Goal: Task Accomplishment & Management: Use online tool/utility

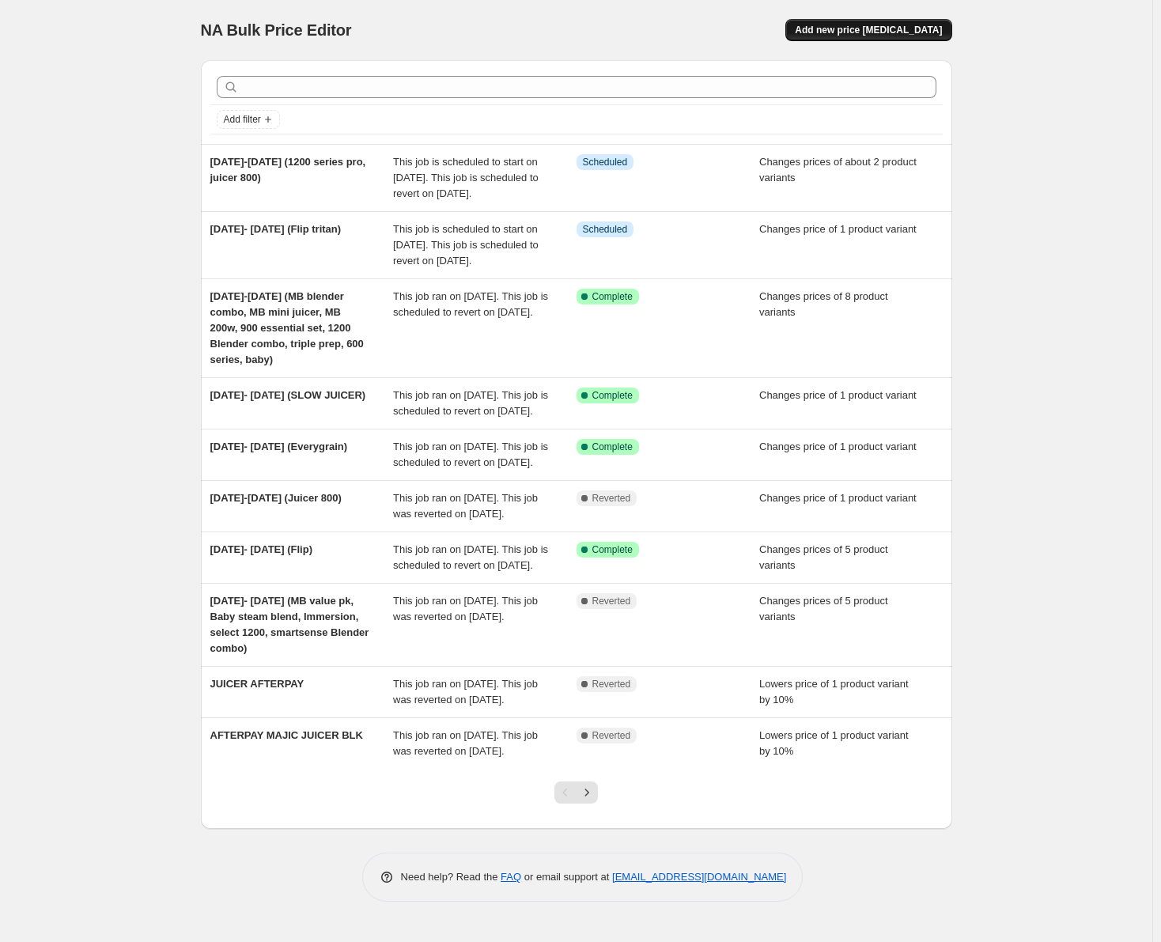
click at [864, 29] on span "Add new price change job" at bounding box center [868, 30] width 147 height 13
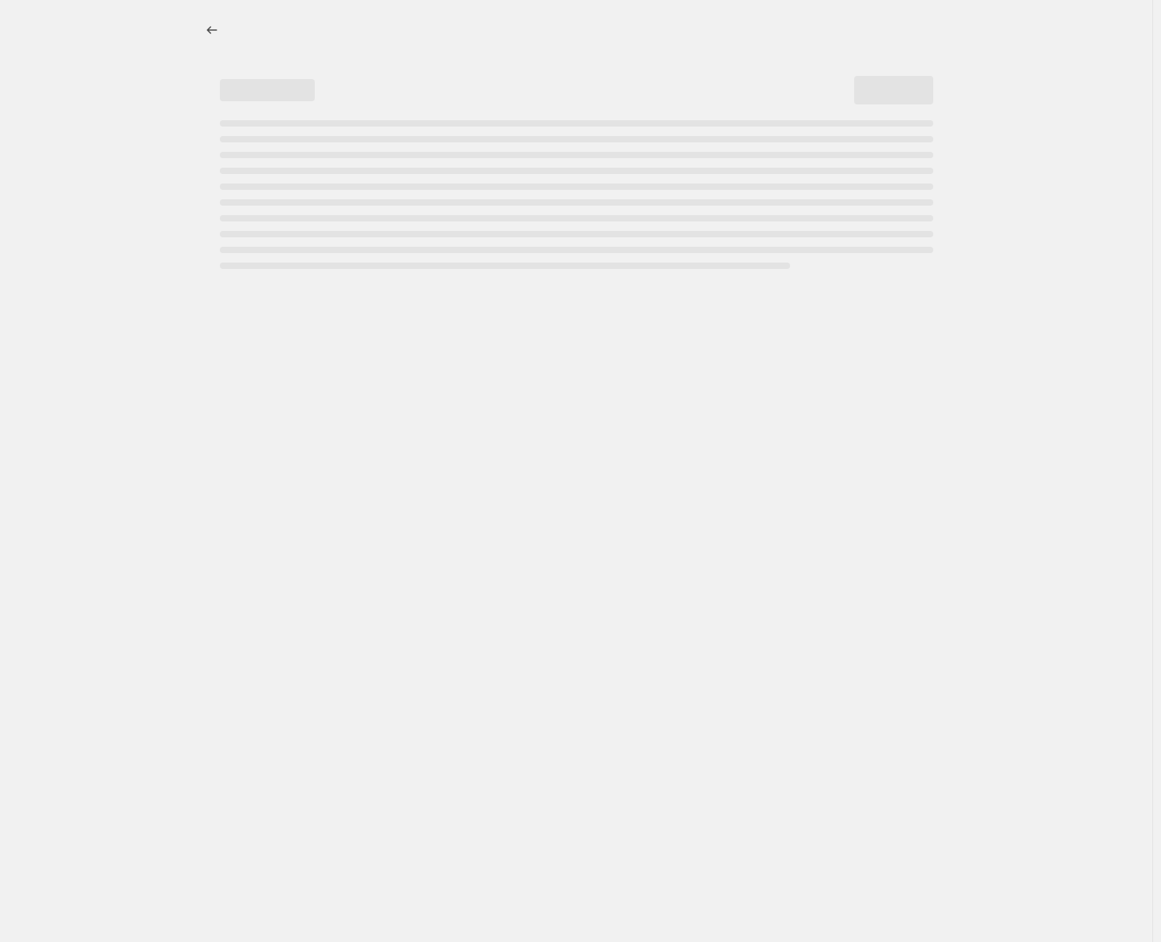
select select "percentage"
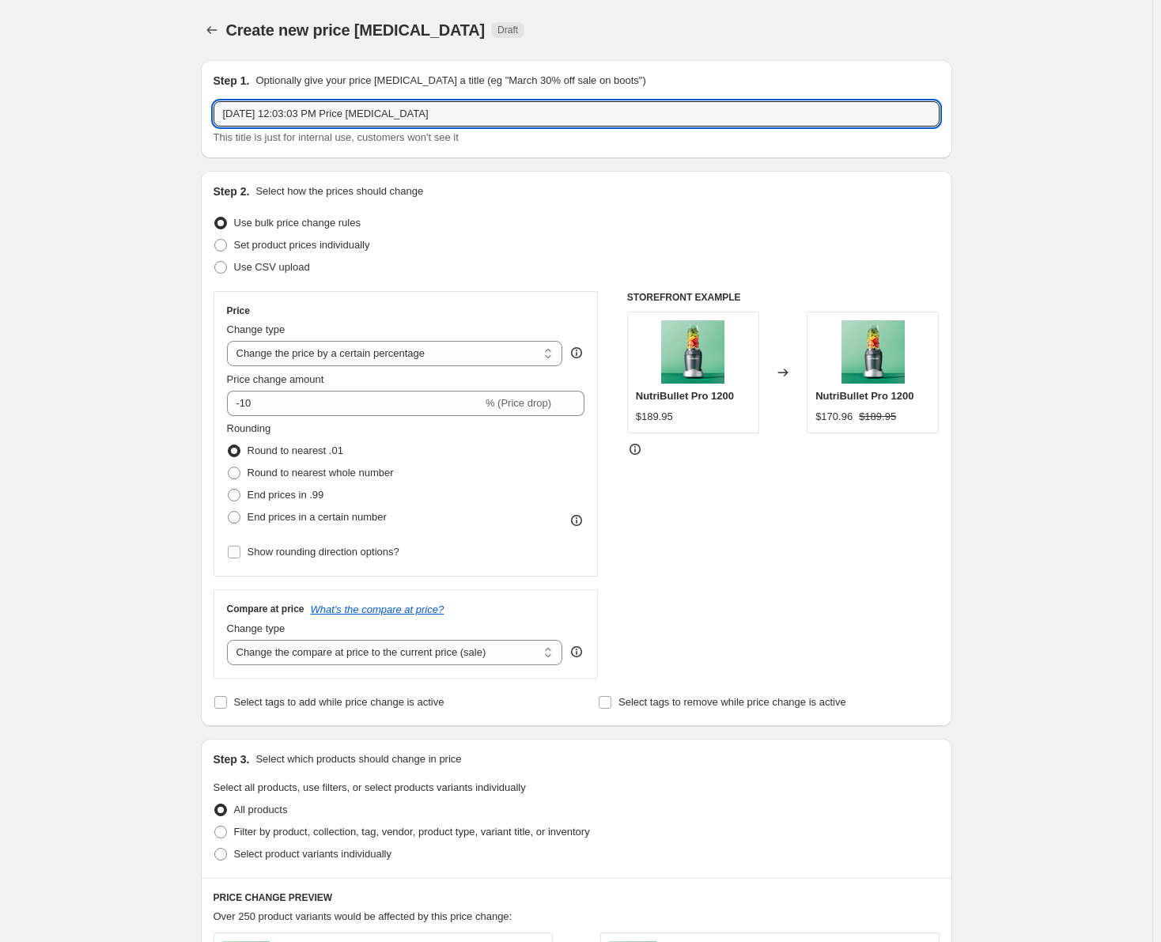
drag, startPoint x: 438, startPoint y: 117, endPoint x: 207, endPoint y: 112, distance: 231.0
click at [207, 112] on div "Step 1. Optionally give your price change job a title (eg "March 30% off sale o…" at bounding box center [576, 109] width 751 height 98
type input "SEP 18- OCT 1 (MB VP, Select 1200, Ultra 1000, XXL AF, Smartsense, immersion, f…"
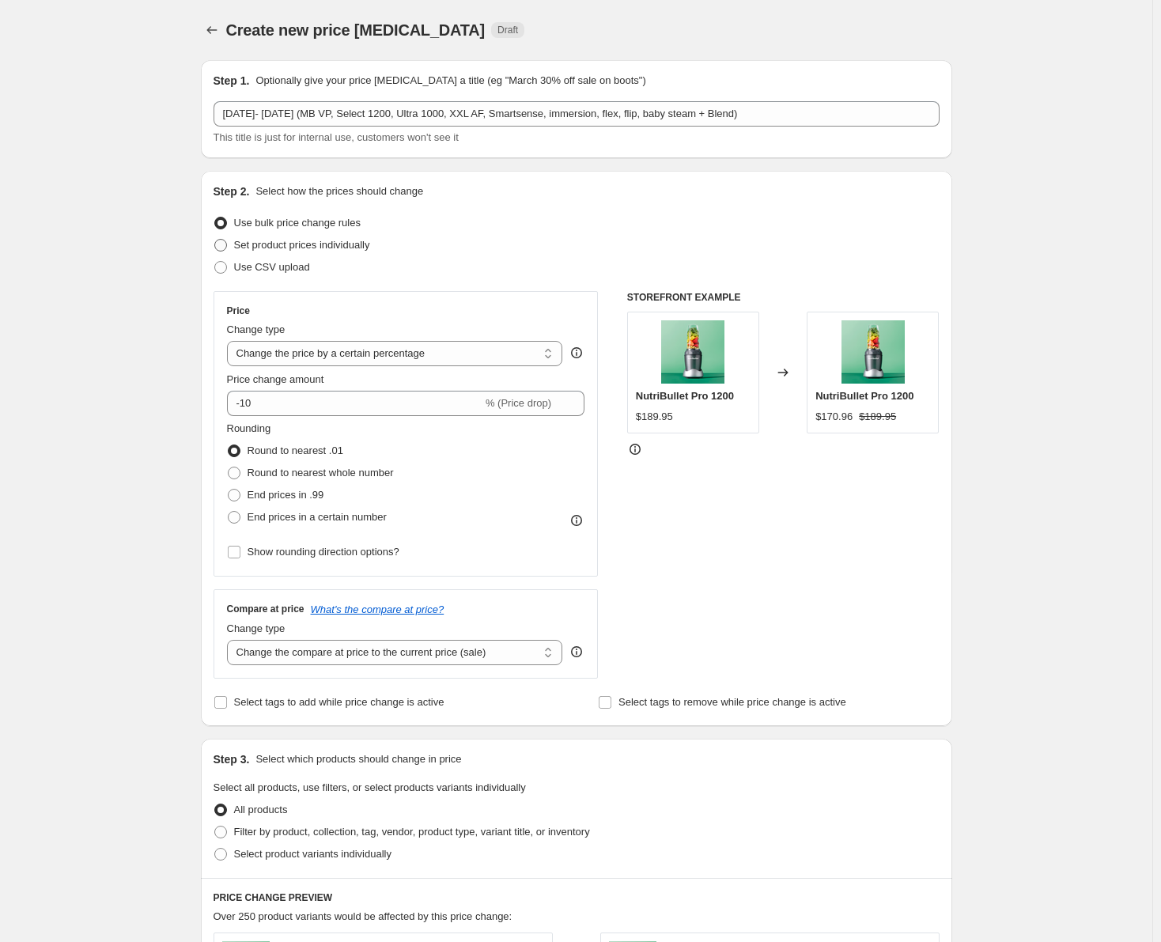
click at [228, 240] on span at bounding box center [221, 245] width 14 height 14
click at [215, 240] on input "Set product prices individually" at bounding box center [214, 239] width 1 height 1
radio input "true"
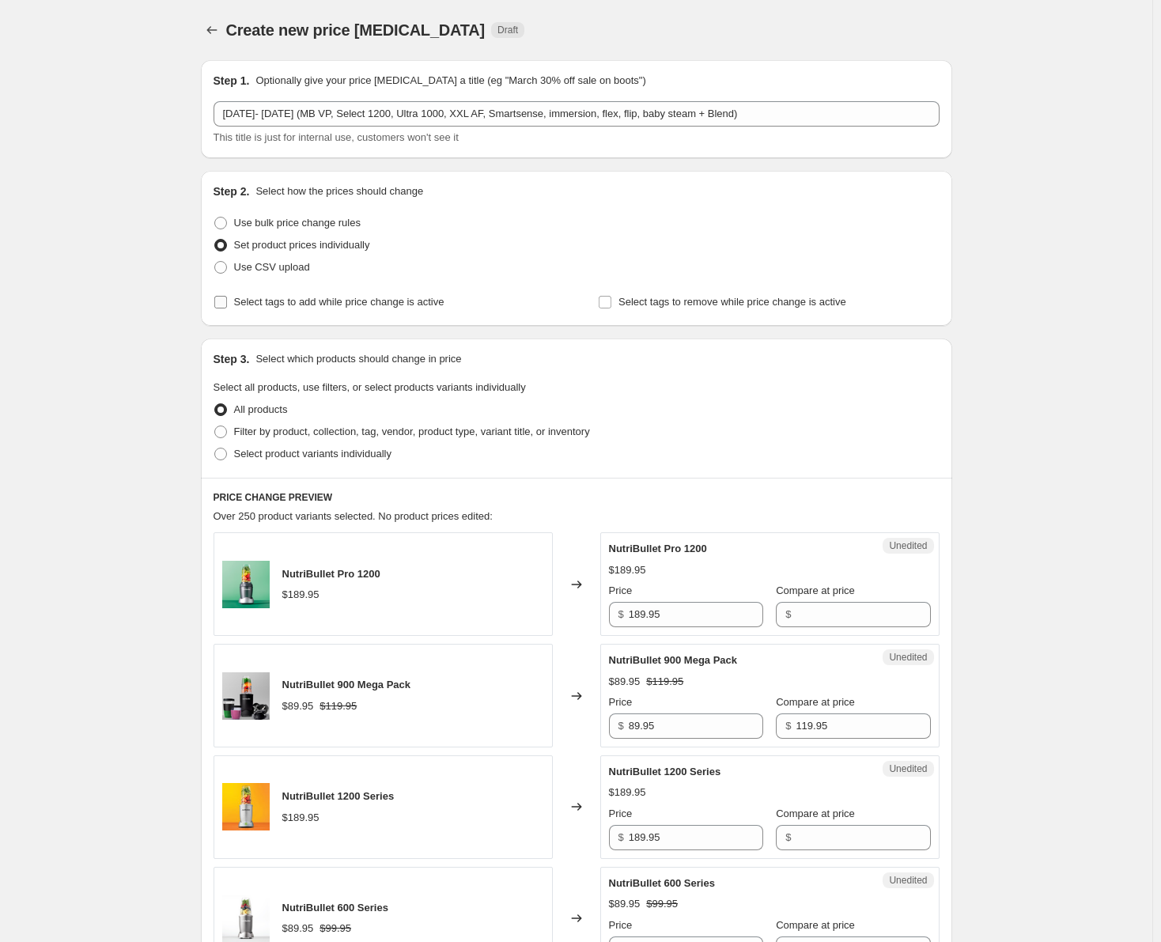
click at [226, 308] on input "Select tags to add while price change is active" at bounding box center [220, 302] width 13 height 13
checkbox input "true"
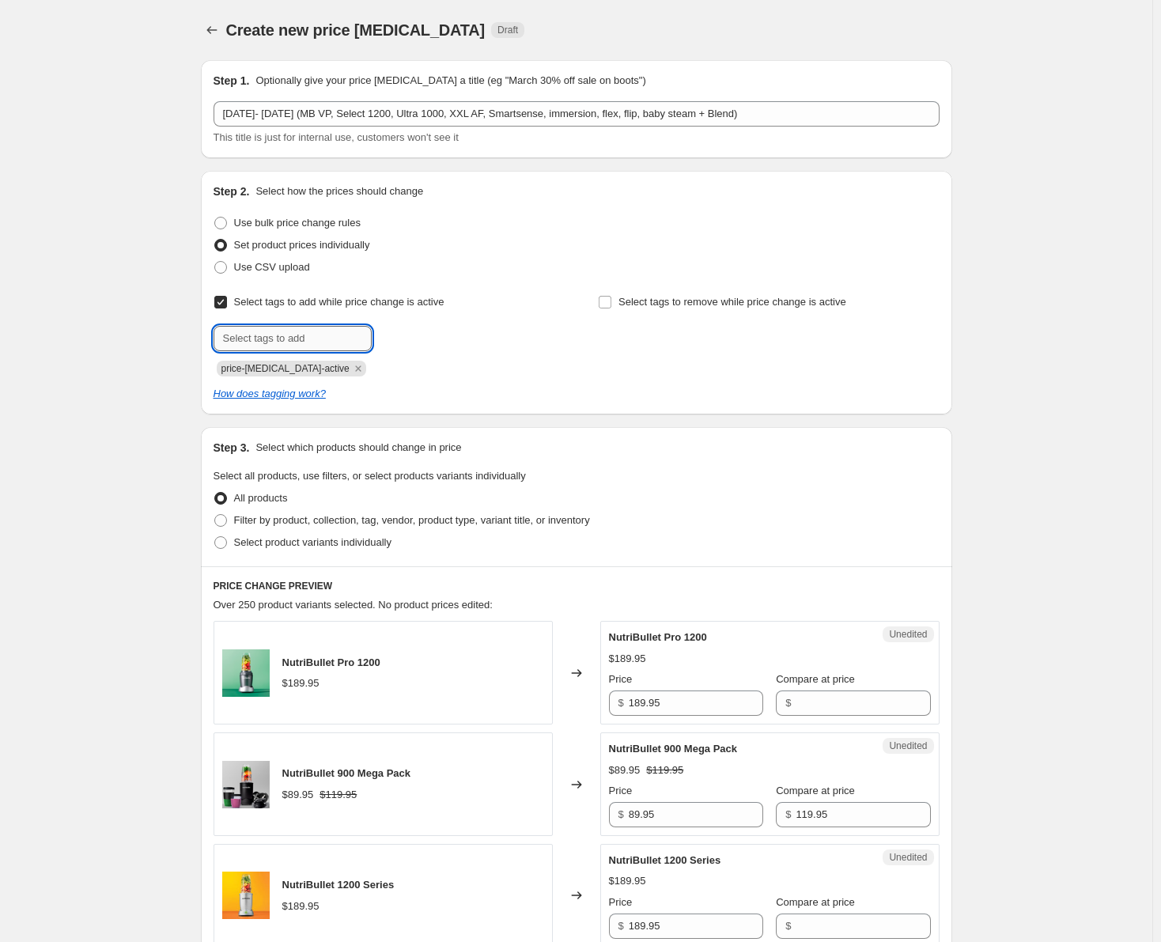
click at [321, 346] on input "text" at bounding box center [293, 338] width 158 height 25
type input "sale"
click at [214, 171] on button "Submit" at bounding box center [236, 179] width 45 height 17
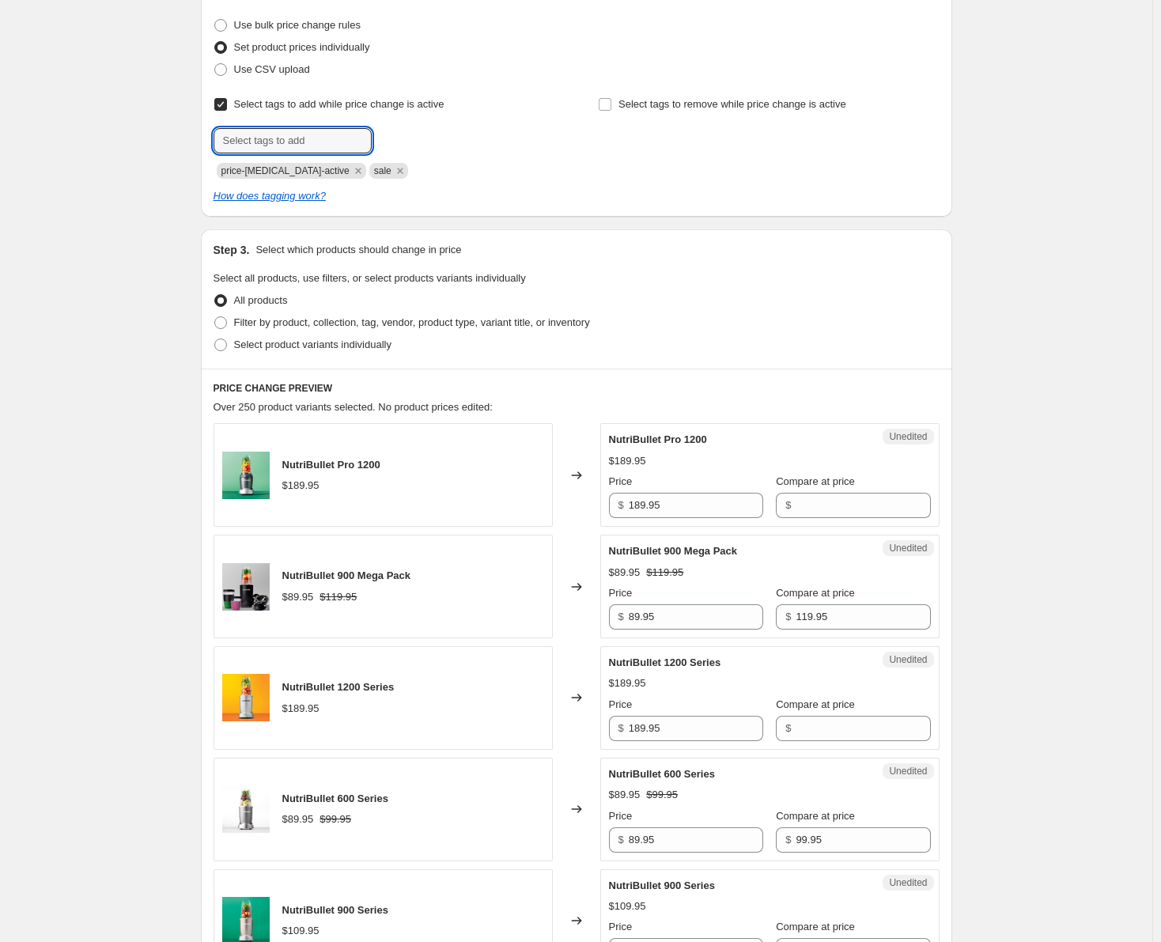
scroll to position [237, 0]
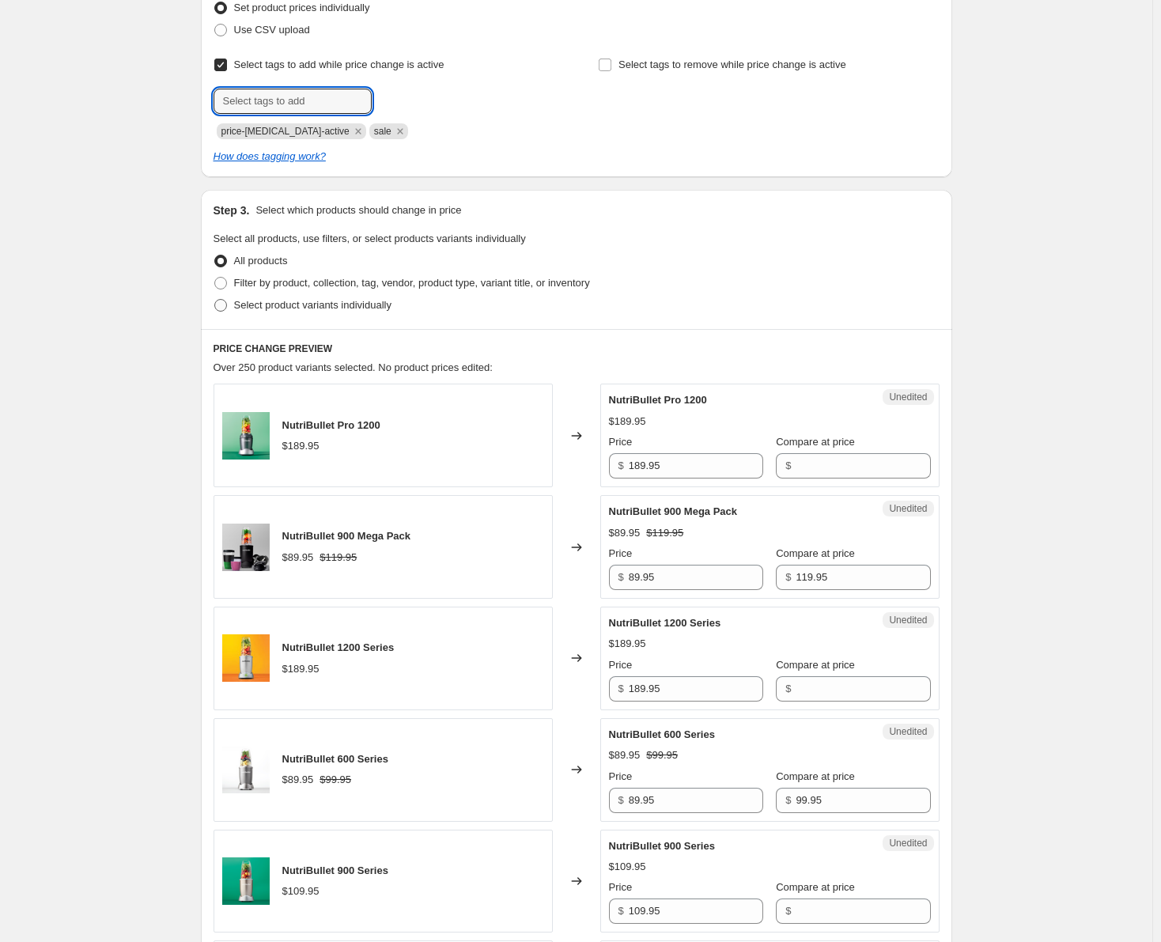
click at [227, 303] on span at bounding box center [220, 305] width 13 height 13
click at [215, 300] on input "Select product variants individually" at bounding box center [214, 299] width 1 height 1
radio input "true"
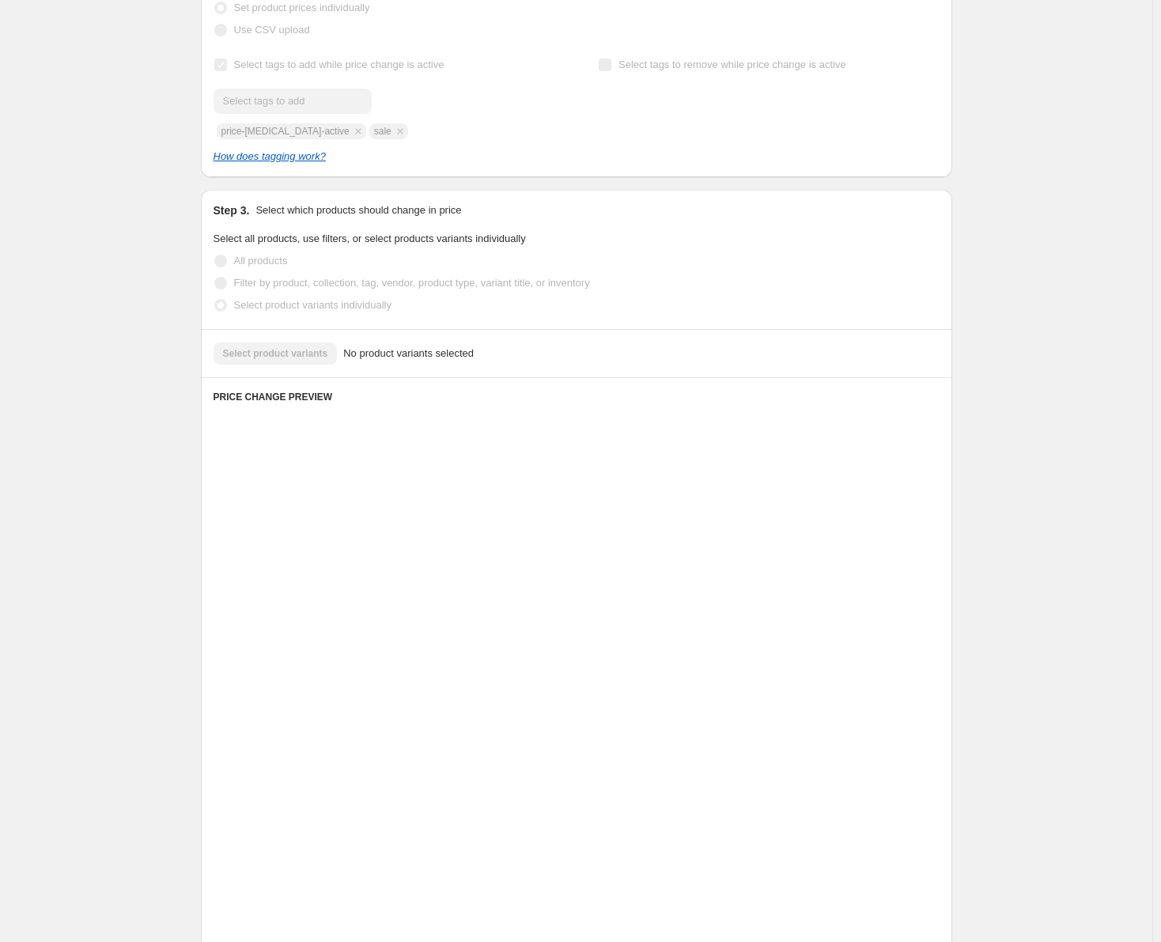
scroll to position [0, 0]
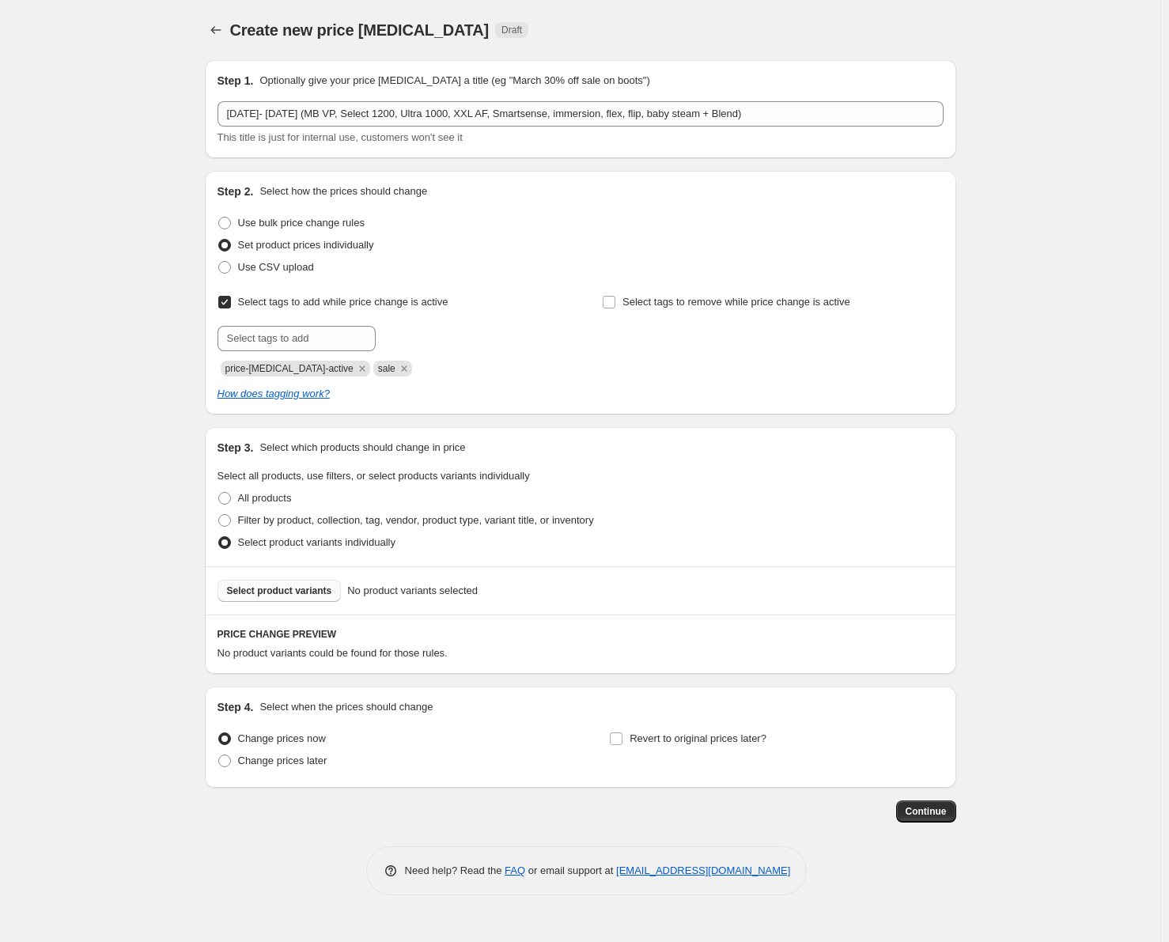
click at [300, 586] on span "Select product variants" at bounding box center [279, 590] width 105 height 13
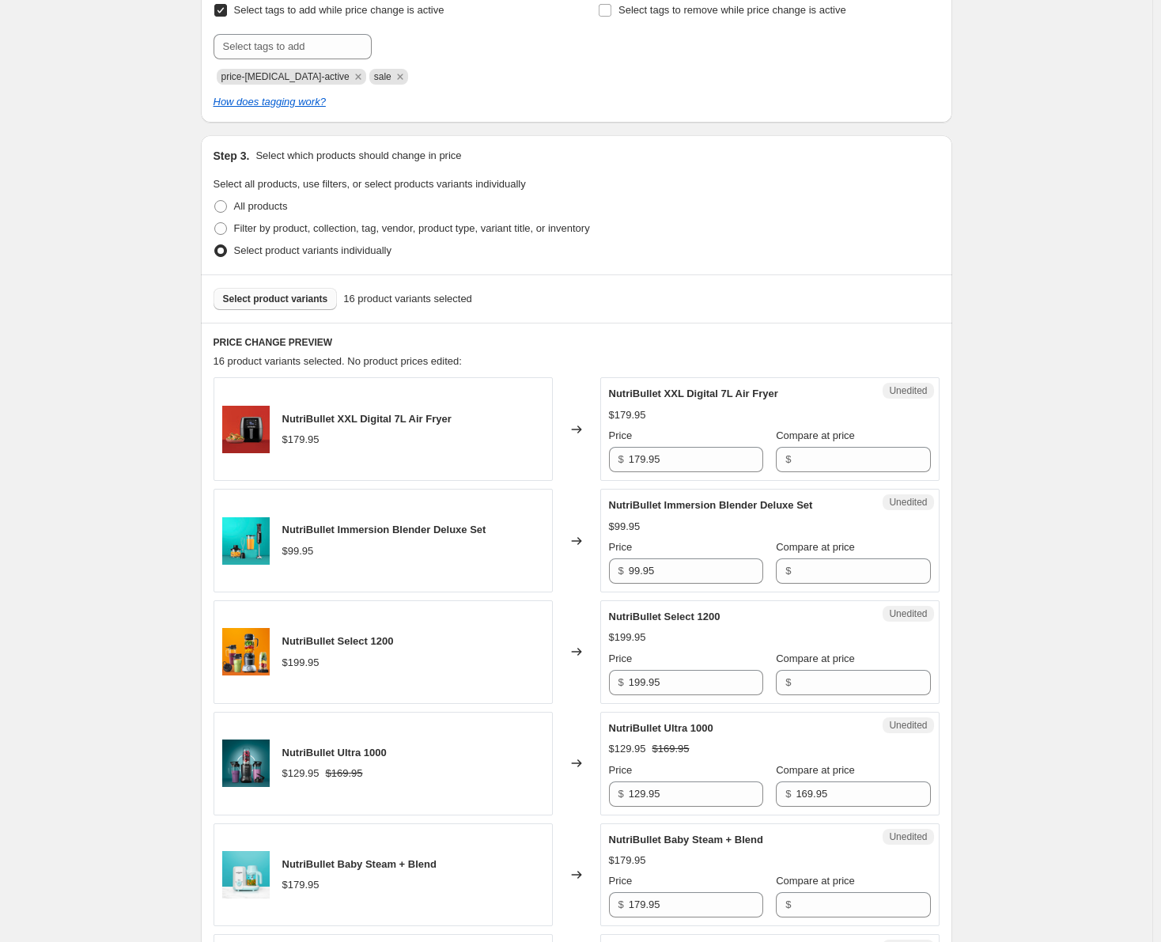
scroll to position [237, 0]
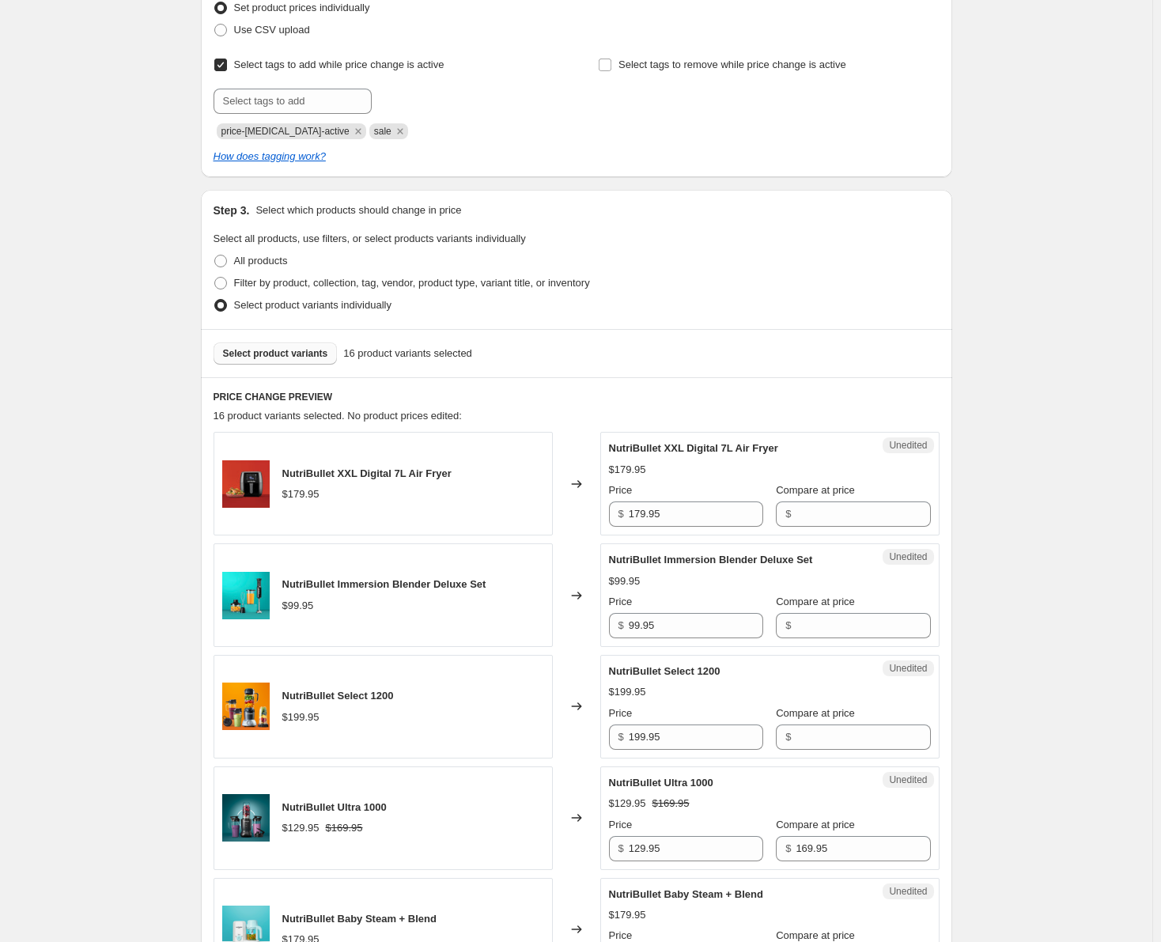
click at [289, 345] on button "Select product variants" at bounding box center [276, 353] width 124 height 22
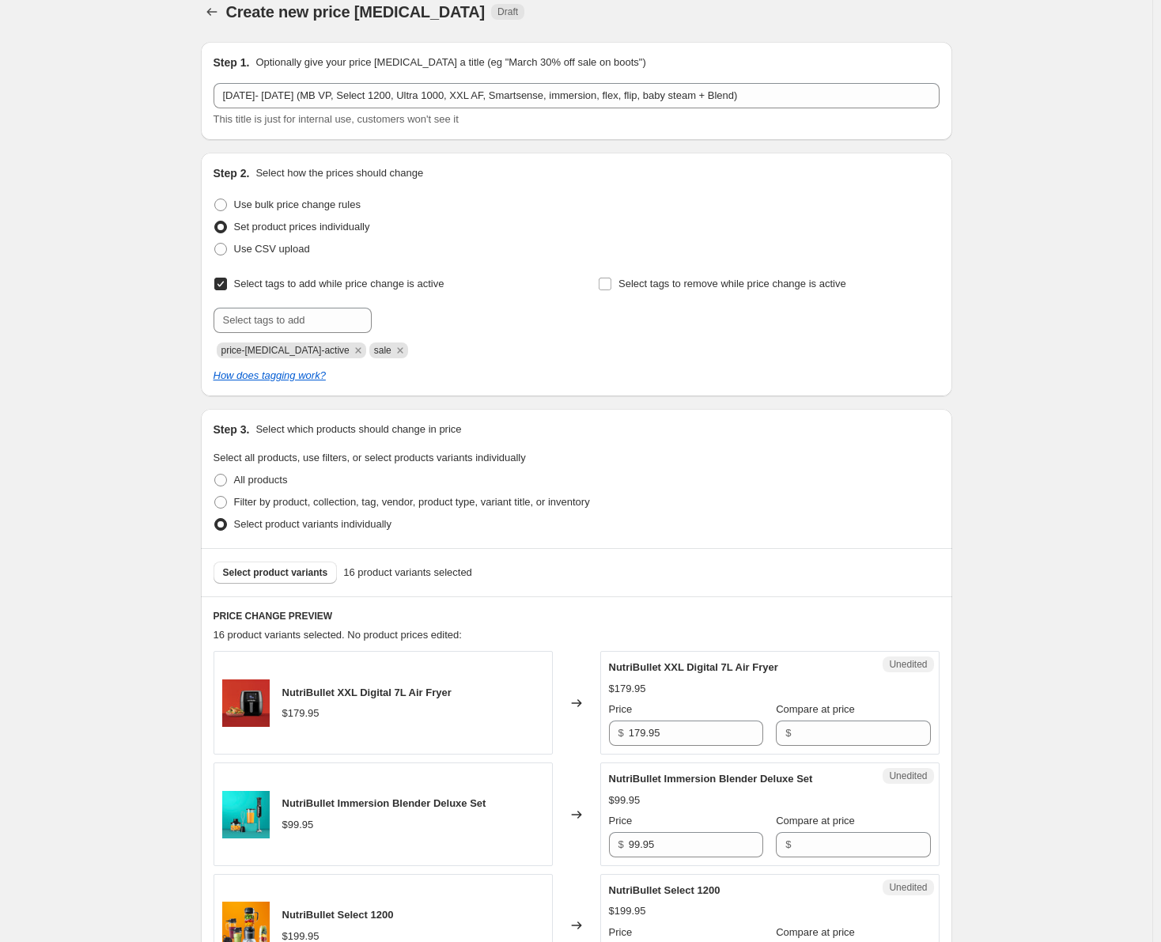
scroll to position [0, 0]
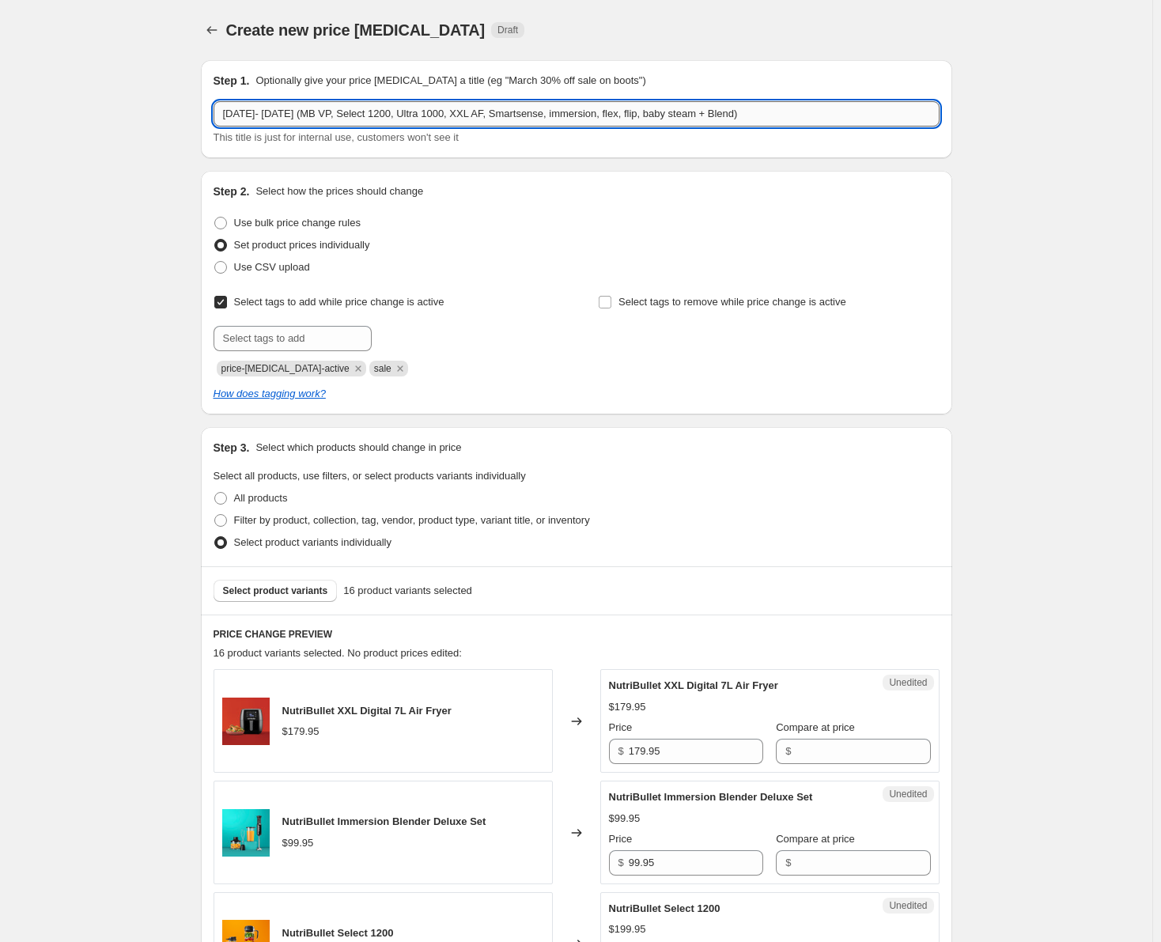
click at [437, 118] on input "SEP 18- OCT 1 (MB VP, Select 1200, Ultra 1000, XXL AF, Smartsense, immersion, f…" at bounding box center [577, 113] width 726 height 25
click at [574, 115] on input "SEP 18- OCT 1 (MB VP, Select 1200, XXL AF, Smartsense, immersion, flex, flip, b…" at bounding box center [577, 113] width 726 height 25
type input "SEP 18- OCT 1 (MB VP, Select 1200, XXL AF, Smartsense, immersion, flex, baby st…"
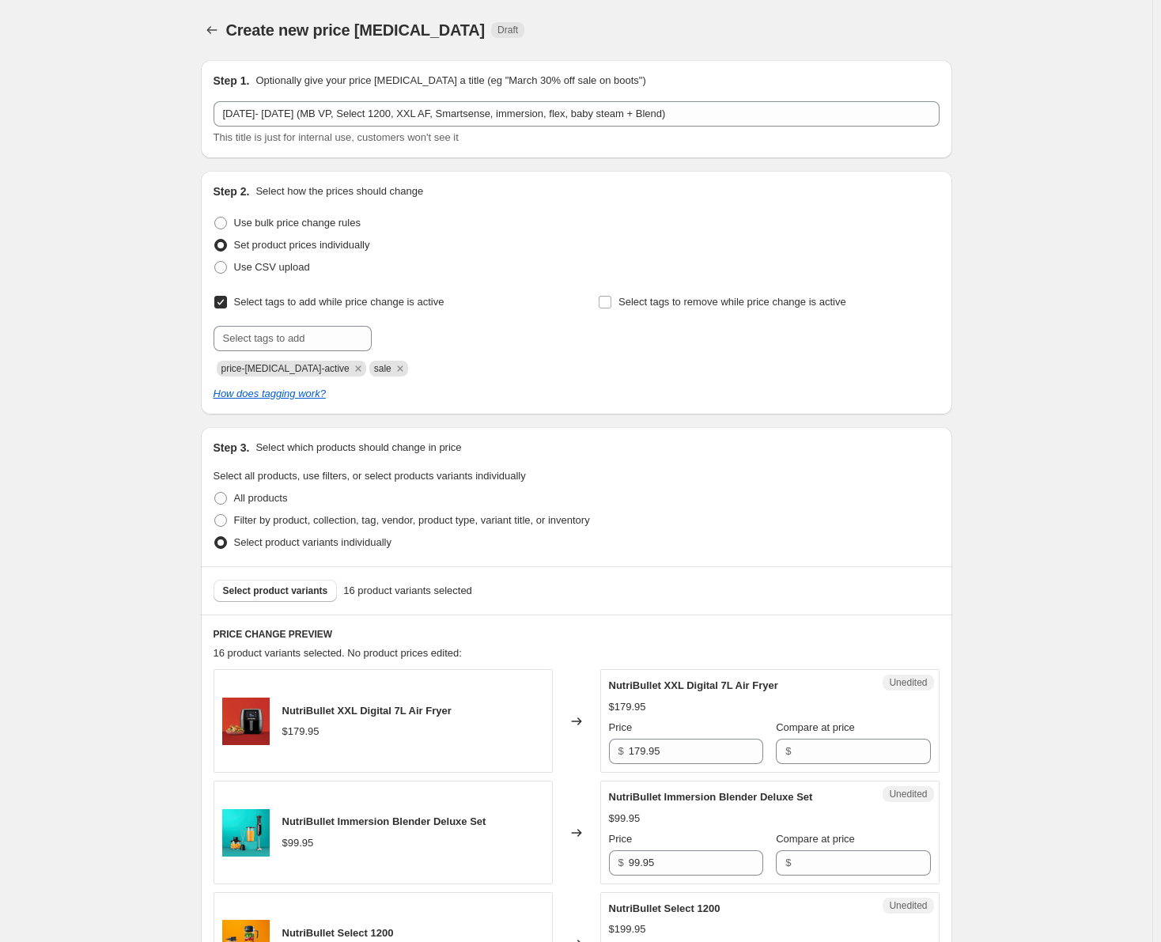
click at [296, 576] on div "Select product variants 16 product variants selected" at bounding box center [576, 590] width 751 height 48
click at [297, 594] on span "Select product variants" at bounding box center [275, 590] width 105 height 13
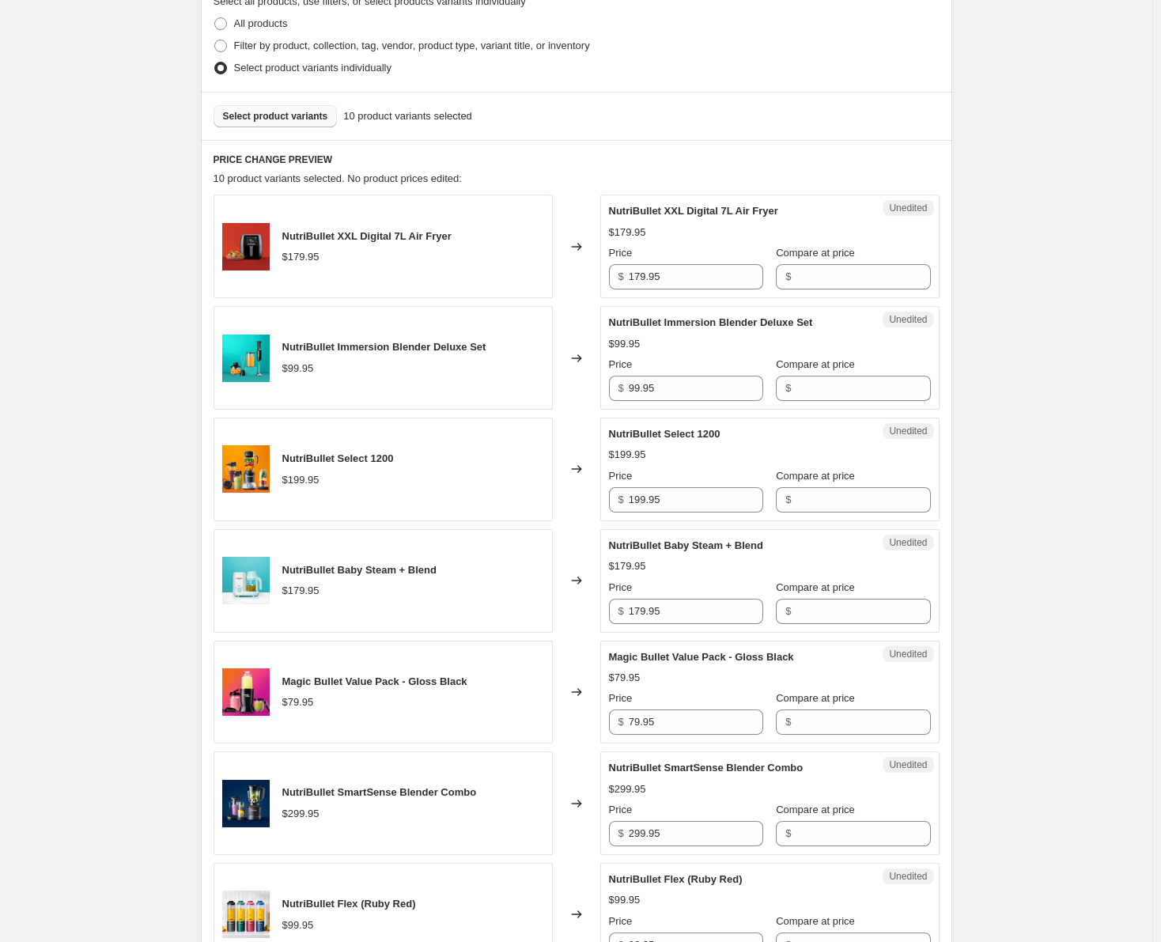
scroll to position [395, 0]
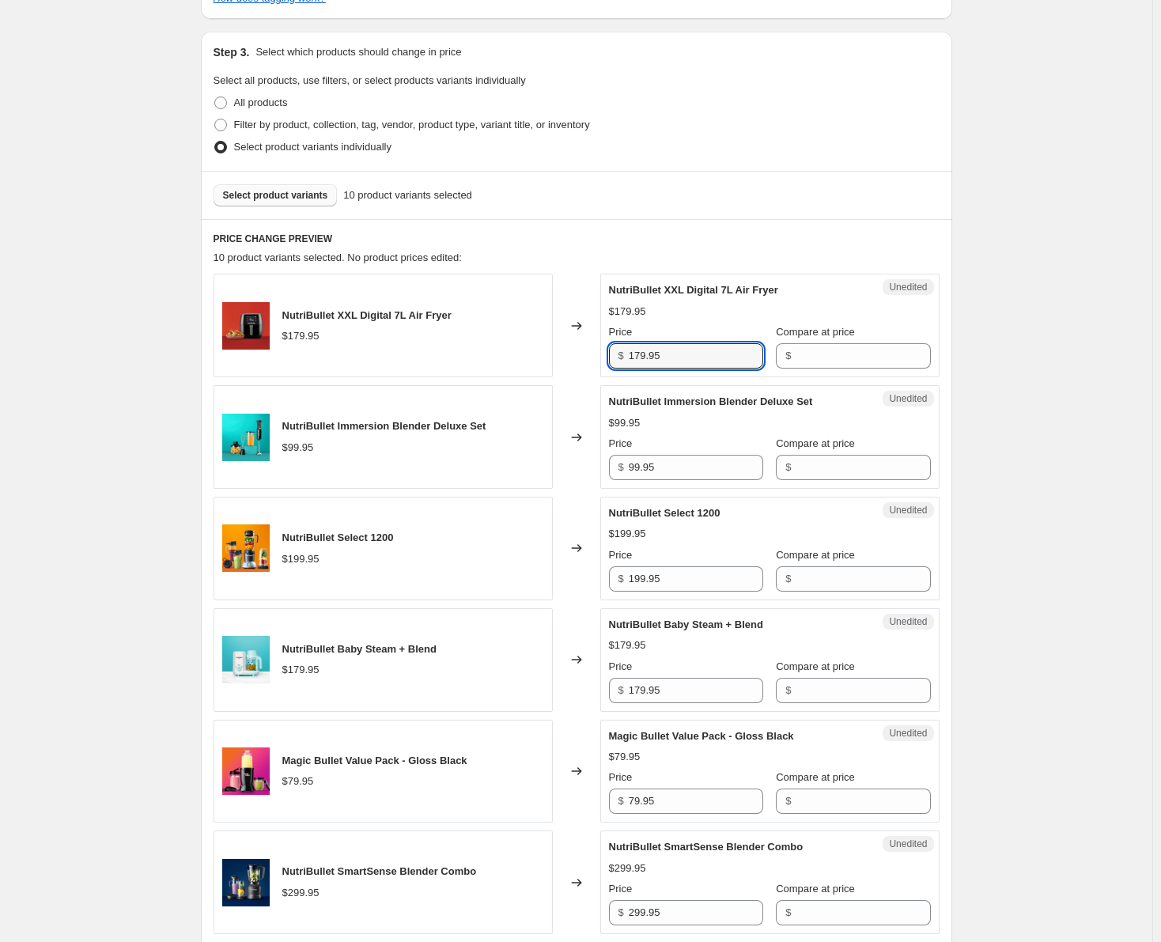
drag, startPoint x: 690, startPoint y: 363, endPoint x: 626, endPoint y: 363, distance: 64.1
click at [626, 363] on div "$ 179.95" at bounding box center [686, 355] width 154 height 25
click at [844, 358] on input "Compare at price" at bounding box center [863, 355] width 134 height 25
paste input "179.95"
type input "179.95"
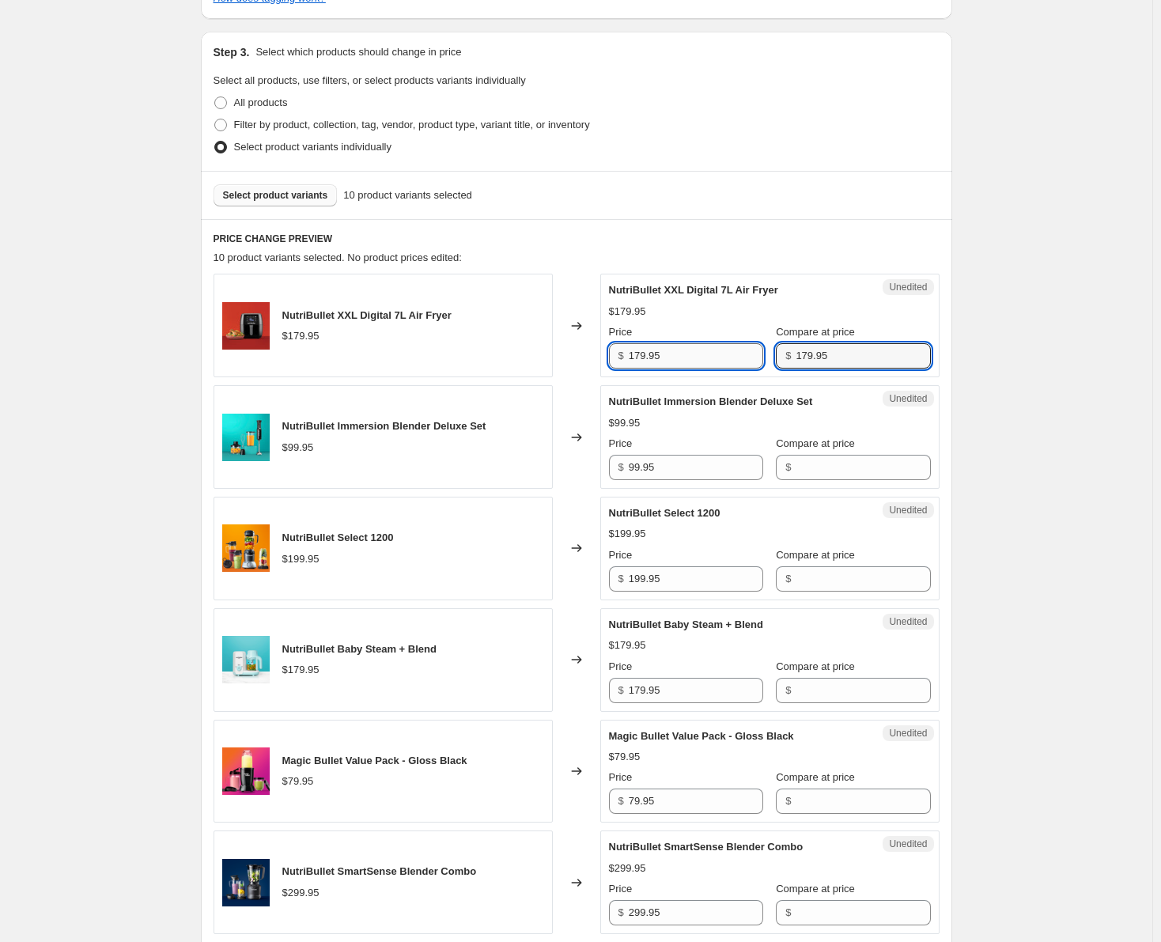
click at [644, 357] on input "179.95" at bounding box center [696, 355] width 134 height 25
type input "149.95"
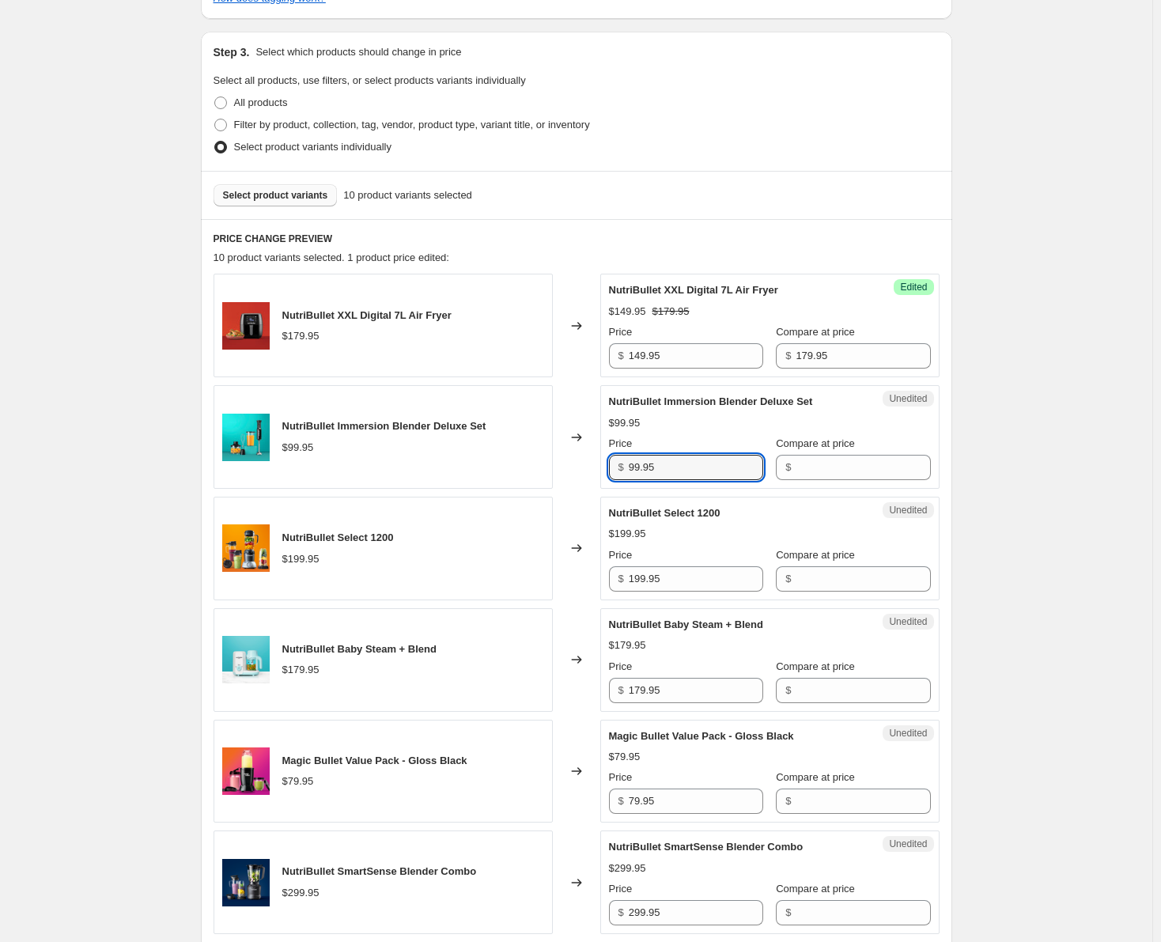
drag, startPoint x: 657, startPoint y: 471, endPoint x: 629, endPoint y: 467, distance: 28.7
click at [629, 467] on div "$ 99.95" at bounding box center [686, 467] width 154 height 25
click at [781, 470] on div "$" at bounding box center [853, 467] width 154 height 25
paste input "99.95"
type input "99.95"
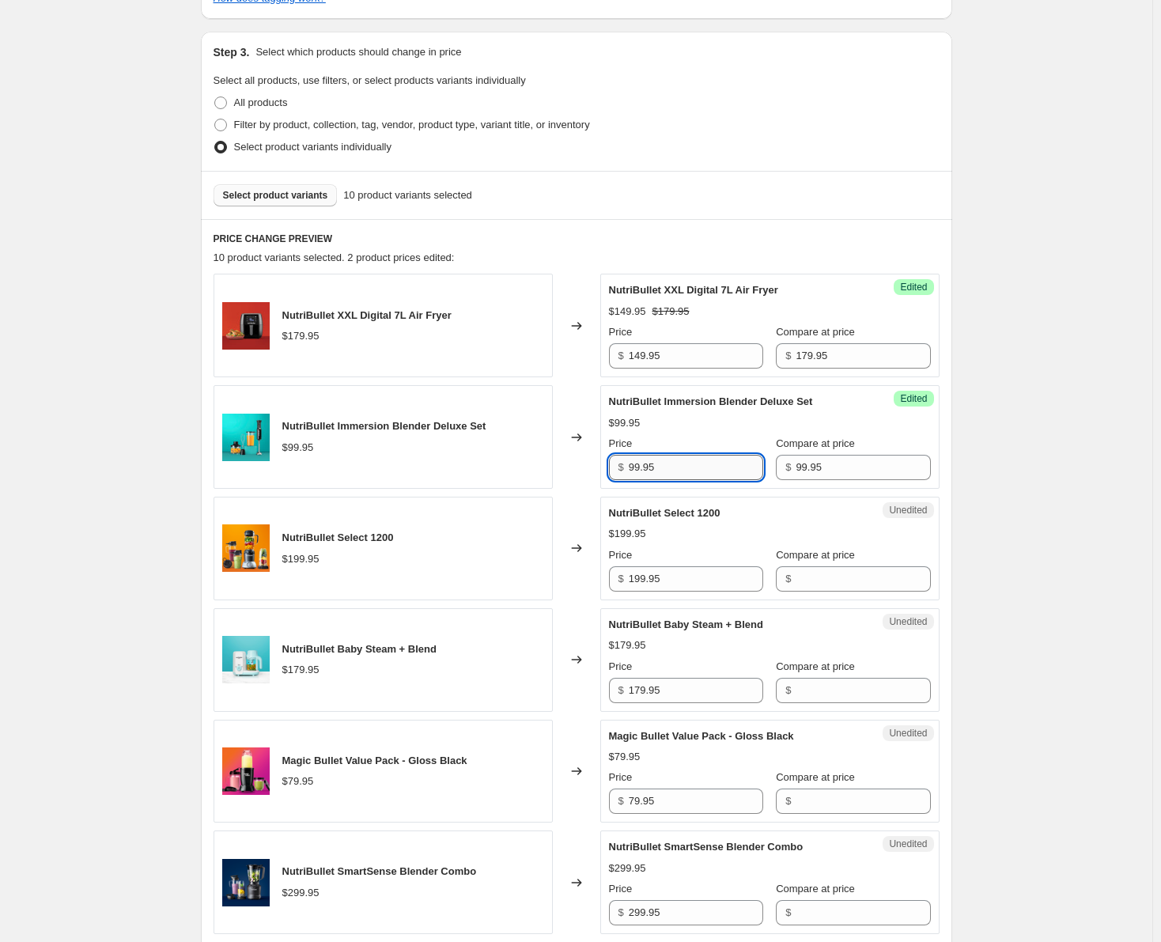
click at [638, 469] on input "99.95" at bounding box center [696, 467] width 134 height 25
type input "79.95"
click at [1069, 514] on div "Create new price change job. This page is ready Create new price change job Dra…" at bounding box center [576, 638] width 1152 height 2067
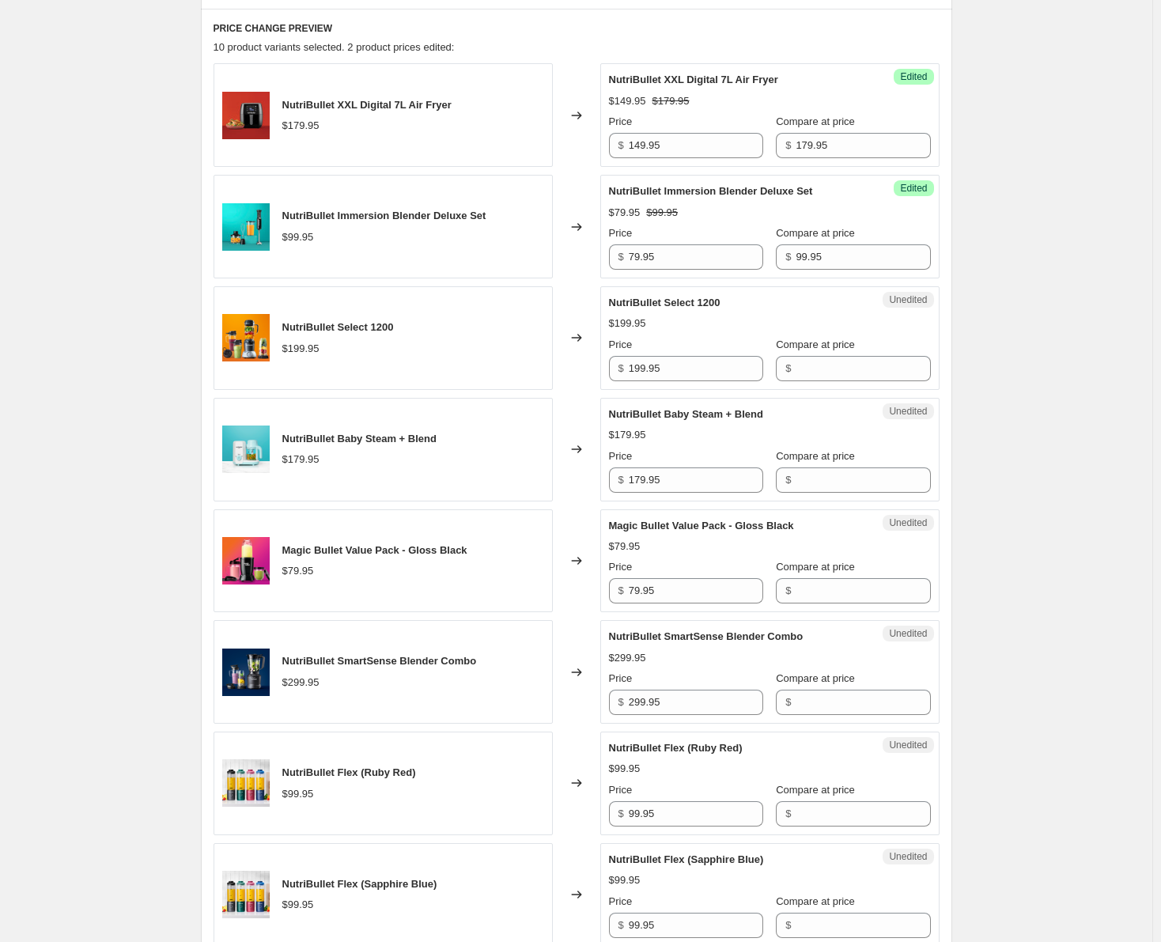
scroll to position [633, 0]
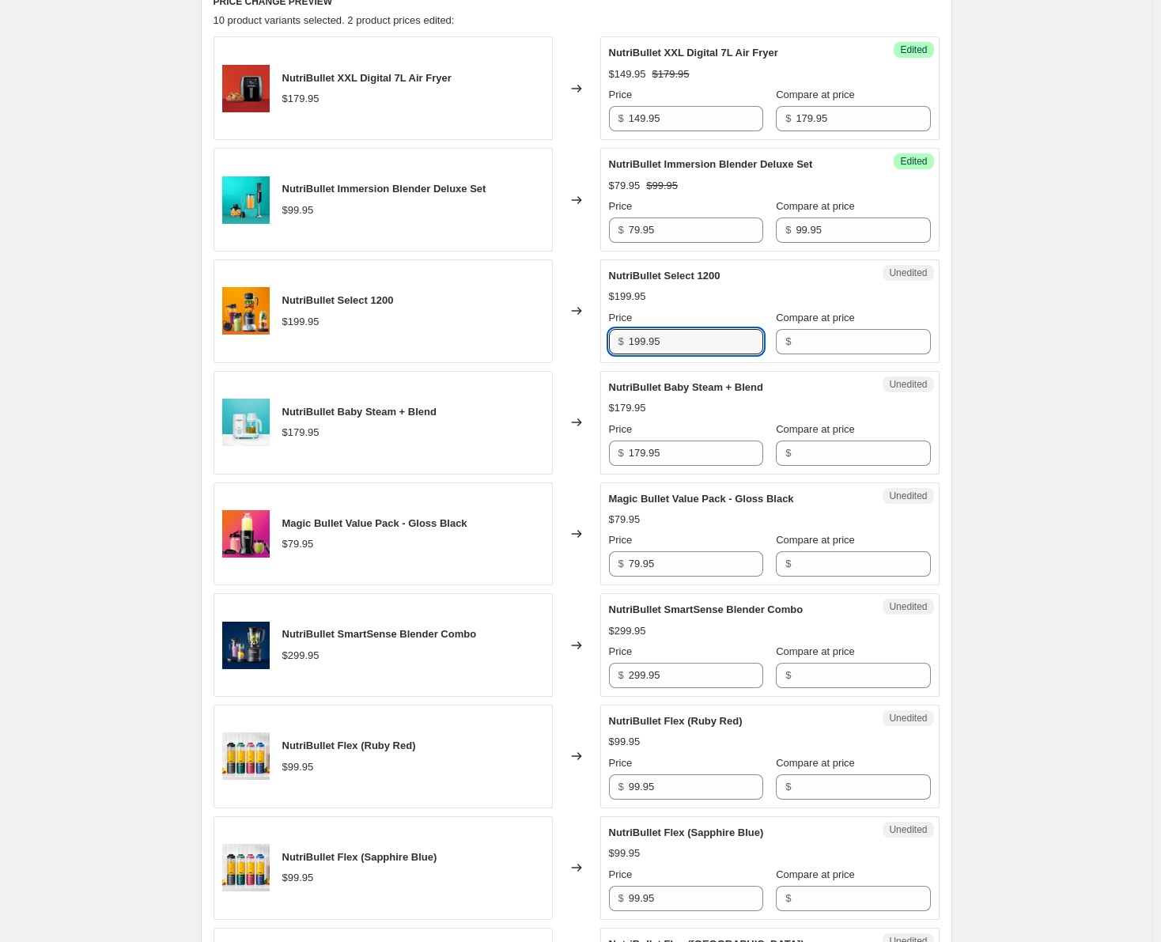
drag, startPoint x: 696, startPoint y: 342, endPoint x: 630, endPoint y: 345, distance: 65.7
click at [630, 345] on div "$ 199.95" at bounding box center [686, 341] width 154 height 25
click at [799, 350] on input "Compare at price" at bounding box center [863, 341] width 134 height 25
paste input "199.95"
type input "199.95"
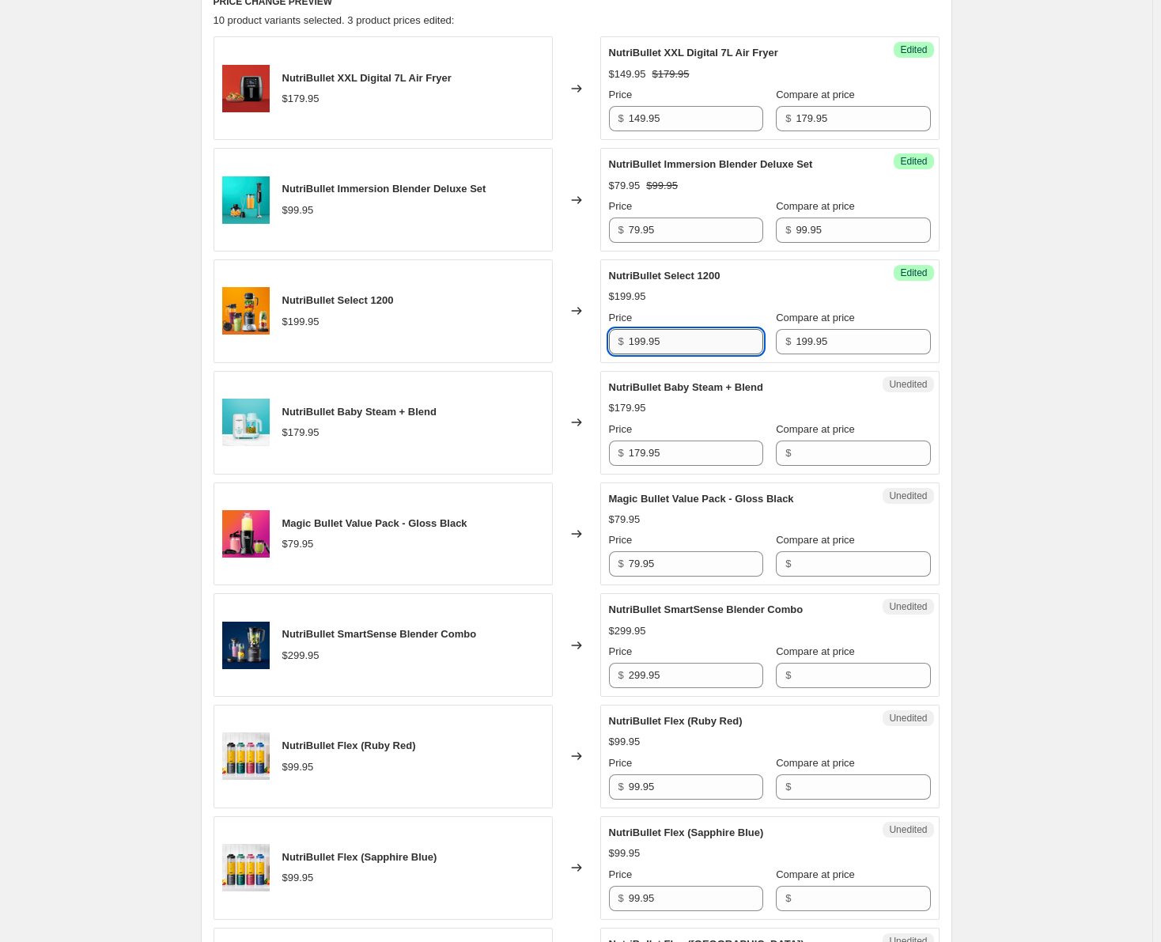
click at [645, 342] on input "199.95" at bounding box center [696, 341] width 134 height 25
type input "179.95"
drag, startPoint x: 682, startPoint y: 456, endPoint x: 630, endPoint y: 460, distance: 51.6
click at [630, 460] on div "$ 179.95" at bounding box center [686, 453] width 154 height 25
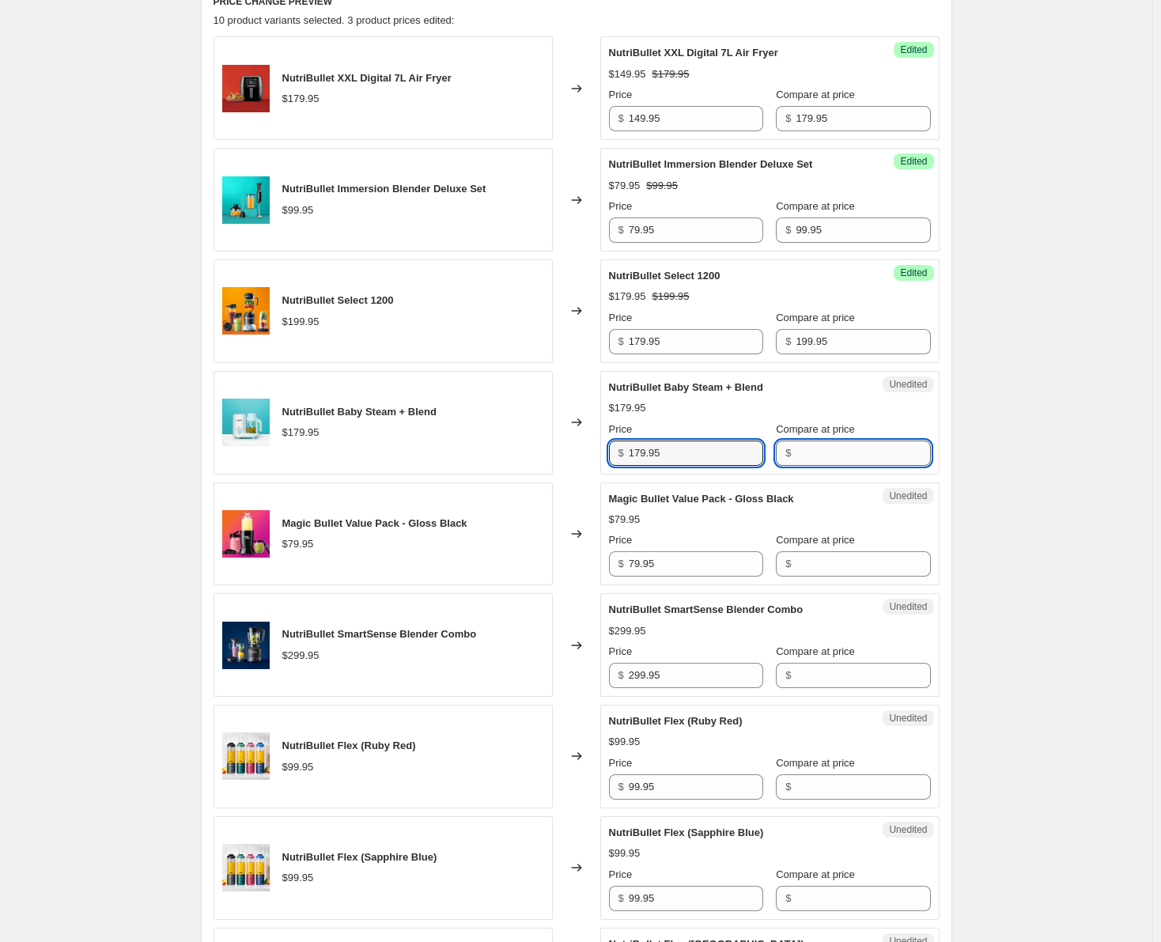
click at [796, 460] on input "Compare at price" at bounding box center [863, 453] width 134 height 25
paste input "179.95"
type input "179.95"
click at [643, 457] on input "179.95" at bounding box center [696, 453] width 134 height 25
type input "149.95"
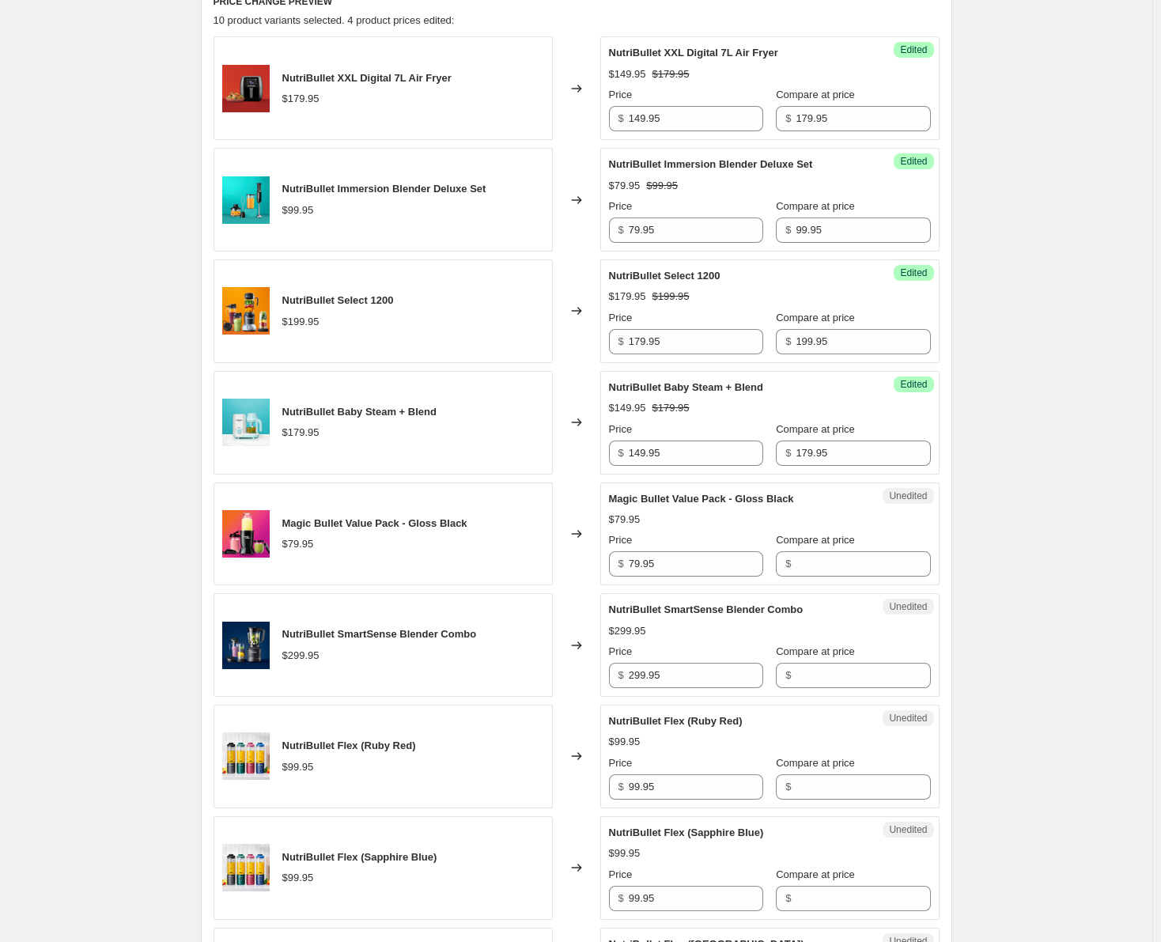
scroll to position [712, 0]
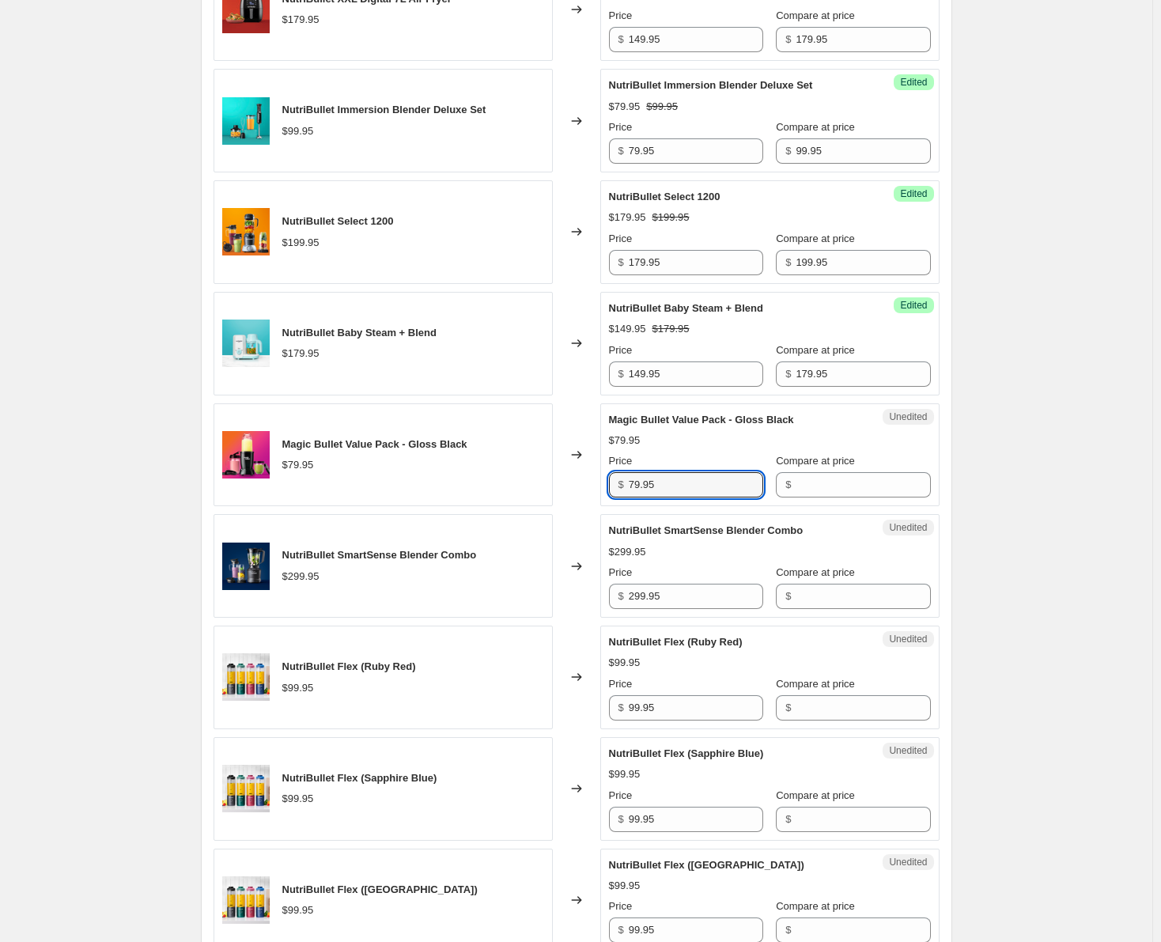
drag, startPoint x: 675, startPoint y: 483, endPoint x: 611, endPoint y: 485, distance: 64.1
click at [611, 485] on div "Unedited Magic Bullet Value Pack - Gloss Black $79.95 Price $ 79.95 Compare at …" at bounding box center [769, 455] width 339 height 104
click at [843, 480] on input "Compare at price" at bounding box center [863, 484] width 134 height 25
paste input "79.95"
type input "79.95"
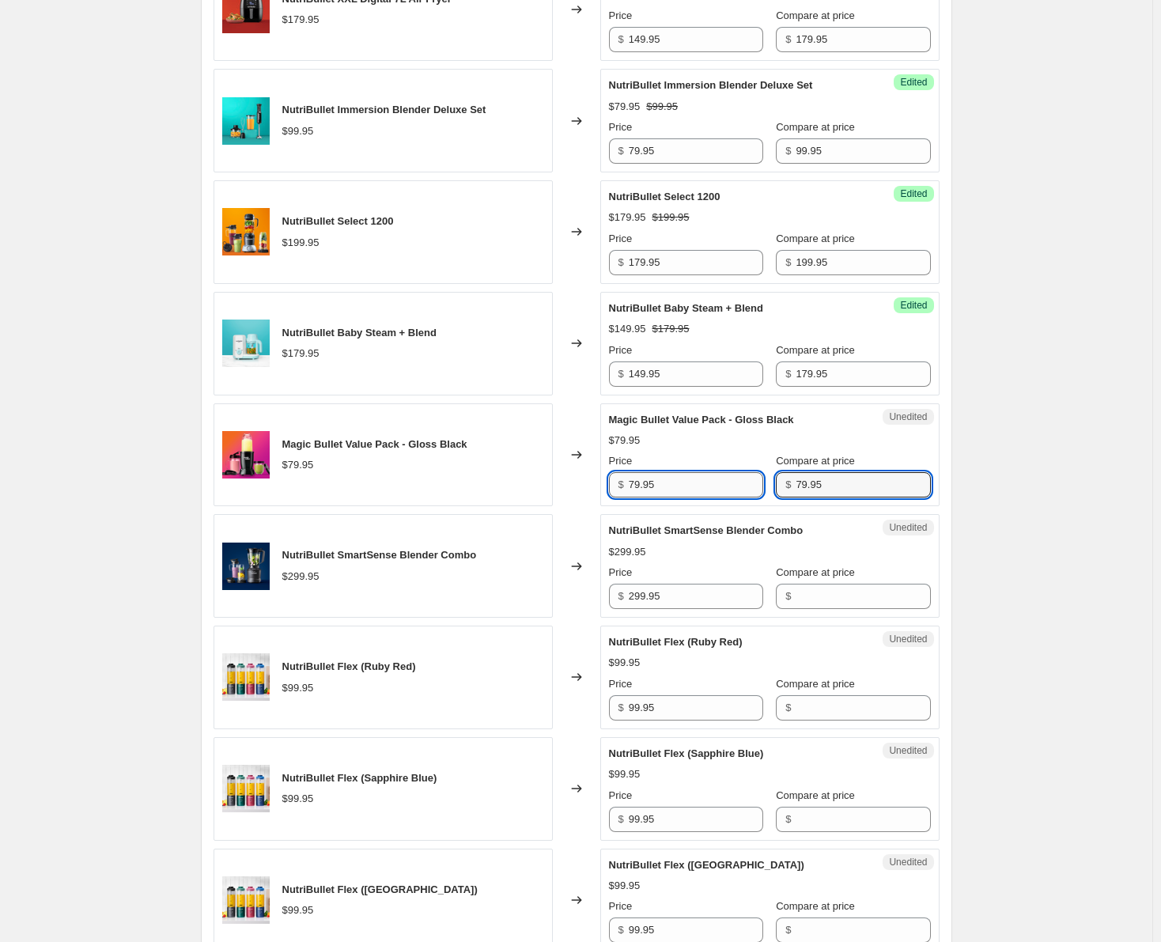
click at [637, 489] on input "79.95" at bounding box center [696, 484] width 134 height 25
type input "49.95"
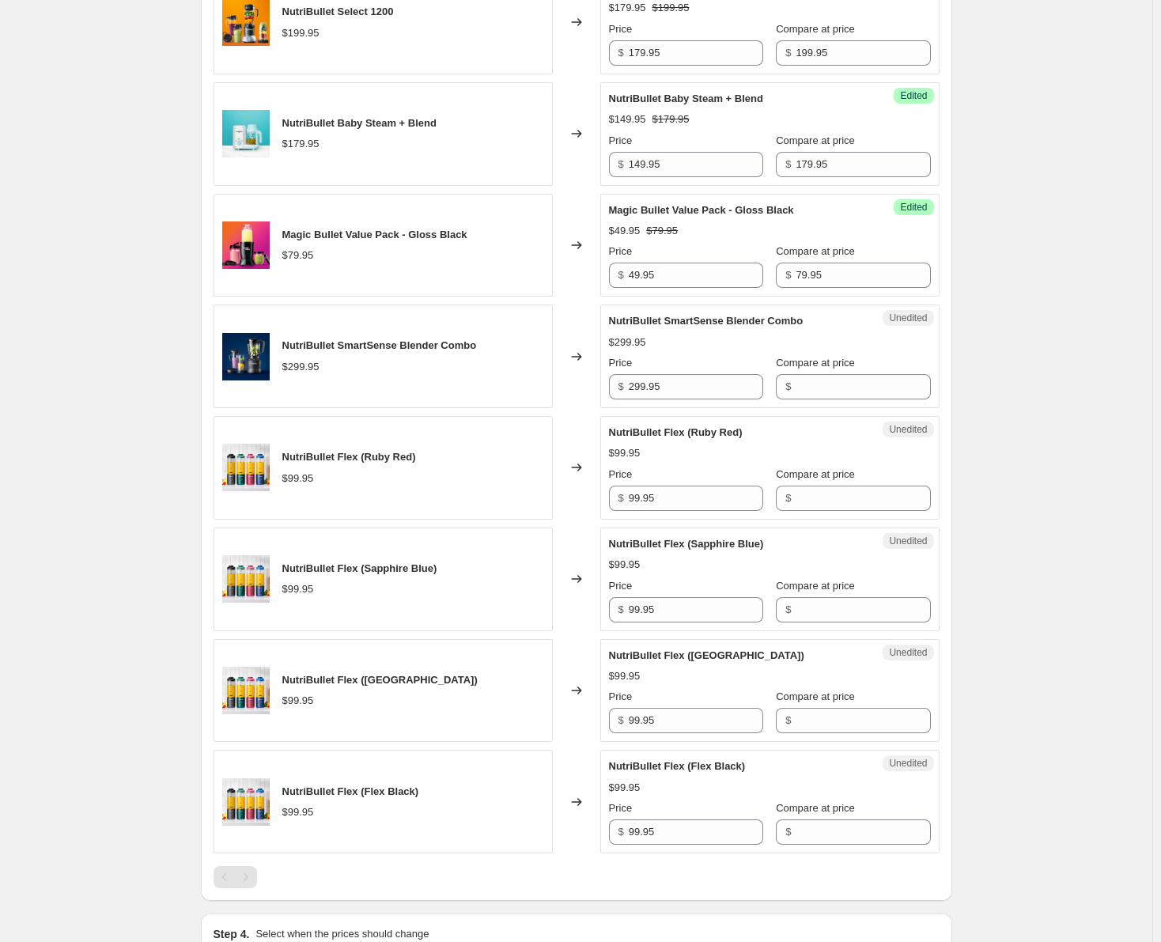
scroll to position [949, 0]
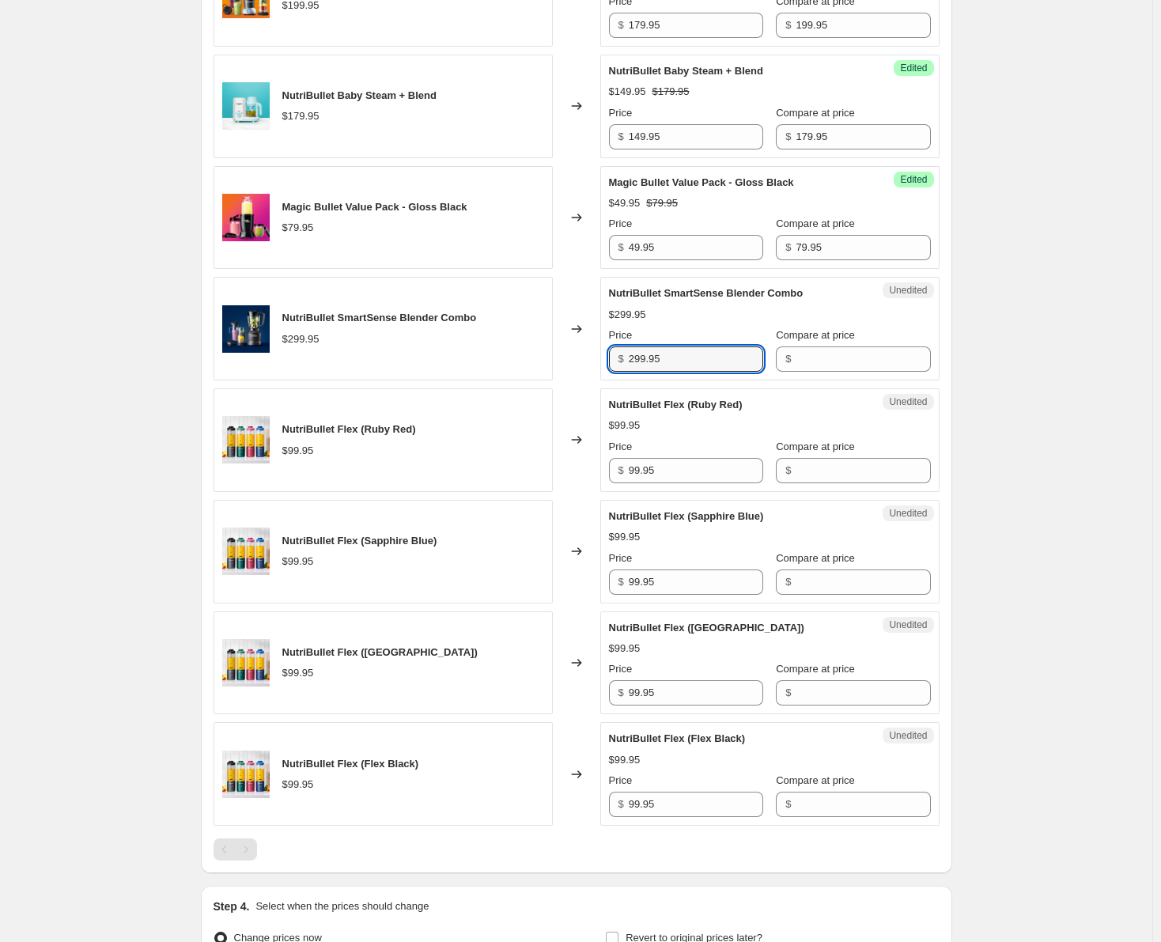
drag, startPoint x: 688, startPoint y: 363, endPoint x: 628, endPoint y: 370, distance: 60.5
click at [628, 370] on div "$ 299.95" at bounding box center [686, 358] width 154 height 25
click at [819, 362] on input "Compare at price" at bounding box center [863, 358] width 134 height 25
paste input "299.95"
type input "299.95"
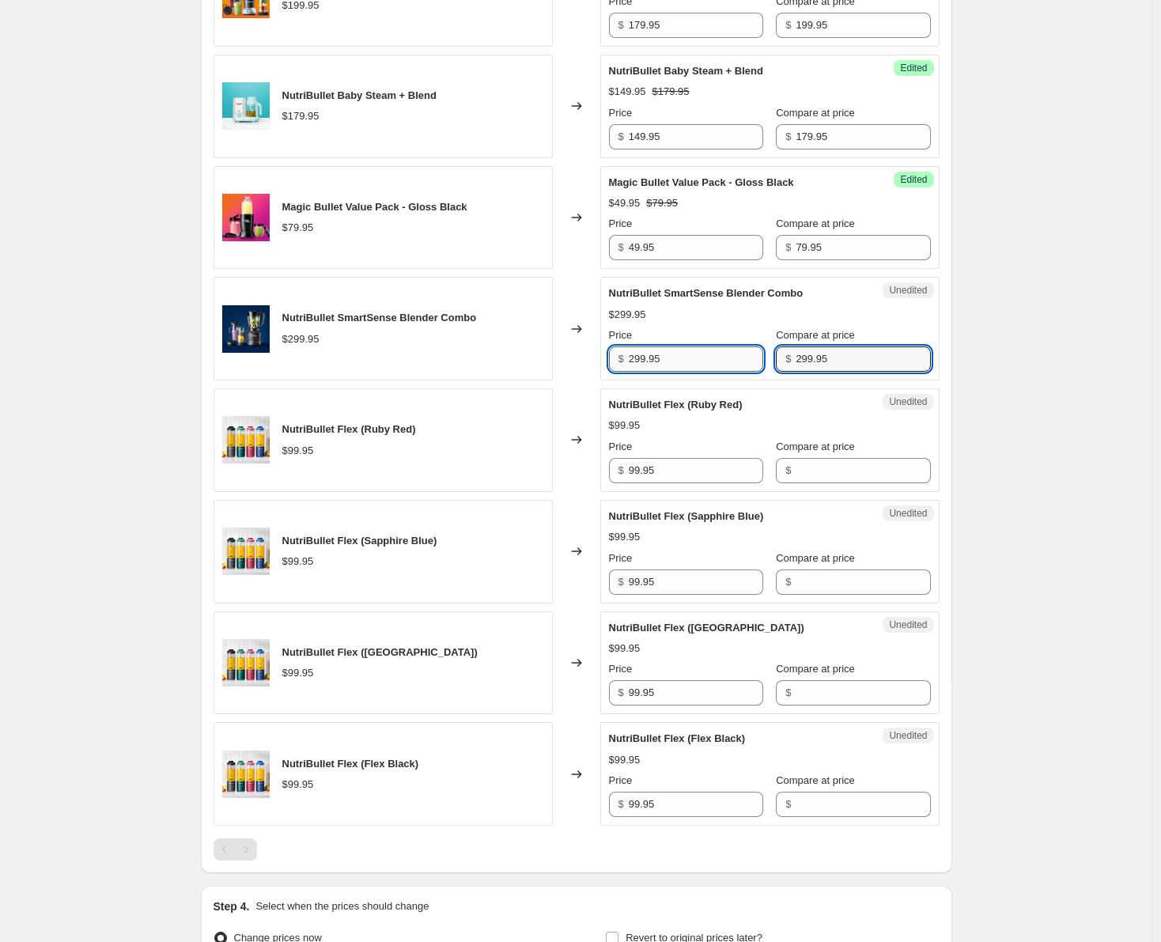
click at [644, 357] on input "299.95" at bounding box center [696, 358] width 134 height 25
type input "229.95"
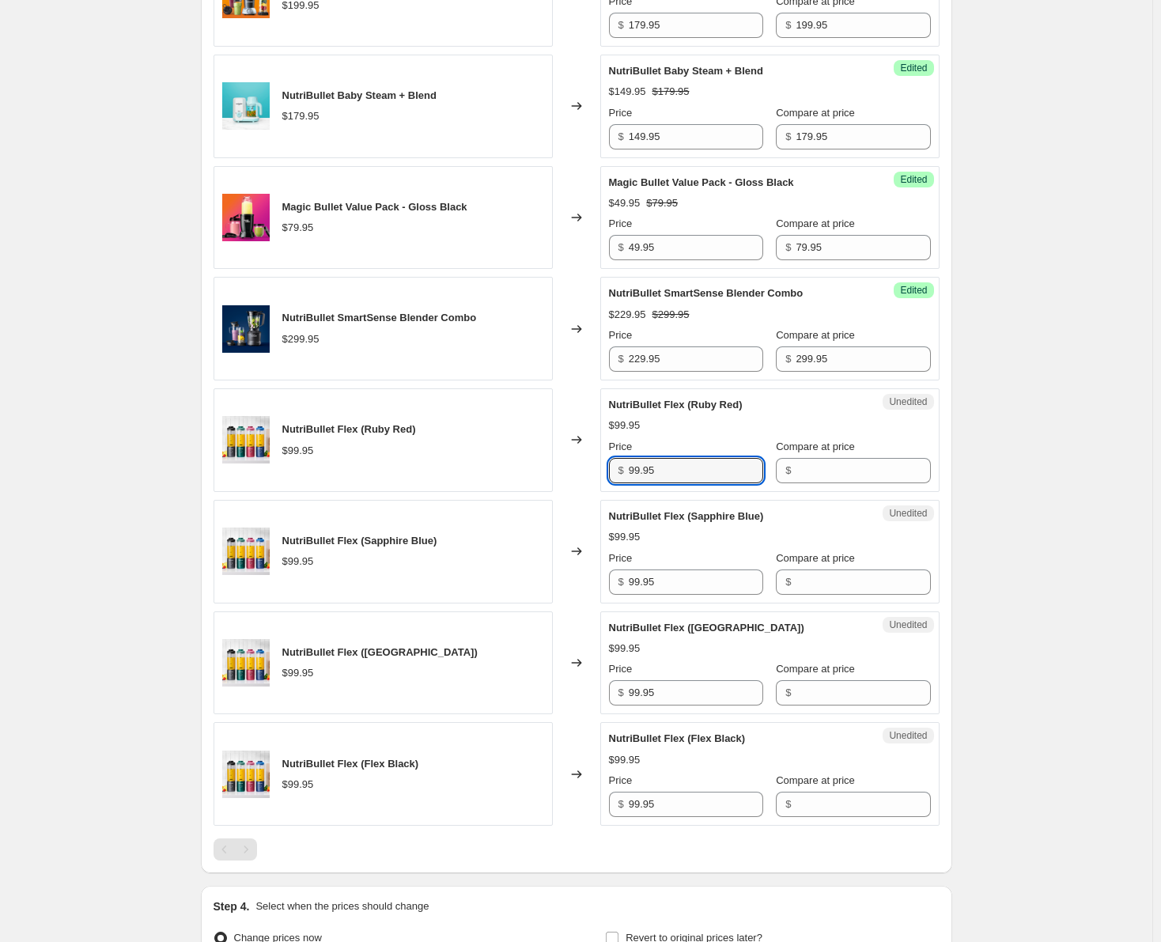
drag, startPoint x: 667, startPoint y: 467, endPoint x: 625, endPoint y: 473, distance: 42.3
click at [625, 473] on div "$ 99.95" at bounding box center [686, 470] width 154 height 25
click at [808, 475] on input "Compare at price" at bounding box center [863, 470] width 134 height 25
paste input "99.95"
type input "99.95"
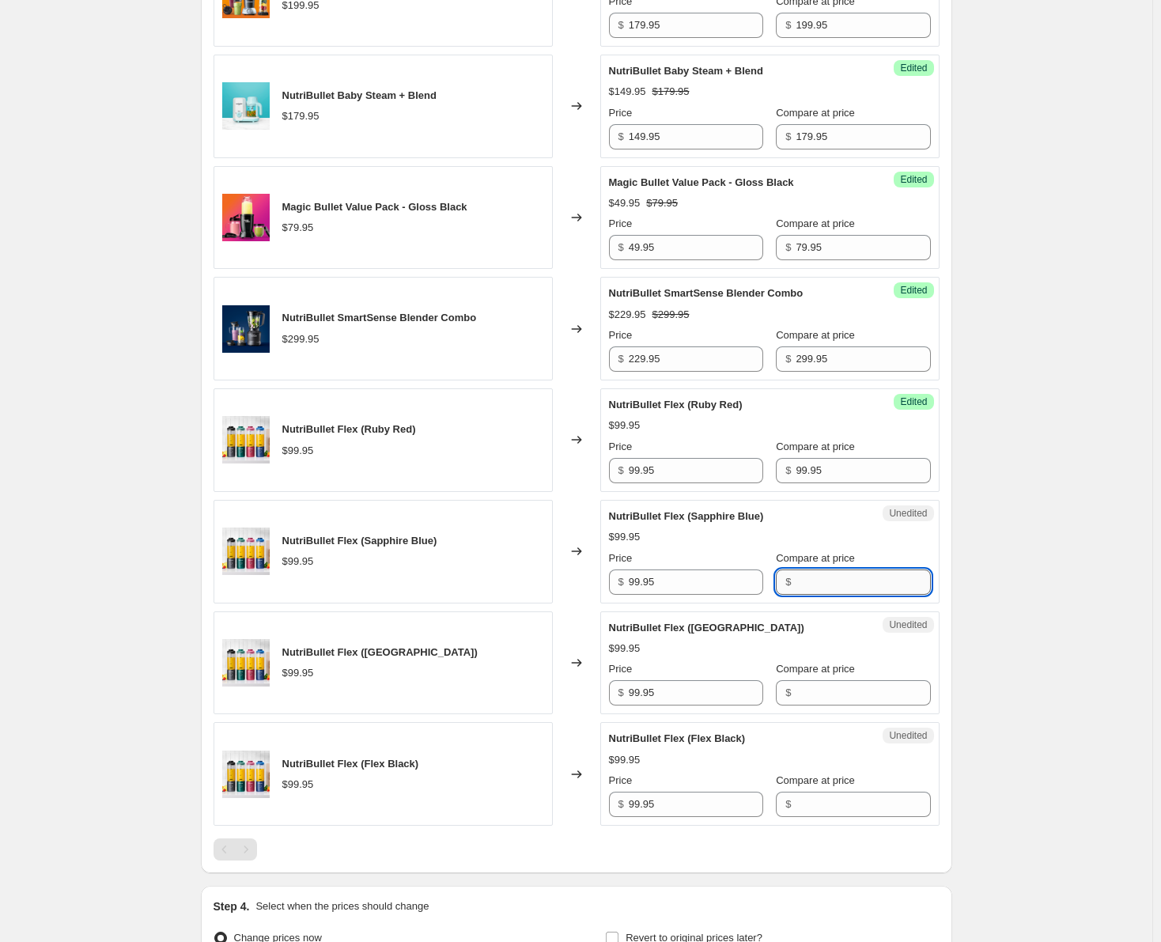
click at [801, 575] on input "Compare at price" at bounding box center [863, 581] width 134 height 25
paste input "99.95"
type input "99.95"
click at [800, 689] on input "Compare at price" at bounding box center [863, 692] width 134 height 25
paste input "99.95"
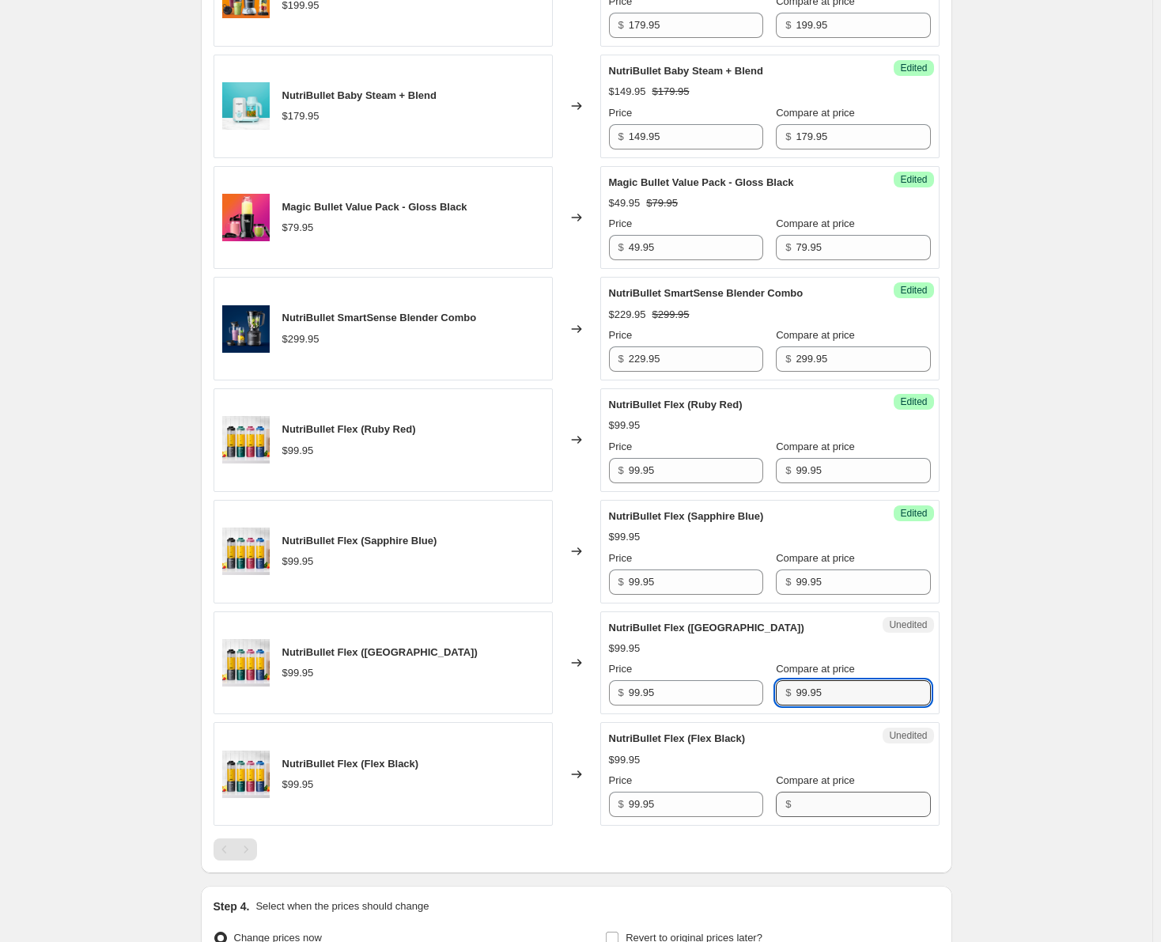
type input "99.95"
click at [800, 807] on input "Compare at price" at bounding box center [863, 804] width 134 height 25
paste input "99.95"
type input "99.95"
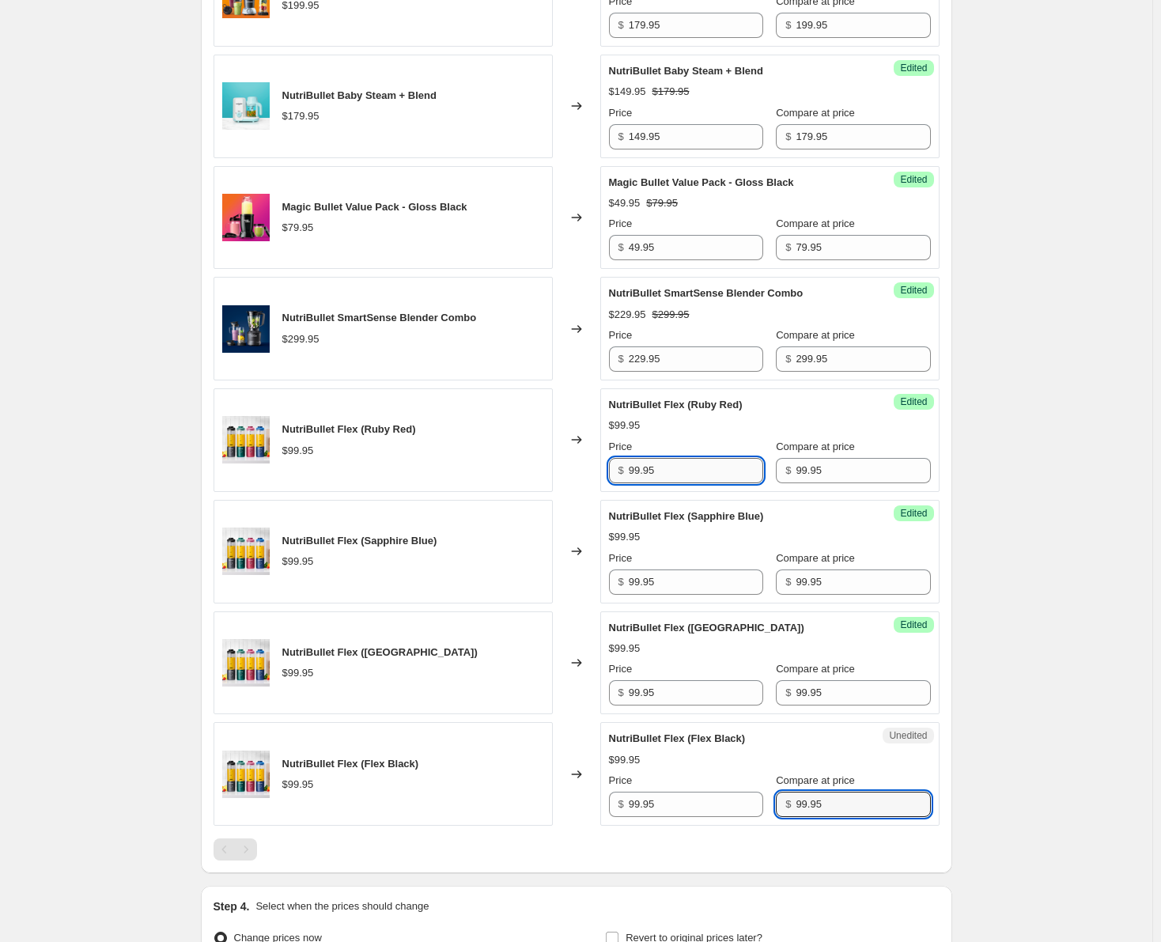
click at [640, 477] on input "99.95" at bounding box center [696, 470] width 134 height 25
drag, startPoint x: 660, startPoint y: 471, endPoint x: 633, endPoint y: 471, distance: 27.7
click at [624, 478] on div "$ 79.95" at bounding box center [686, 470] width 154 height 25
type input "79.95"
click at [669, 589] on input "99.95" at bounding box center [696, 581] width 134 height 25
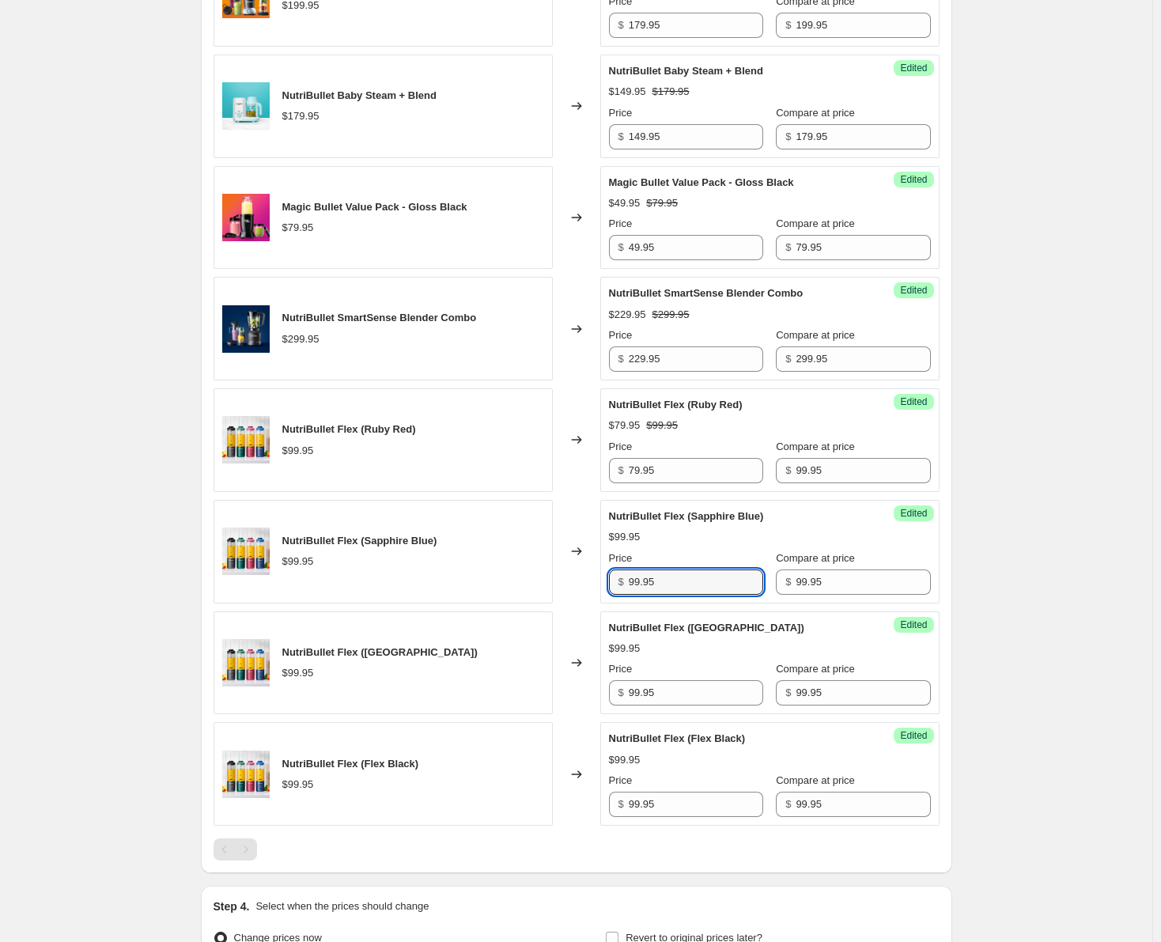
drag, startPoint x: 669, startPoint y: 589, endPoint x: 627, endPoint y: 590, distance: 41.9
click at [627, 590] on div "$ 99.95" at bounding box center [686, 581] width 154 height 25
paste input "7"
type input "79.95"
click at [671, 697] on input "99.95" at bounding box center [696, 692] width 134 height 25
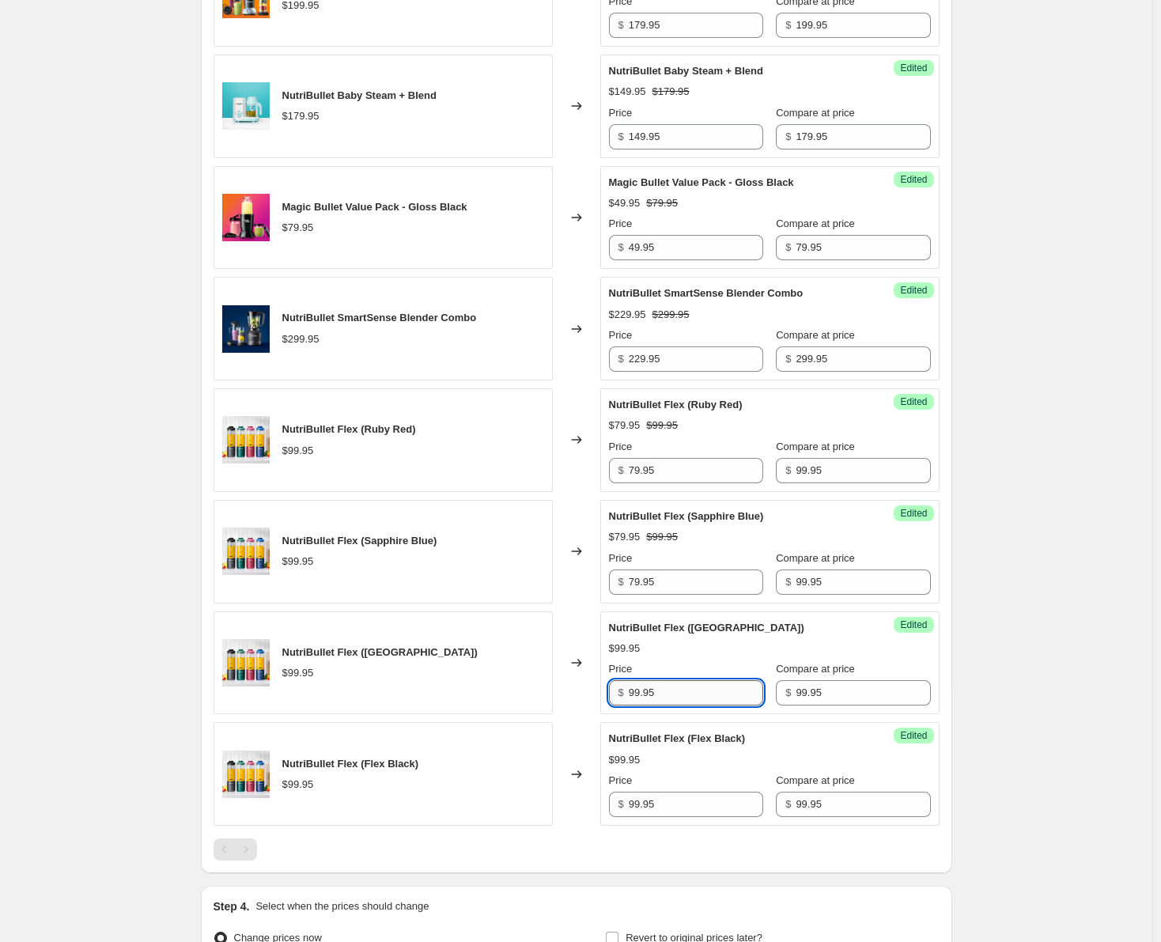
click at [671, 697] on input "99.95" at bounding box center [696, 692] width 134 height 25
paste input "7"
type input "79.95"
click at [673, 804] on input "99.95" at bounding box center [696, 804] width 134 height 25
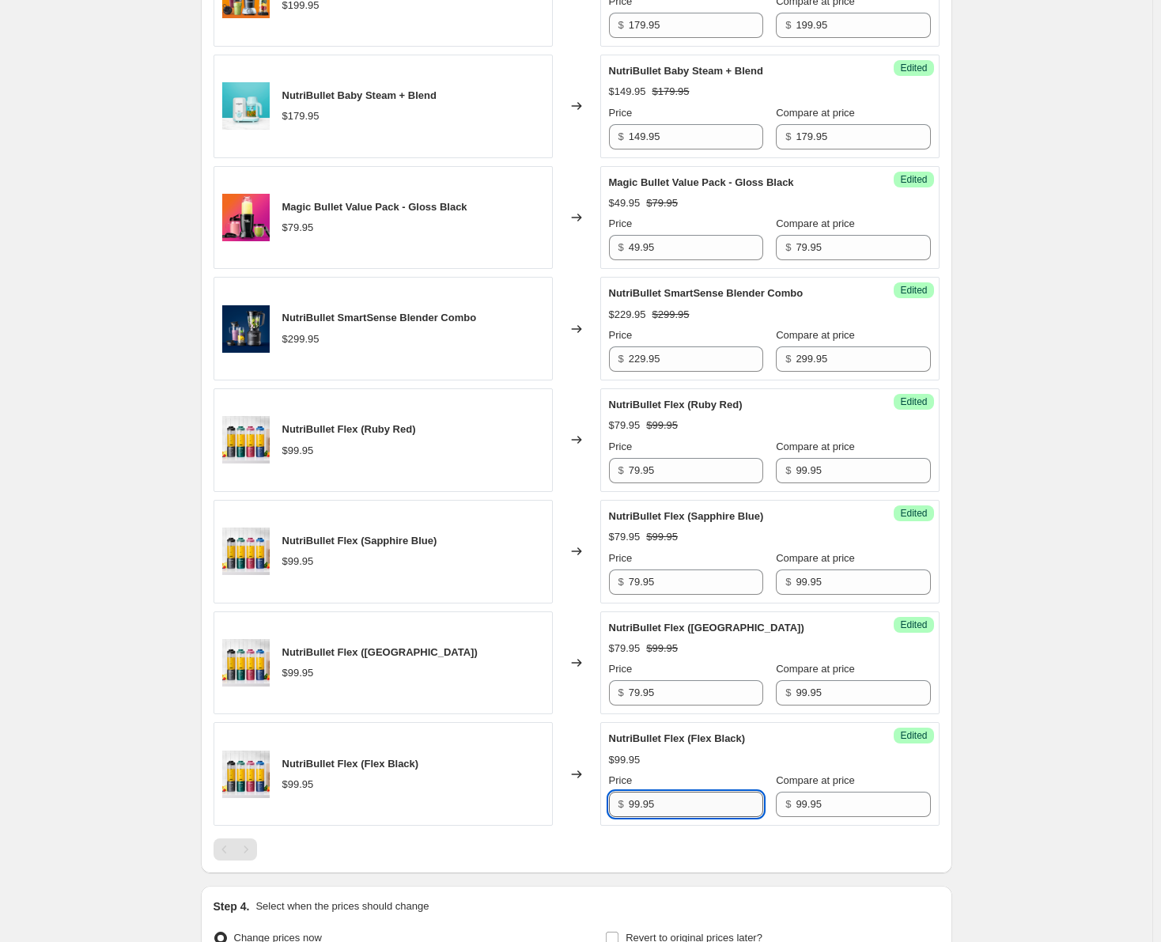
paste input "7"
type input "79.95"
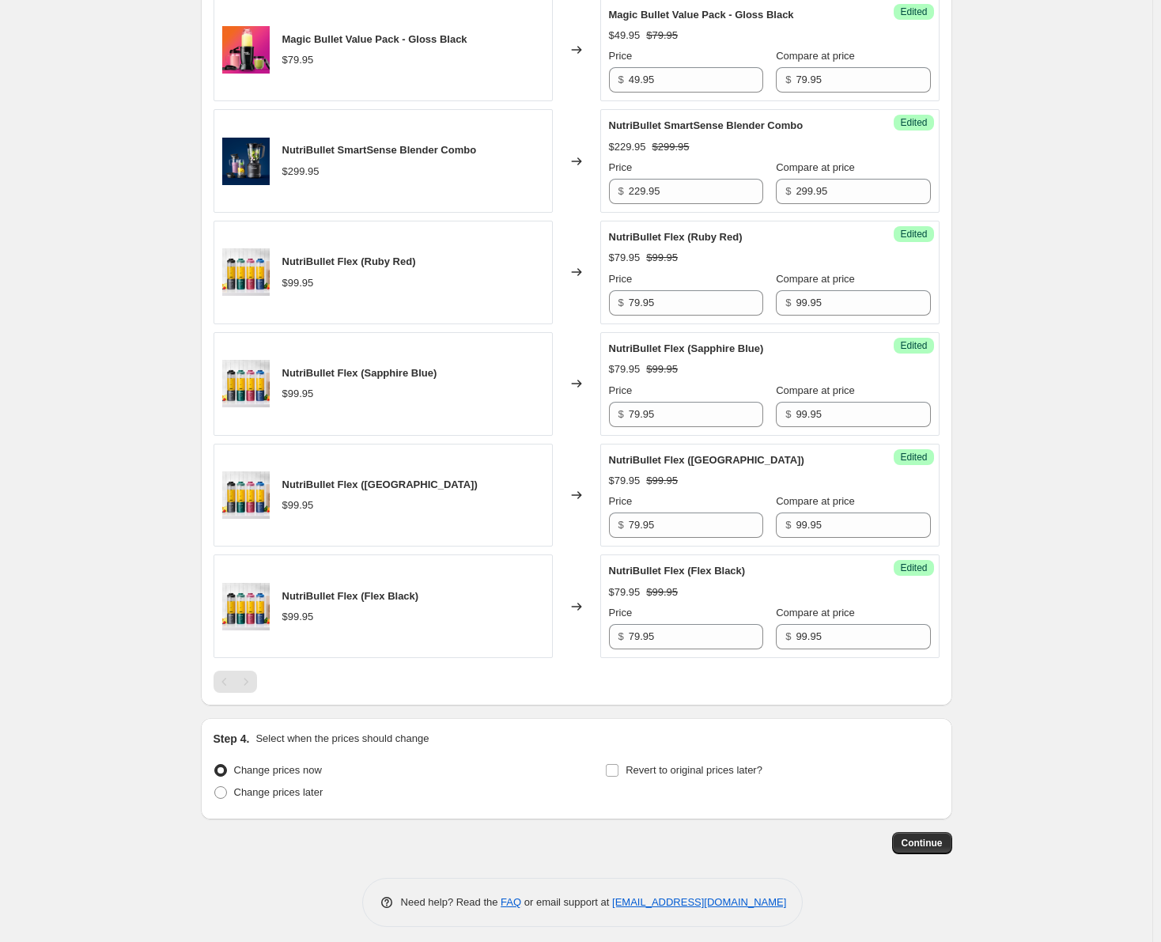
scroll to position [1125, 0]
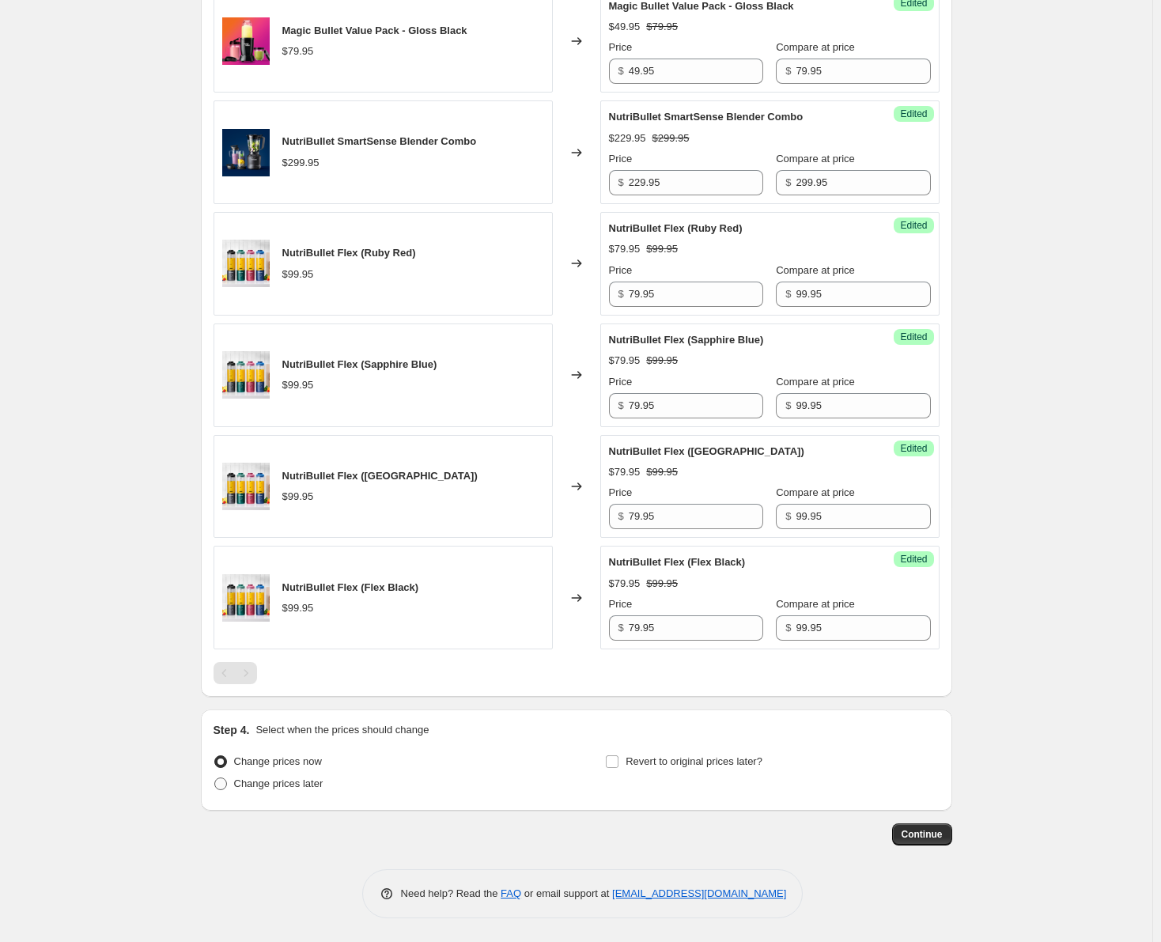
click at [222, 786] on span at bounding box center [220, 783] width 13 height 13
click at [215, 778] on input "Change prices later" at bounding box center [214, 777] width 1 height 1
radio input "true"
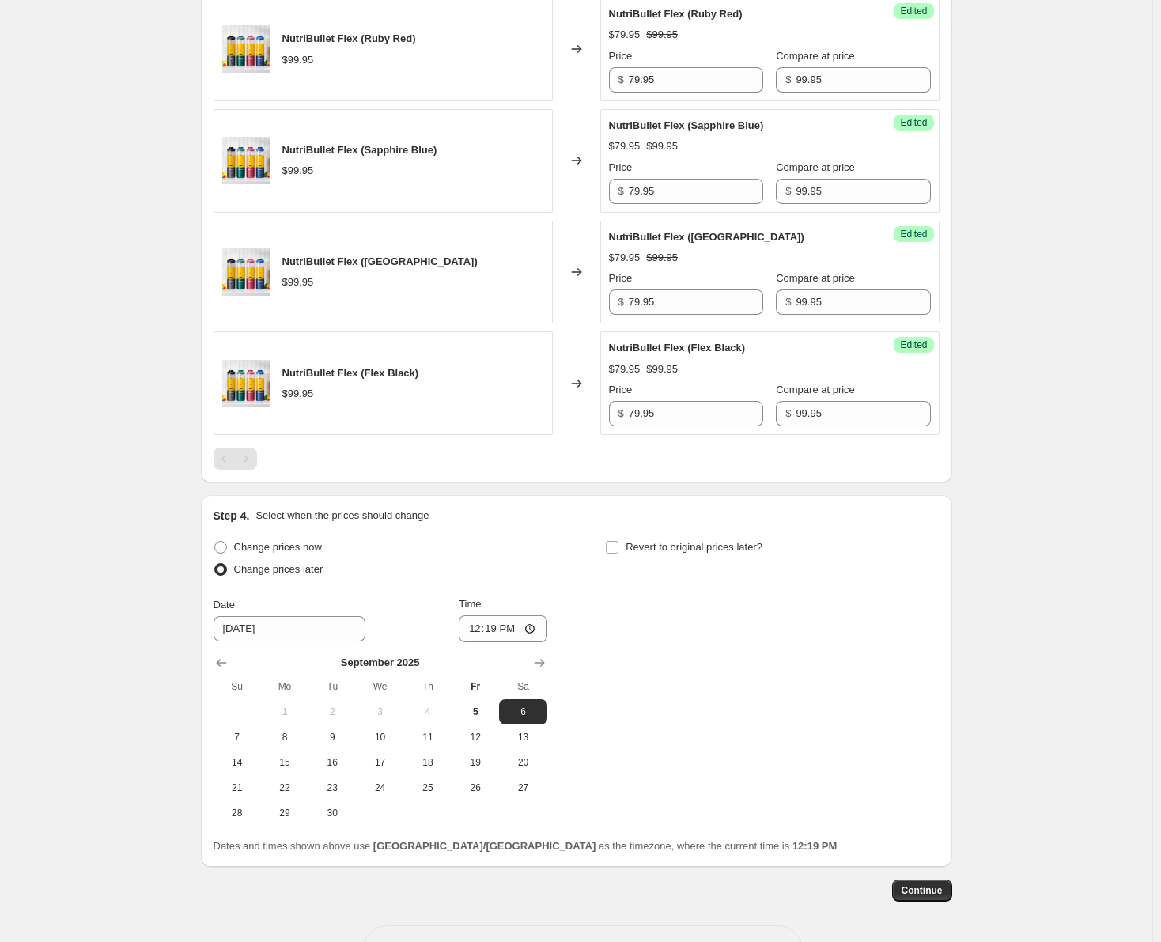
scroll to position [1363, 0]
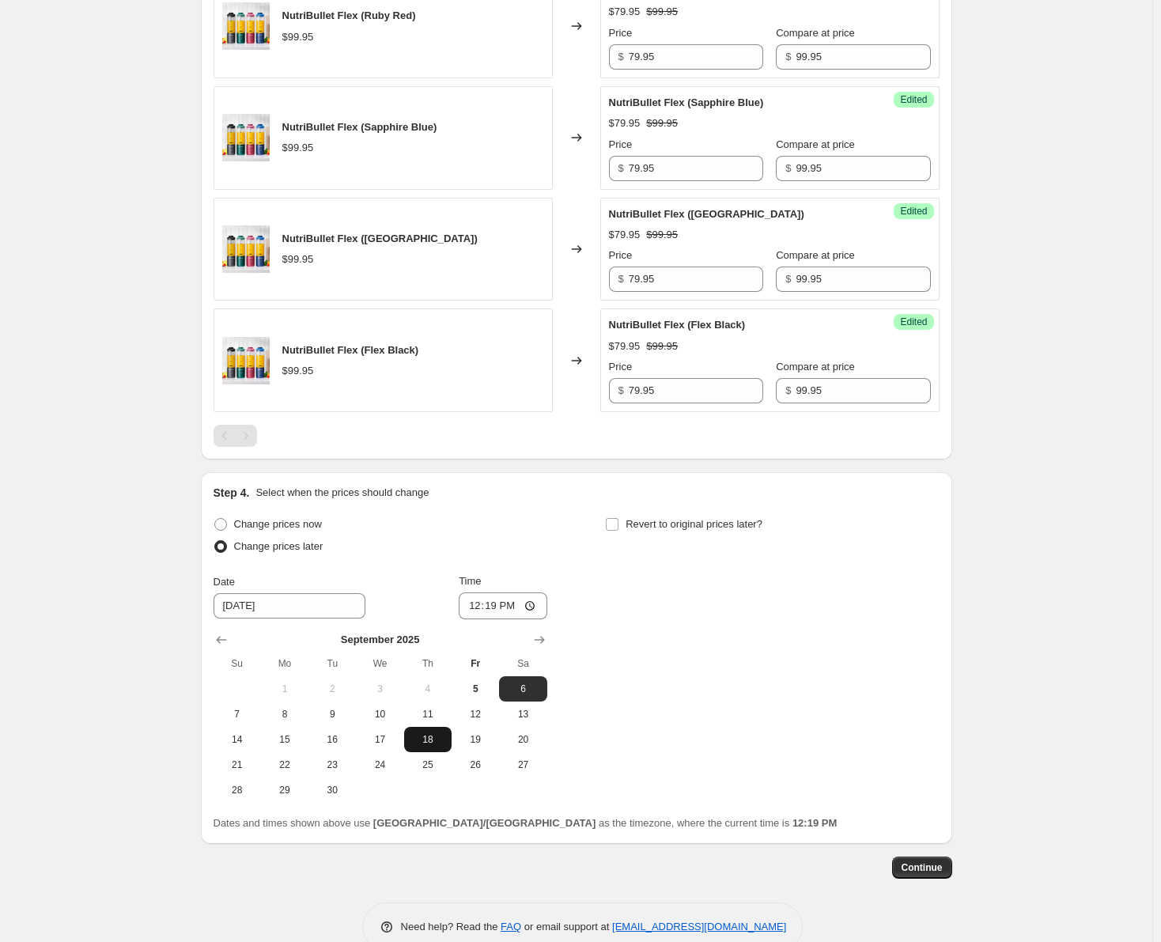
click at [433, 737] on span "18" at bounding box center [427, 739] width 35 height 13
type input "9/18/2025"
click at [531, 609] on input "12:19" at bounding box center [503, 605] width 89 height 27
click at [482, 603] on input "12:19" at bounding box center [503, 605] width 89 height 27
click at [493, 606] on input "12:19" at bounding box center [503, 605] width 89 height 27
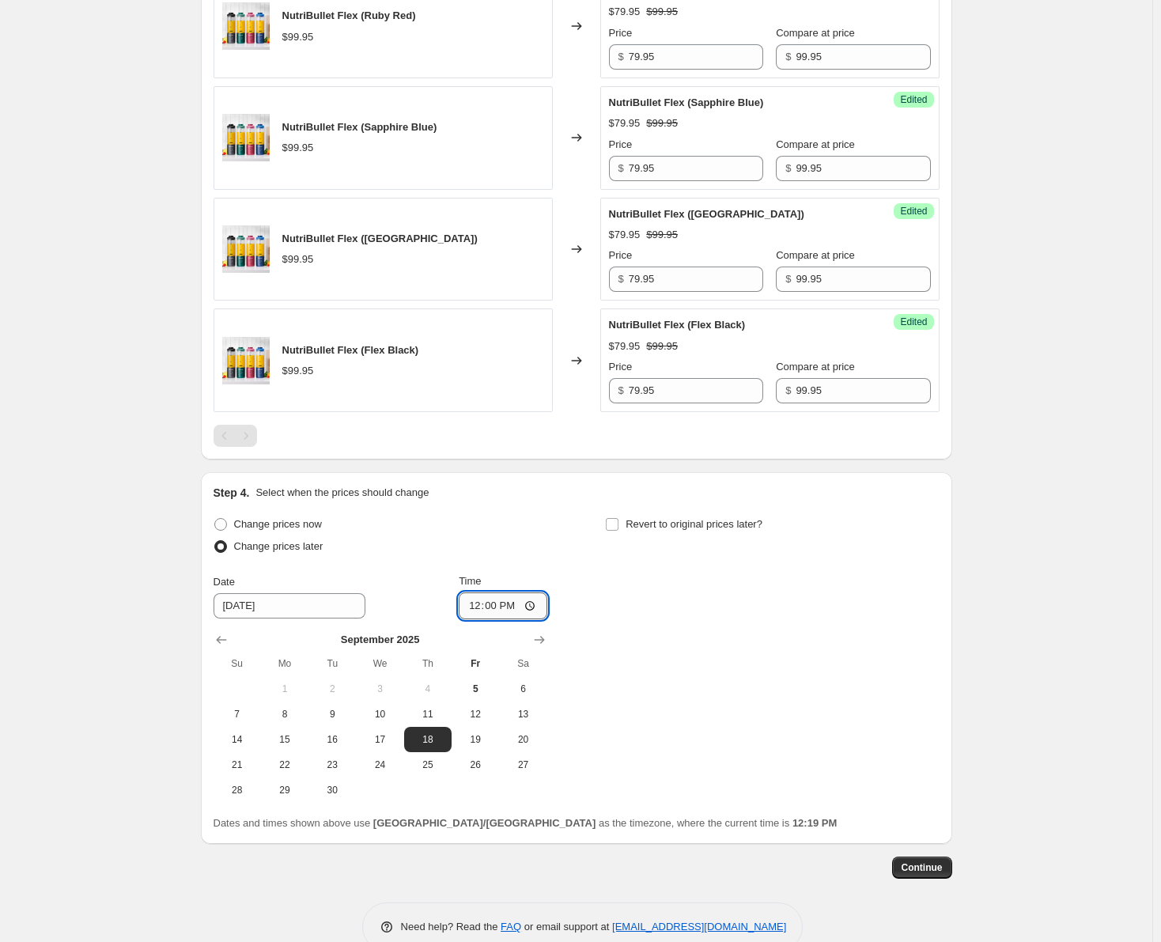
type input "00:00"
click at [616, 523] on input "Revert to original prices later?" at bounding box center [612, 524] width 13 height 13
checkbox input "true"
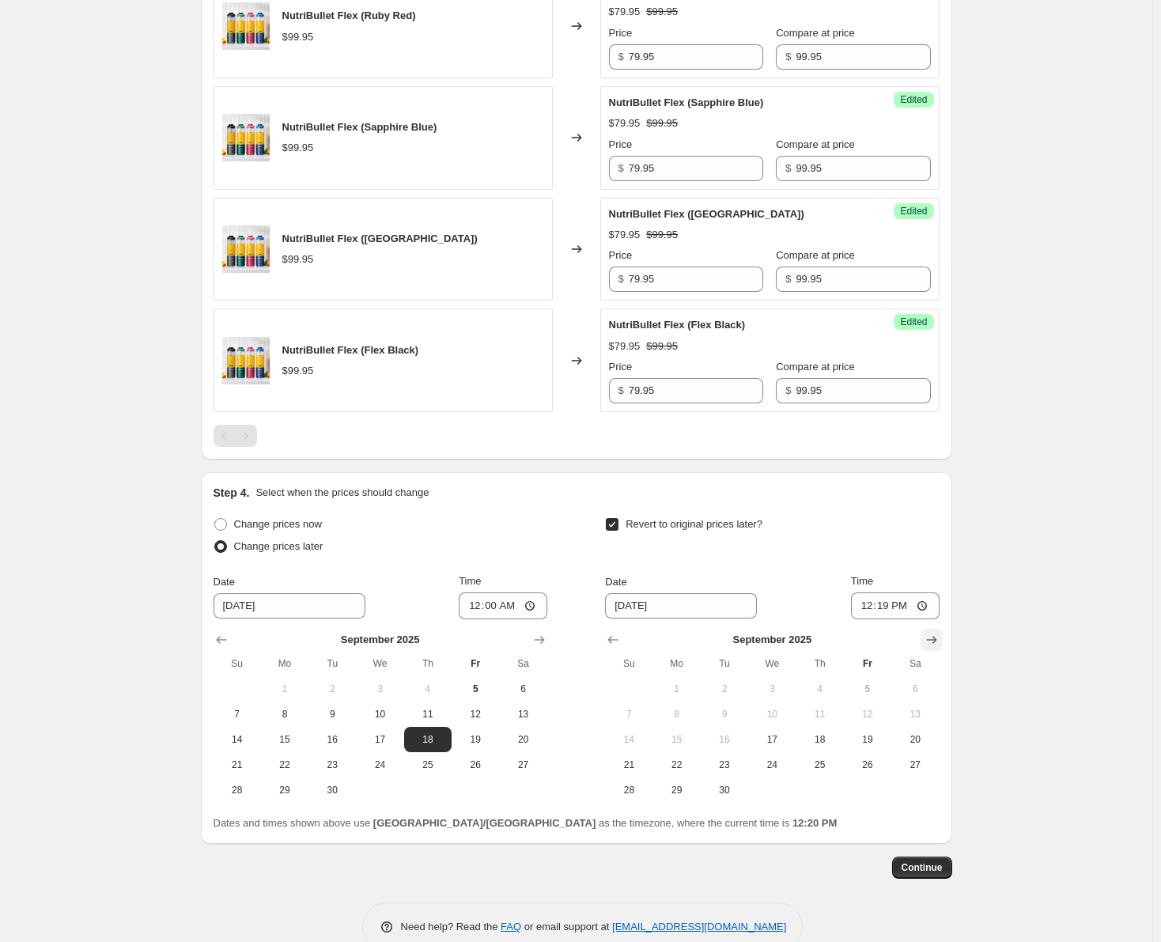
click at [924, 639] on button "Show next month, October 2025" at bounding box center [932, 640] width 22 height 22
click at [766, 689] on span "1" at bounding box center [772, 689] width 35 height 13
type input "10/1/2025"
click at [869, 611] on input "12:19" at bounding box center [895, 605] width 89 height 27
type input "23:59"
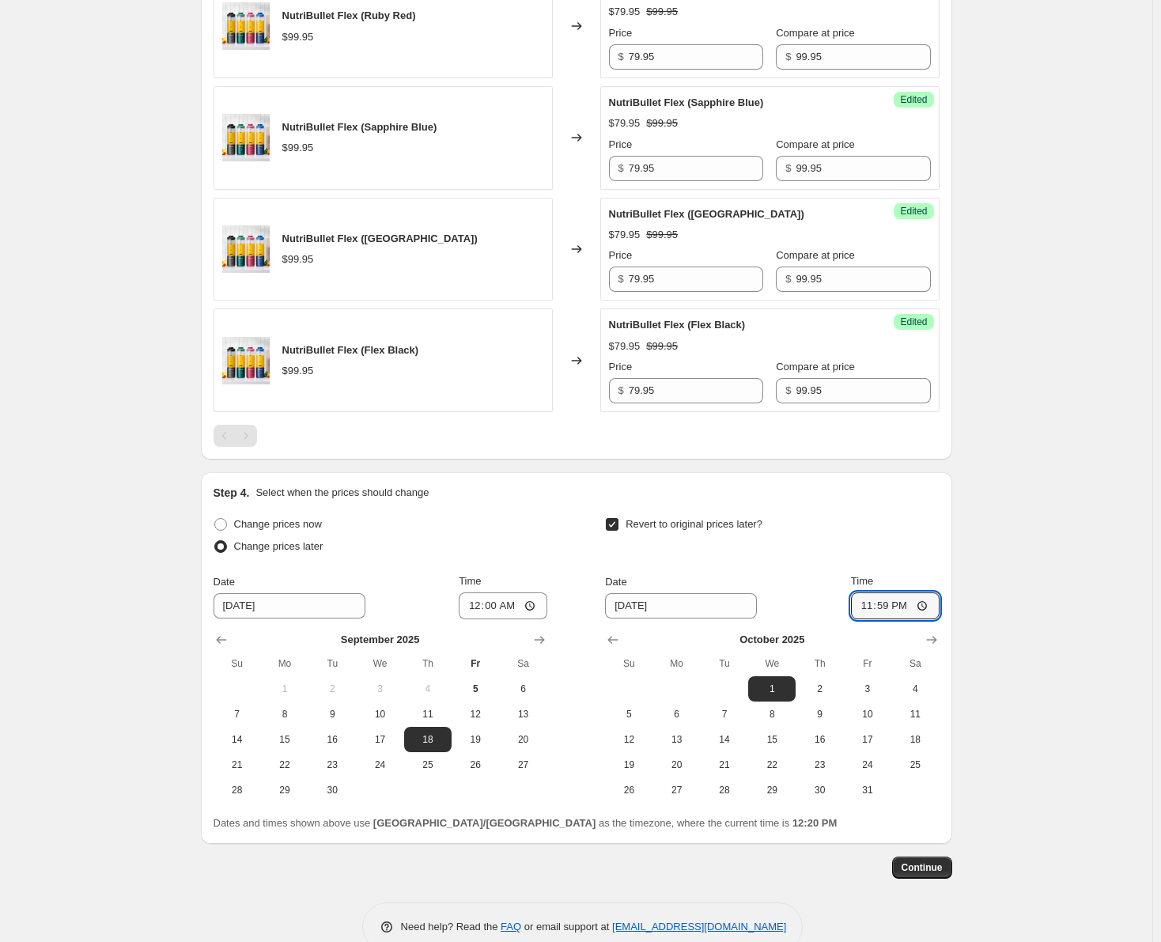
click at [867, 565] on div "Revert to original prices later? Date 10/1/2025 Time 23:59 October 2025 Su Mo T…" at bounding box center [772, 657] width 334 height 289
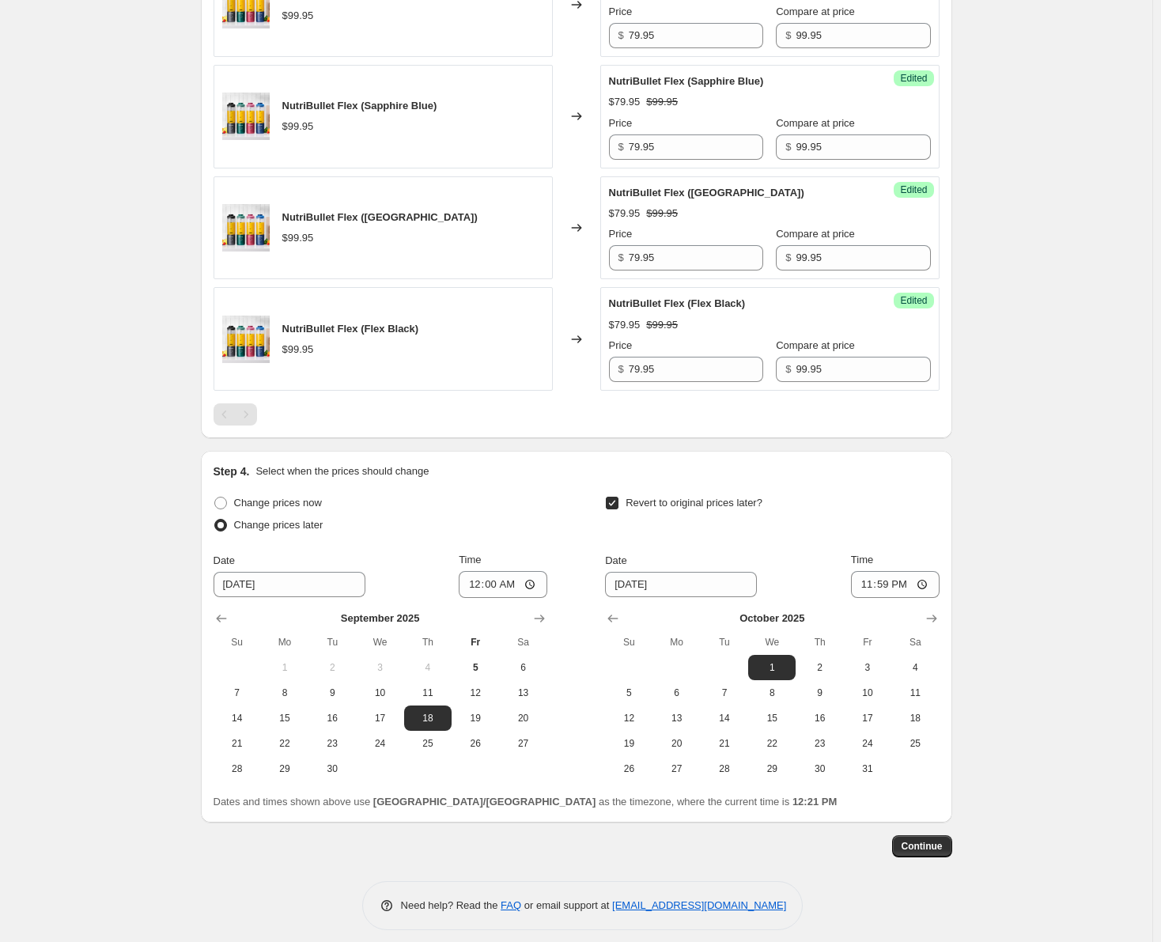
scroll to position [1396, 0]
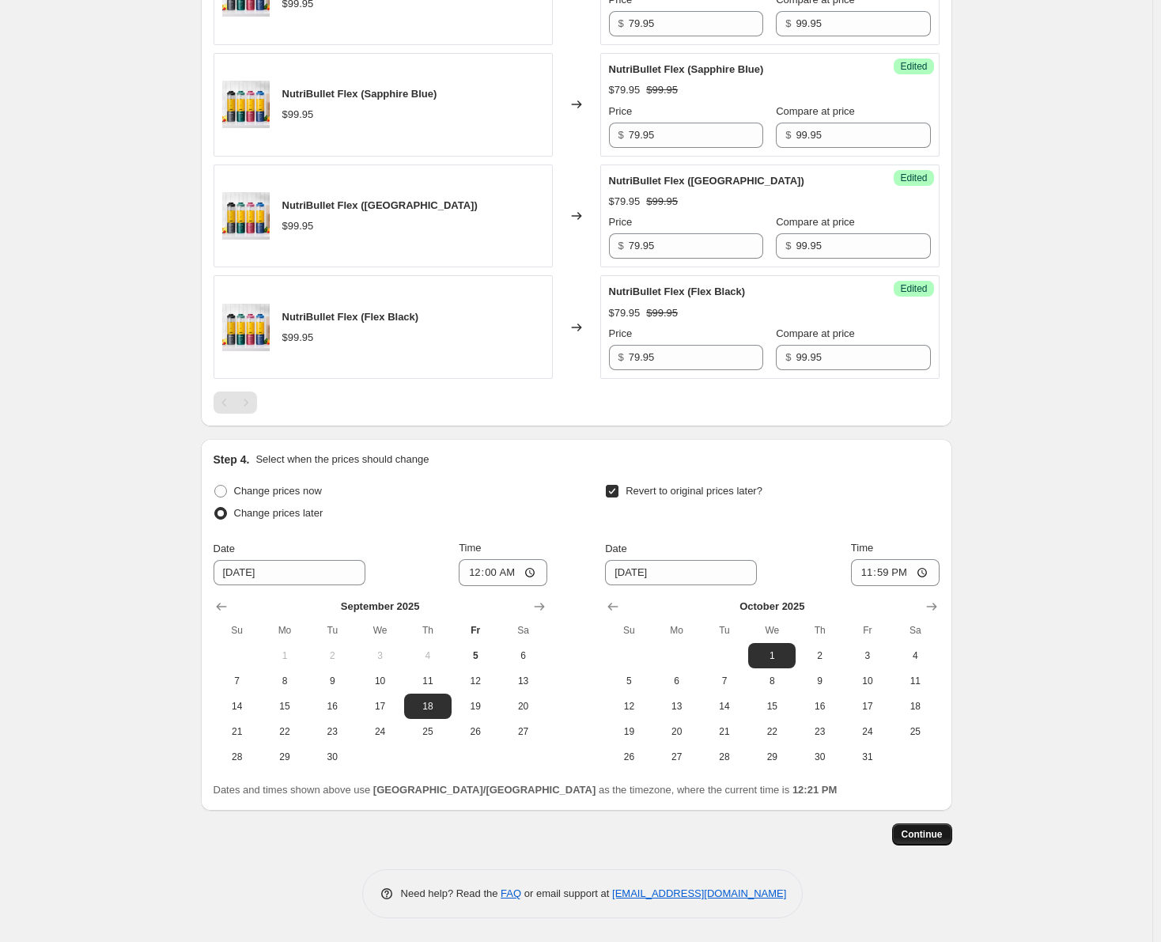
click at [925, 841] on span "Continue" at bounding box center [922, 834] width 41 height 13
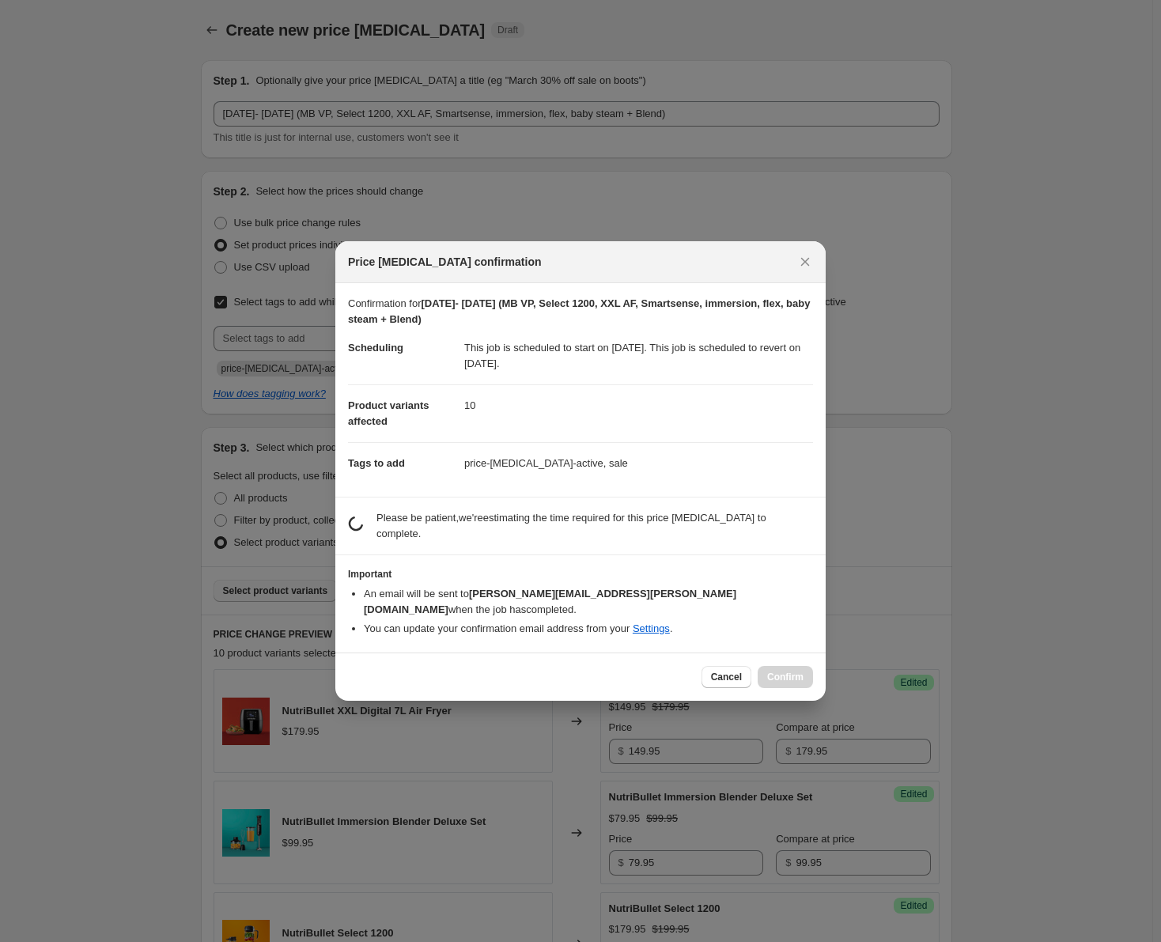
scroll to position [0, 0]
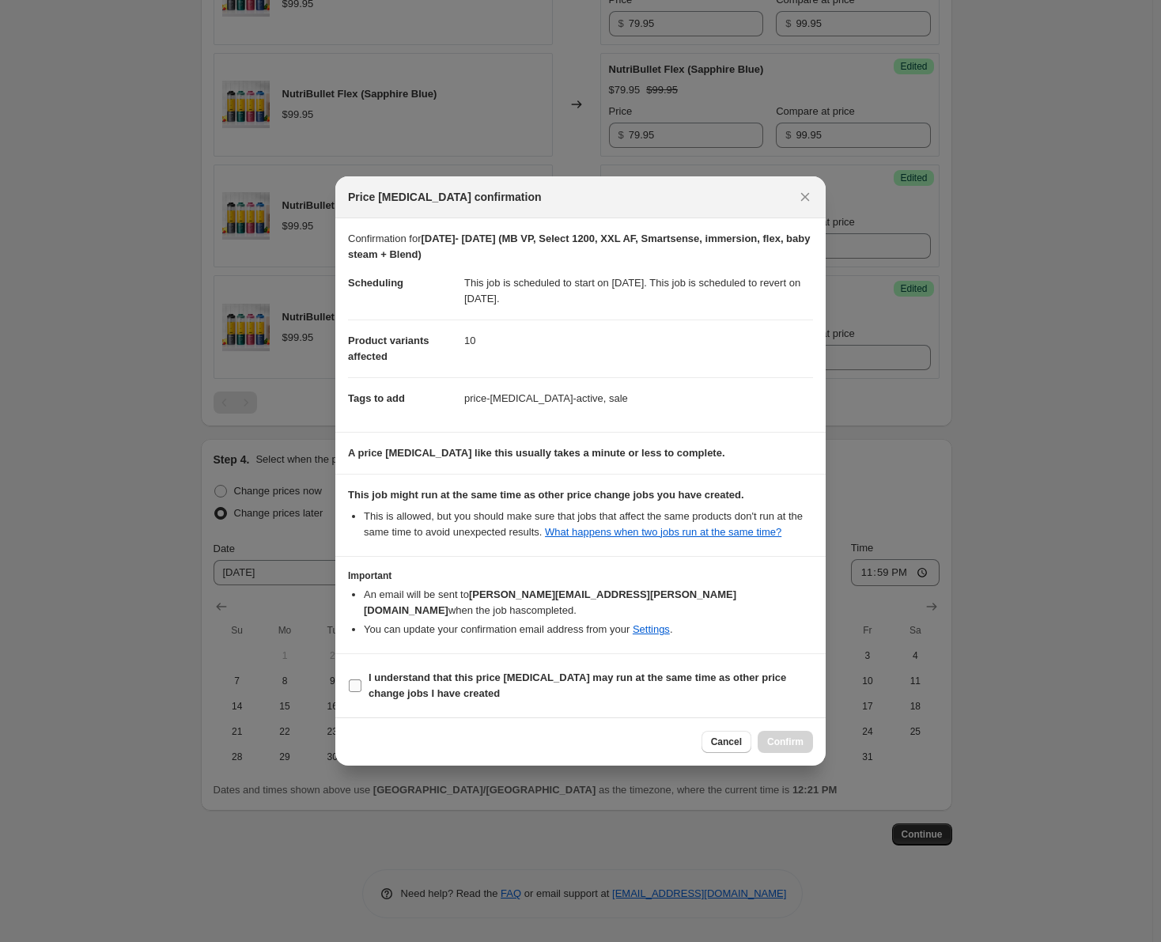
click at [361, 679] on span ":r24:" at bounding box center [355, 686] width 14 height 14
click at [361, 679] on input "I understand that this price change job may run at the same time as other price…" at bounding box center [355, 685] width 13 height 13
checkbox input "true"
click at [775, 731] on button "Confirm" at bounding box center [785, 742] width 55 height 22
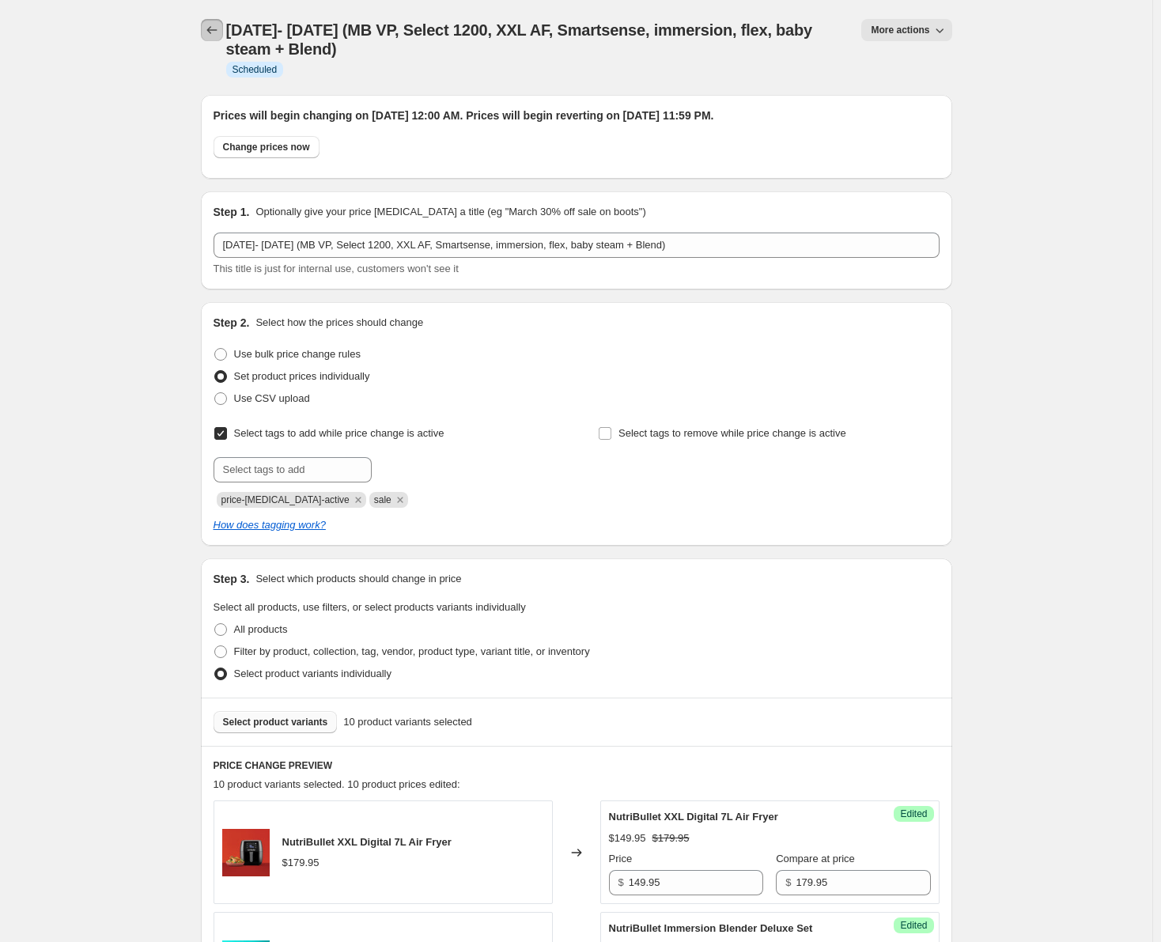
click at [217, 30] on icon "Price change jobs" at bounding box center [212, 30] width 16 height 16
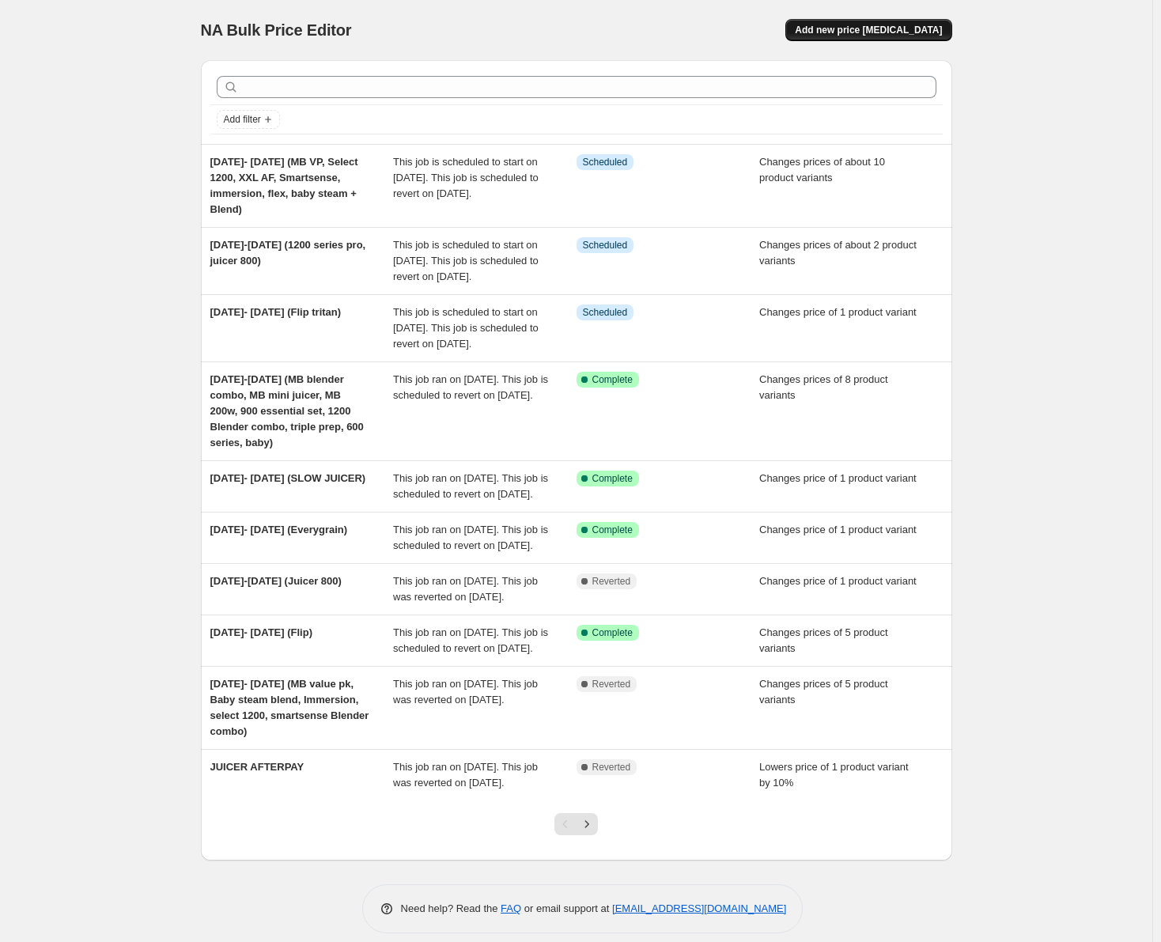
click at [868, 31] on span "Add new price change job" at bounding box center [868, 30] width 147 height 13
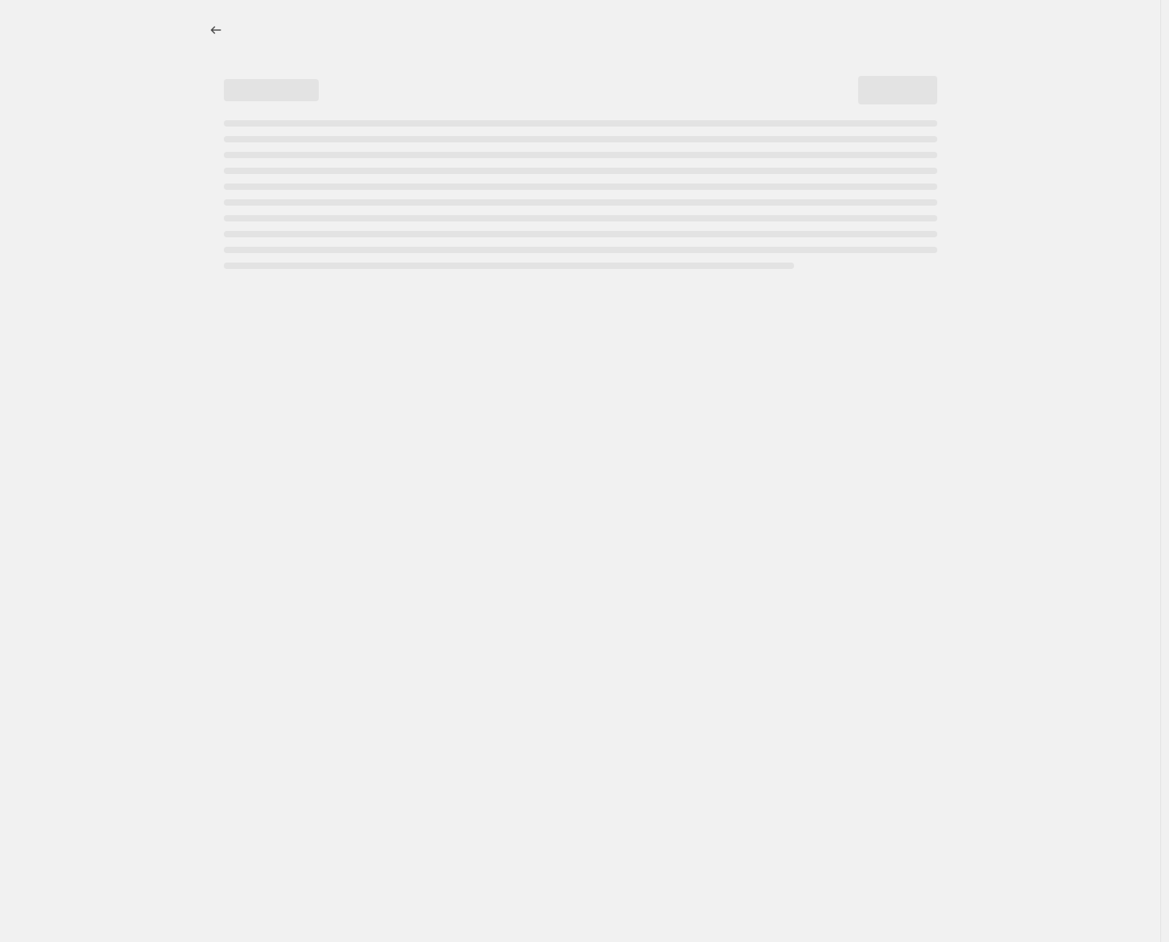
select select "percentage"
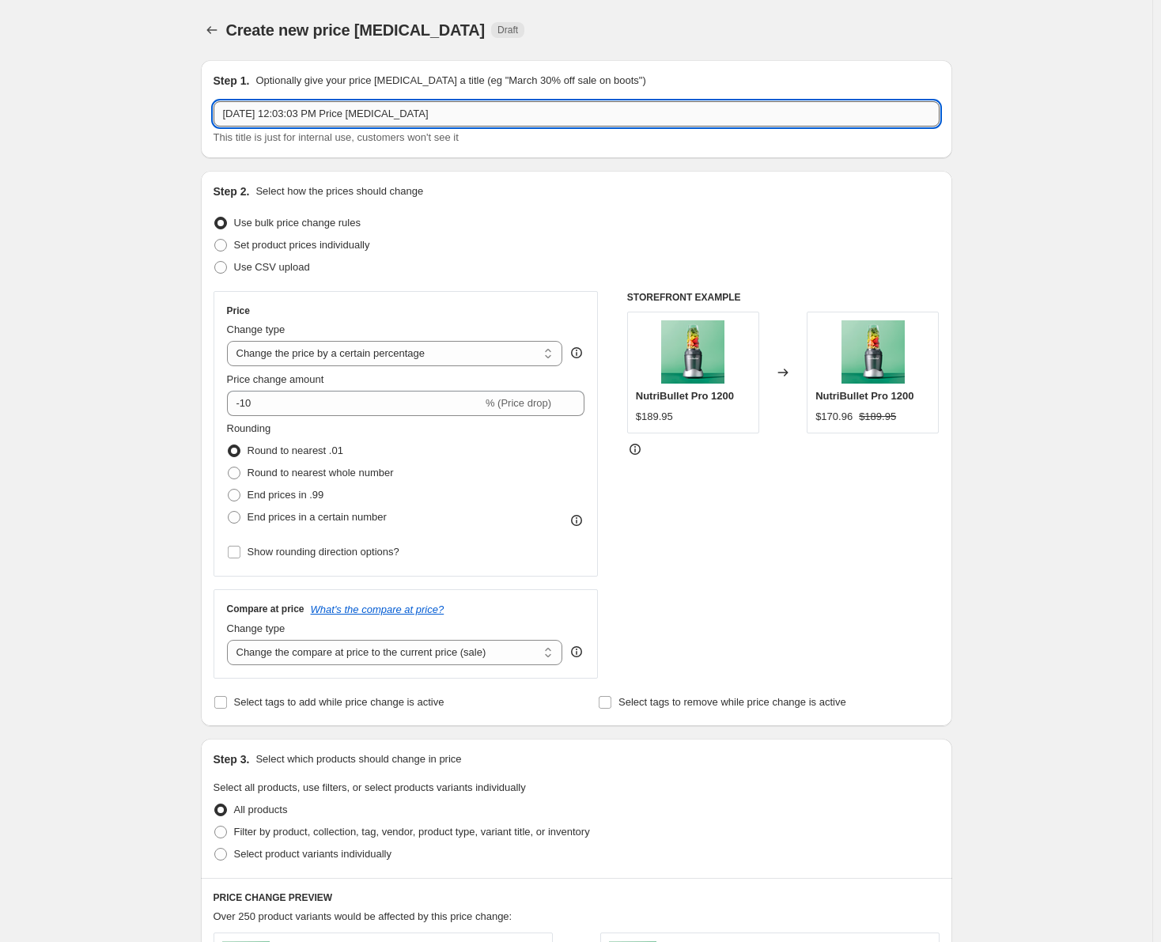
drag, startPoint x: 426, startPoint y: 113, endPoint x: 220, endPoint y: 126, distance: 206.0
click at [220, 126] on input "Sep 5, 2025, 12:03:03 PM Price change job" at bounding box center [577, 113] width 726 height 25
click at [298, 115] on input "SEP 18- OCT 1 _Ultra 1000, Flip)" at bounding box center [577, 113] width 726 height 25
type input "SEP 18- OCT 1 (Ultra 1000, Flip)"
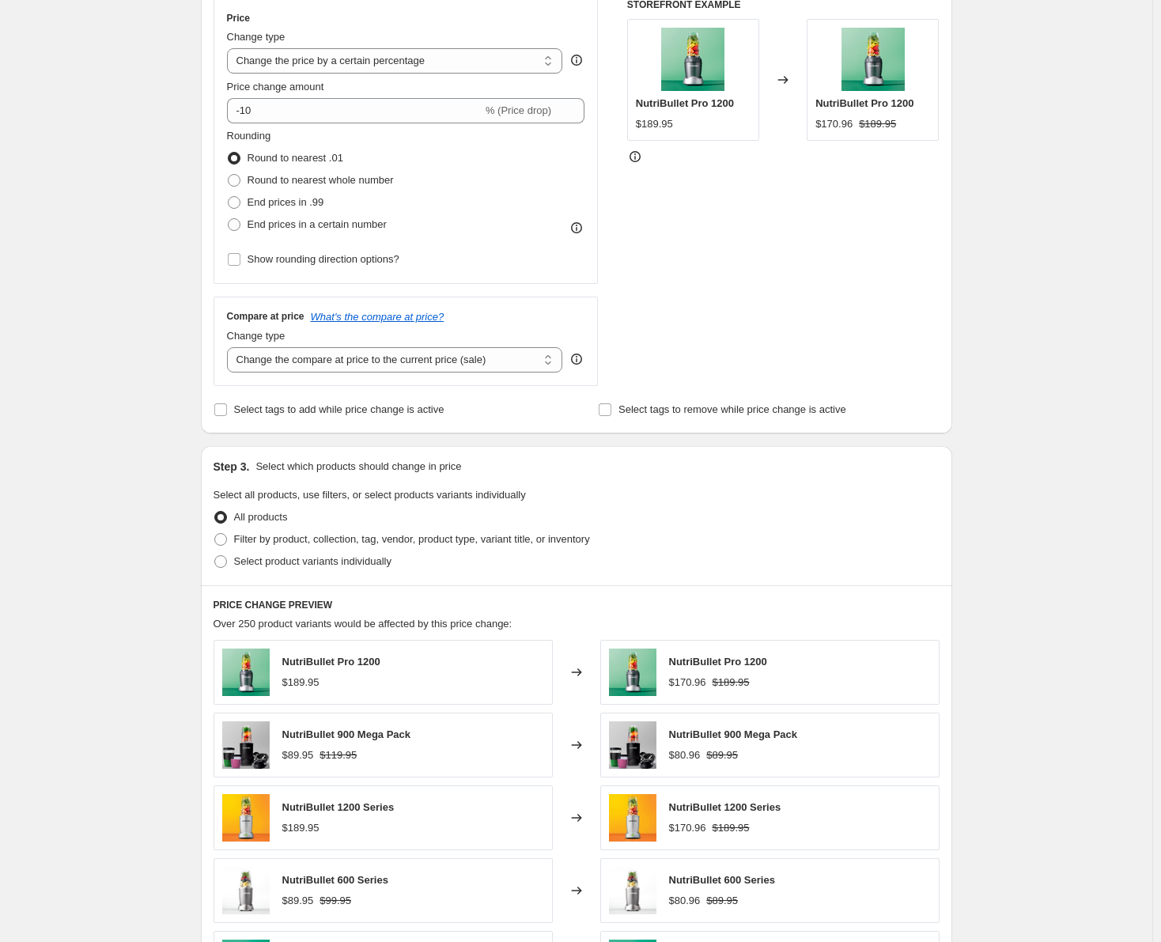
scroll to position [316, 0]
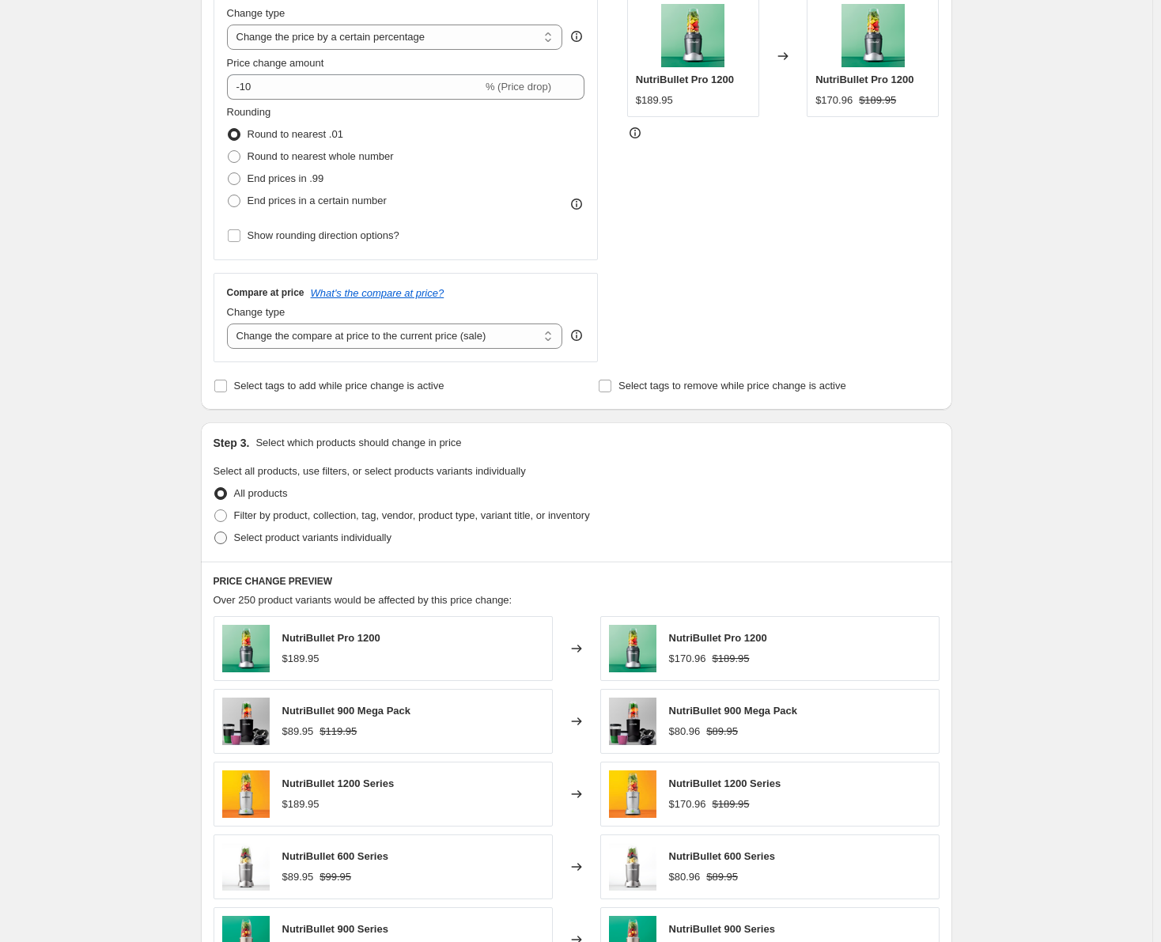
click at [225, 539] on span at bounding box center [220, 537] width 13 height 13
click at [215, 532] on input "Select product variants individually" at bounding box center [214, 531] width 1 height 1
radio input "true"
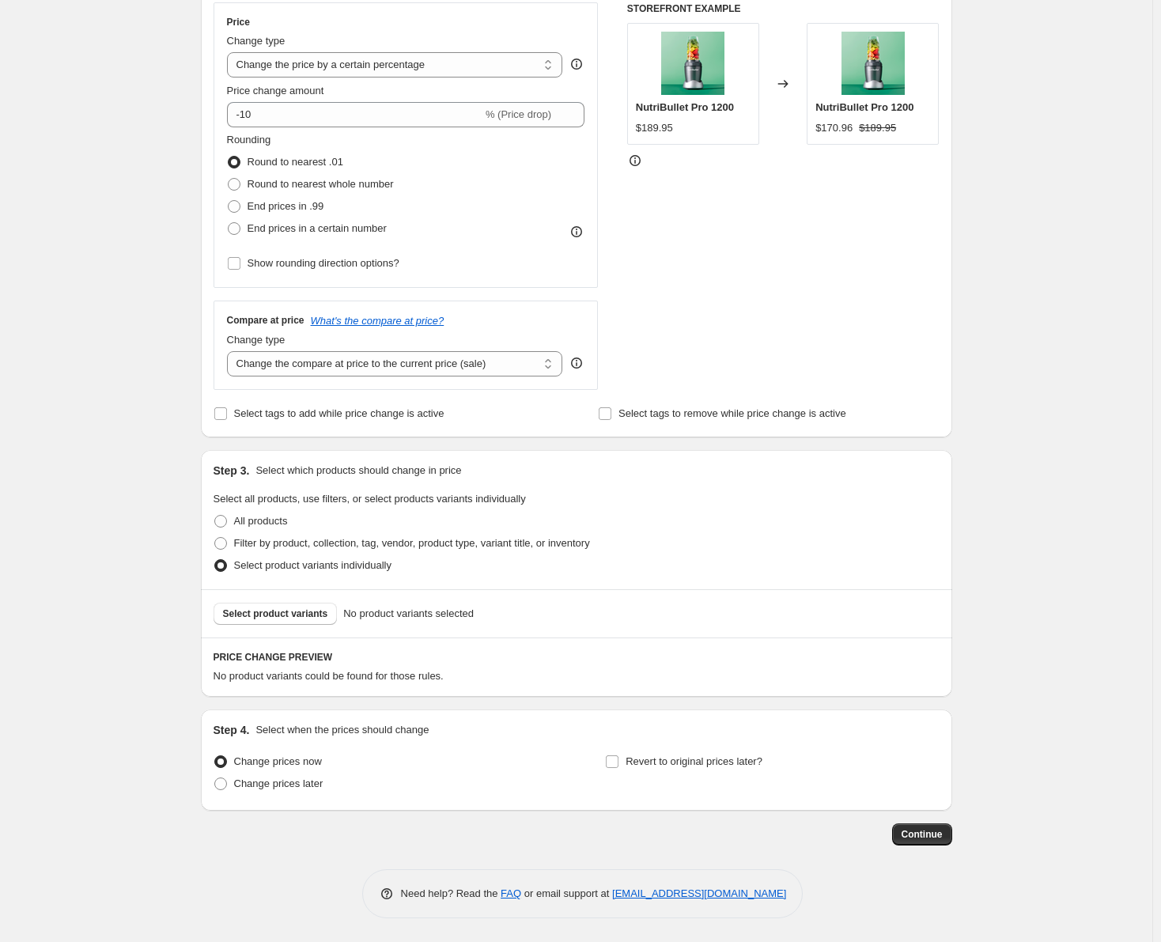
scroll to position [289, 0]
click at [288, 622] on button "Select product variants" at bounding box center [276, 614] width 124 height 22
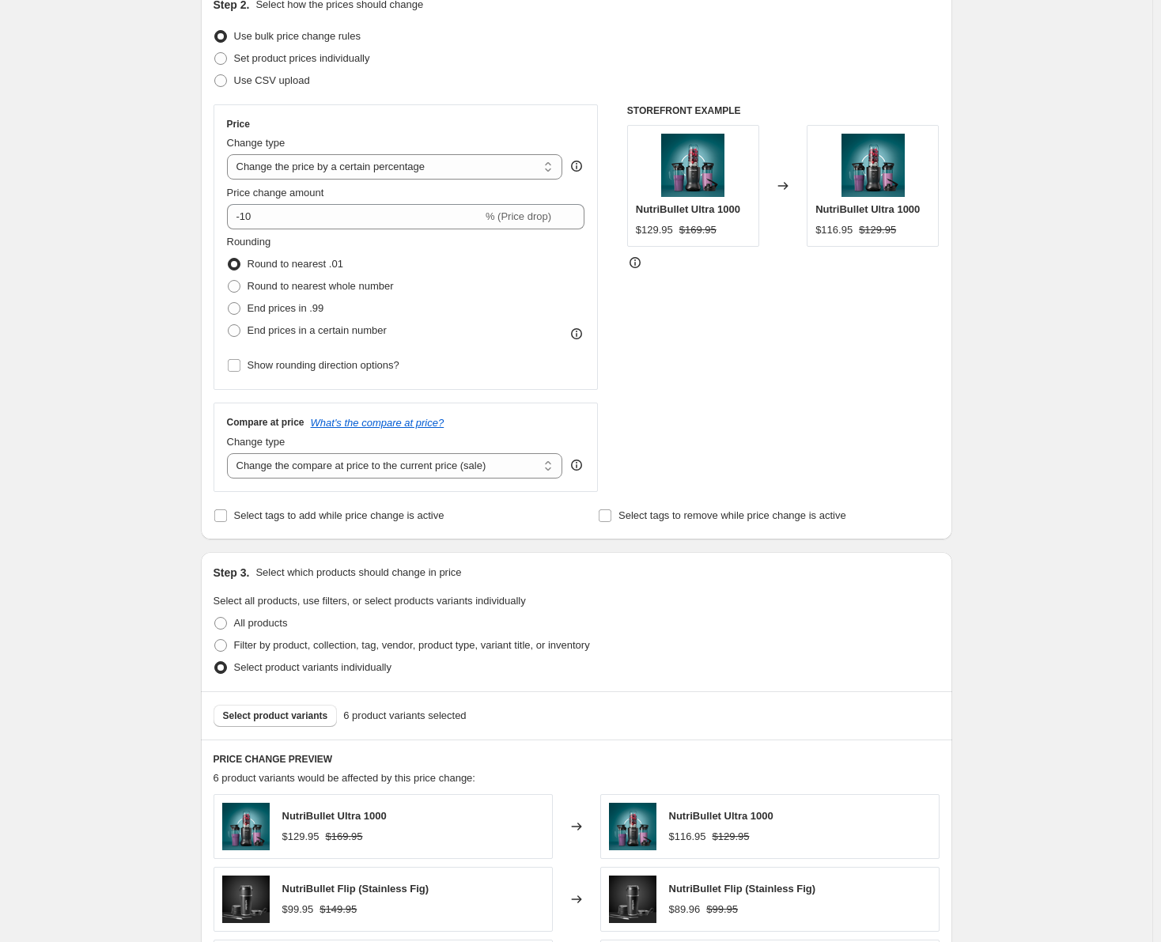
scroll to position [0, 0]
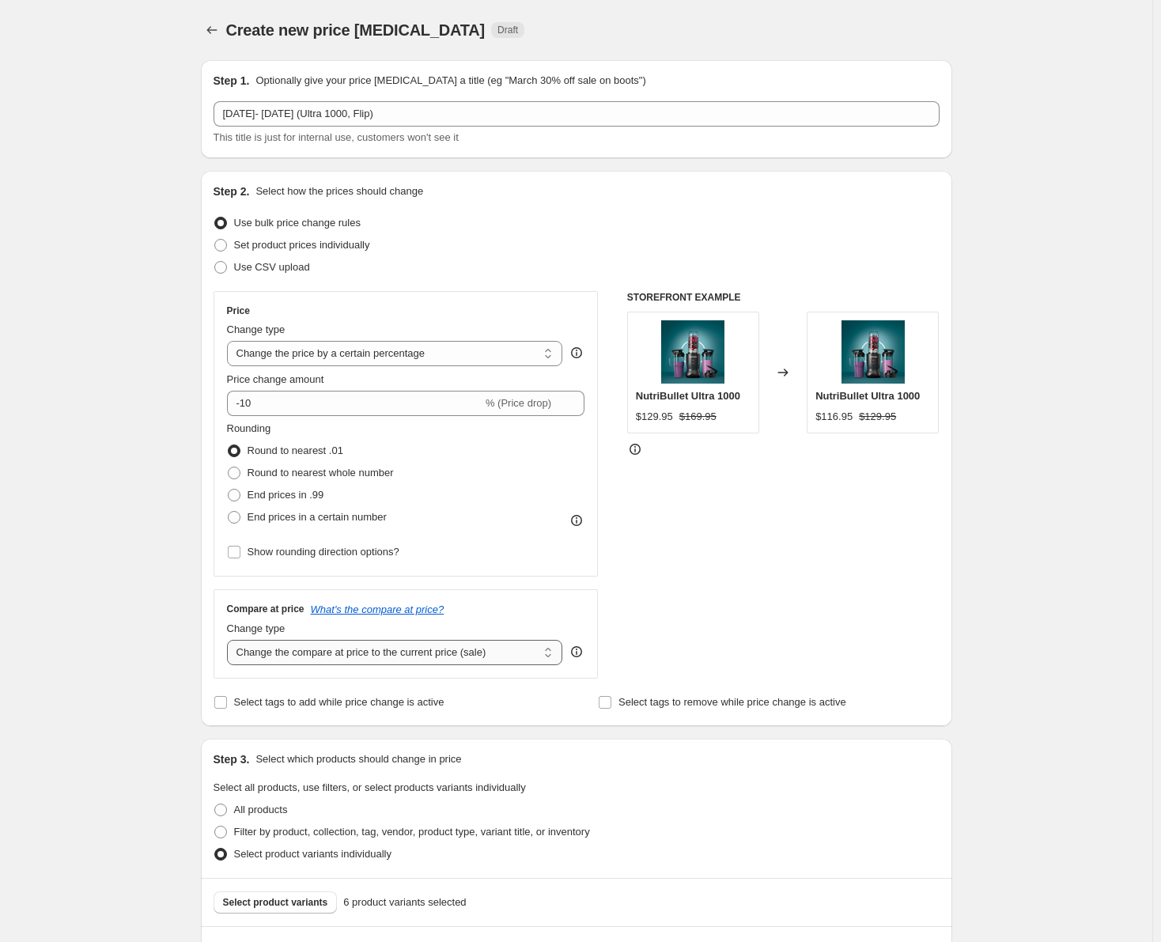
click at [427, 655] on select "Change the compare at price to the current price (sale) Change the compare at p…" at bounding box center [395, 652] width 336 height 25
select select "no_change"
click at [230, 640] on select "Change the compare at price to the current price (sale) Change the compare at p…" at bounding box center [395, 652] width 336 height 25
click at [641, 615] on div "STOREFRONT EXAMPLE NutriBullet Ultra 1000 $129.95 $169.95 Changed to NutriBulle…" at bounding box center [783, 485] width 312 height 388
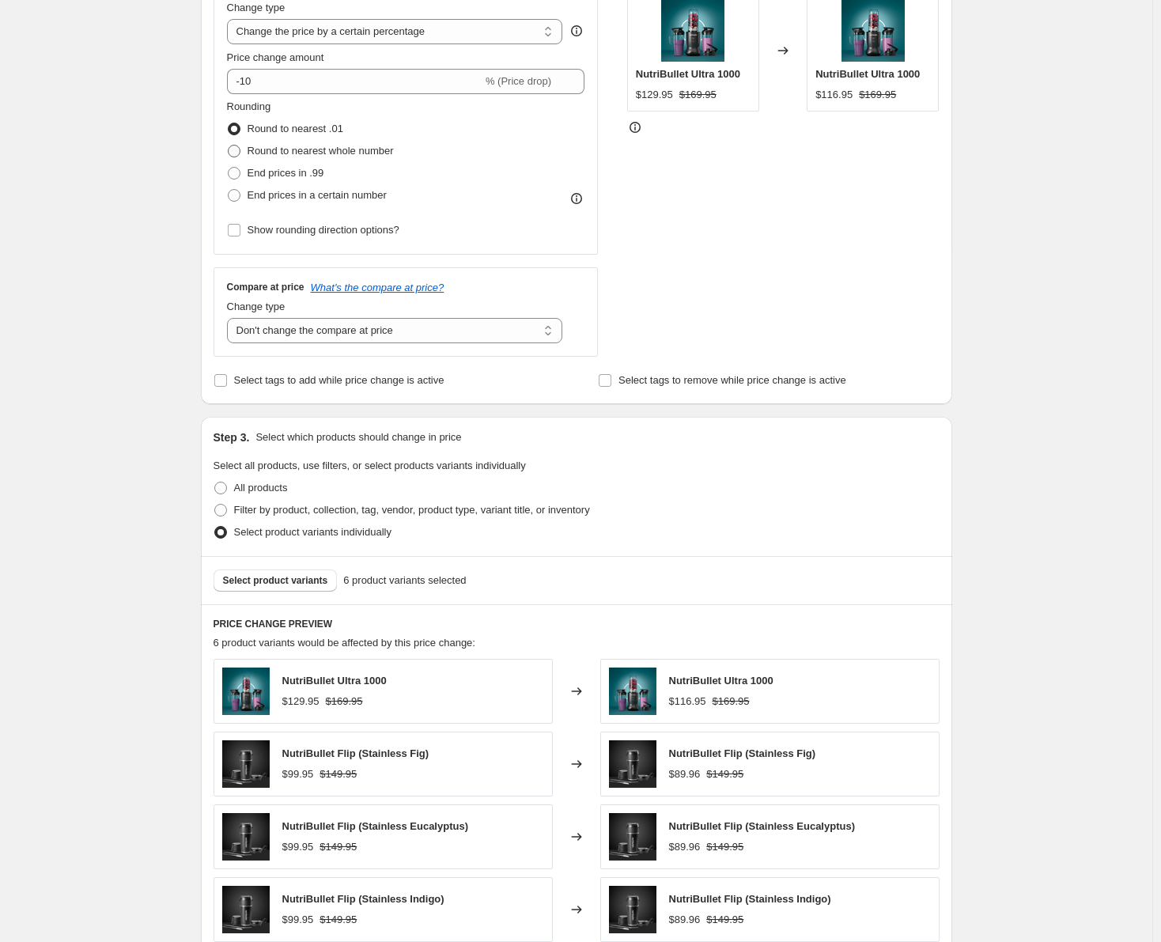
scroll to position [158, 0]
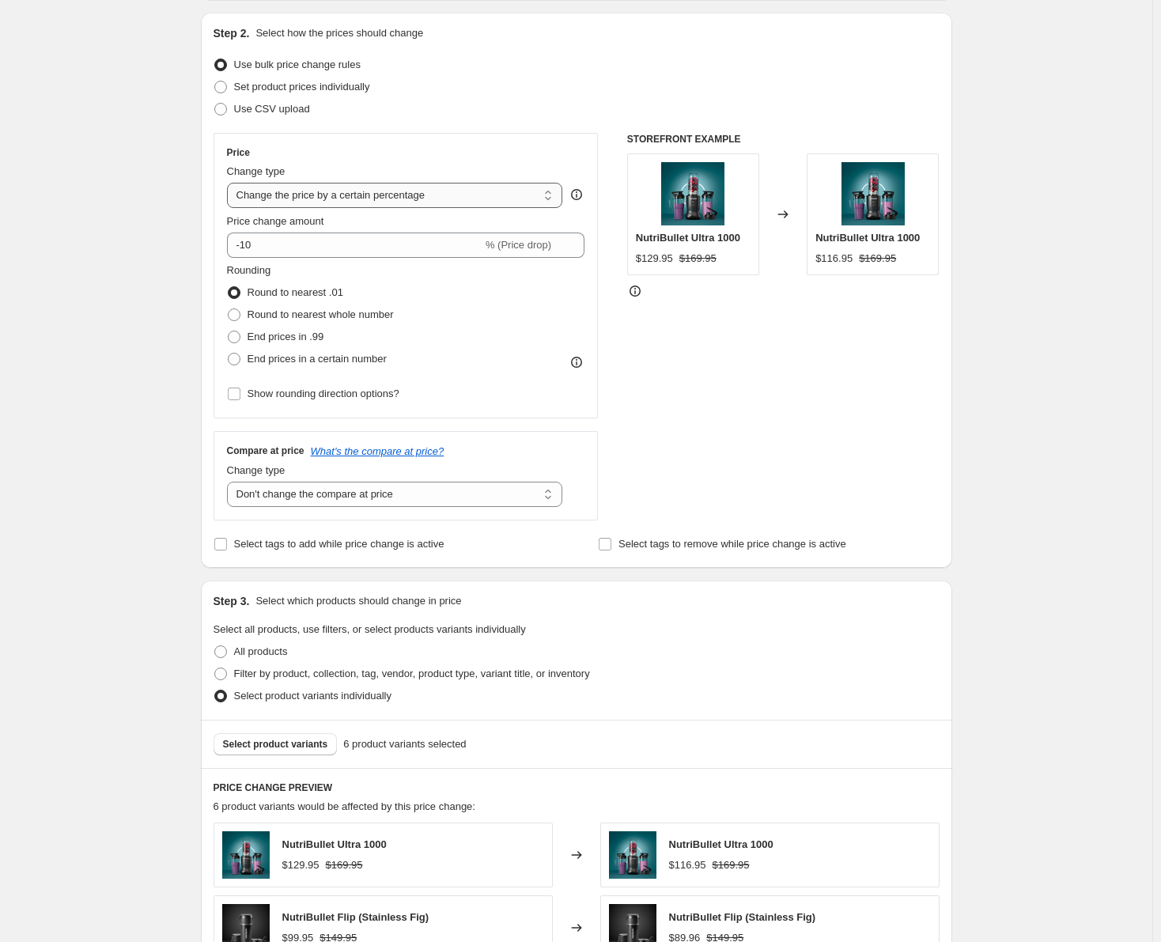
click at [335, 190] on select "Change the price to a certain amount Change the price by a certain amount Chang…" at bounding box center [395, 195] width 336 height 25
select select "to"
click at [230, 183] on select "Change the price to a certain amount Change the price by a certain amount Chang…" at bounding box center [395, 195] width 336 height 25
type input "80.00"
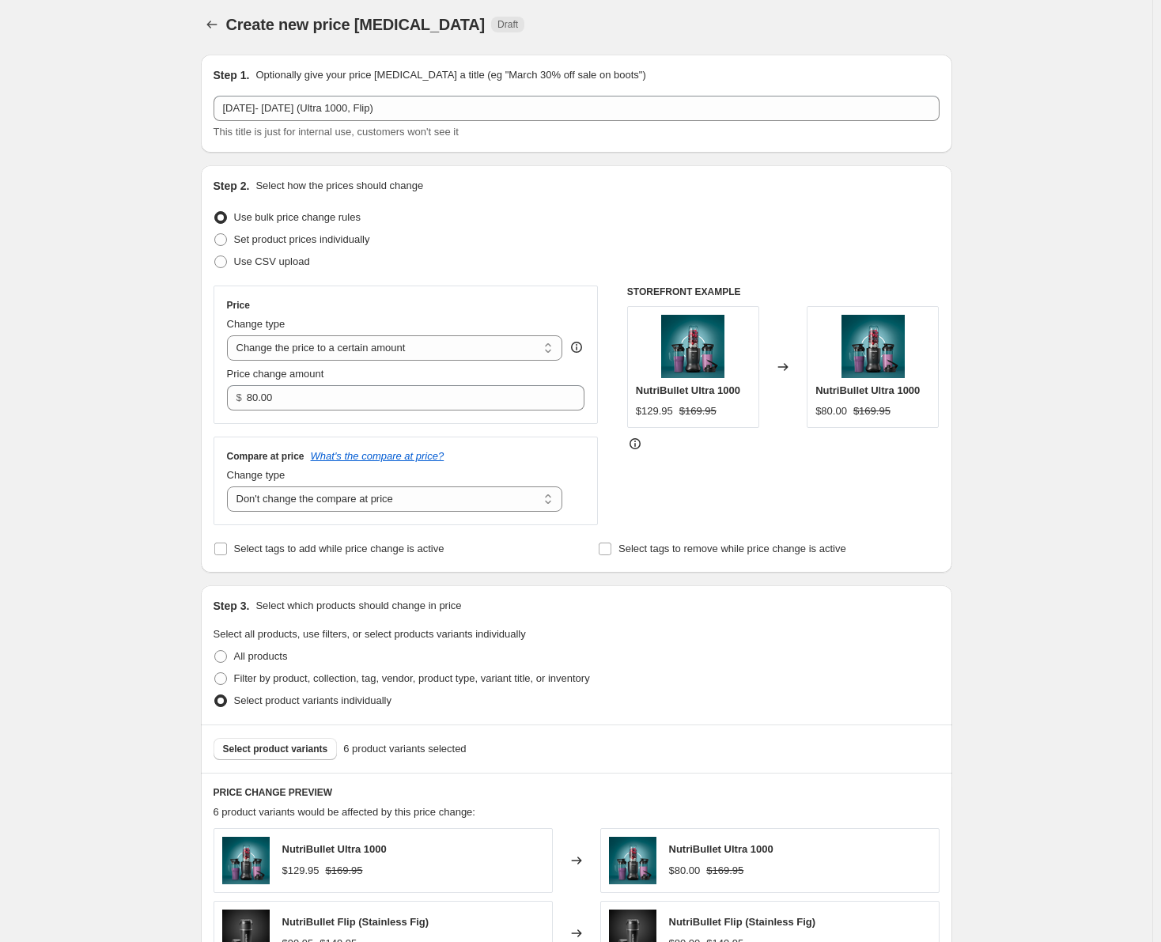
scroll to position [0, 0]
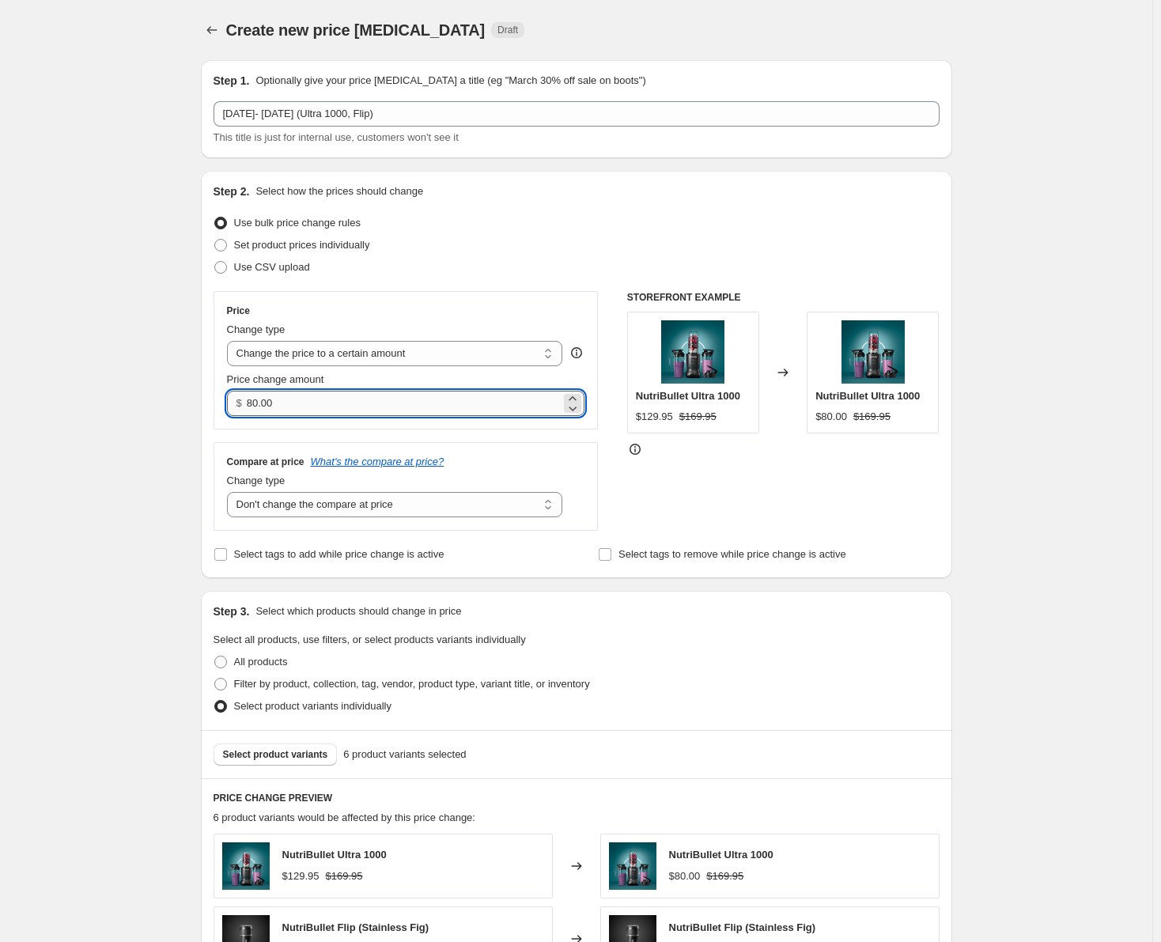
click at [323, 399] on input "80.00" at bounding box center [404, 403] width 314 height 25
click at [454, 358] on select "Change the price to a certain amount Change the price by a certain amount Chang…" at bounding box center [395, 353] width 336 height 25
select select "by"
click at [230, 341] on select "Change the price to a certain amount Change the price by a certain amount Chang…" at bounding box center [395, 353] width 336 height 25
type input "-10.00"
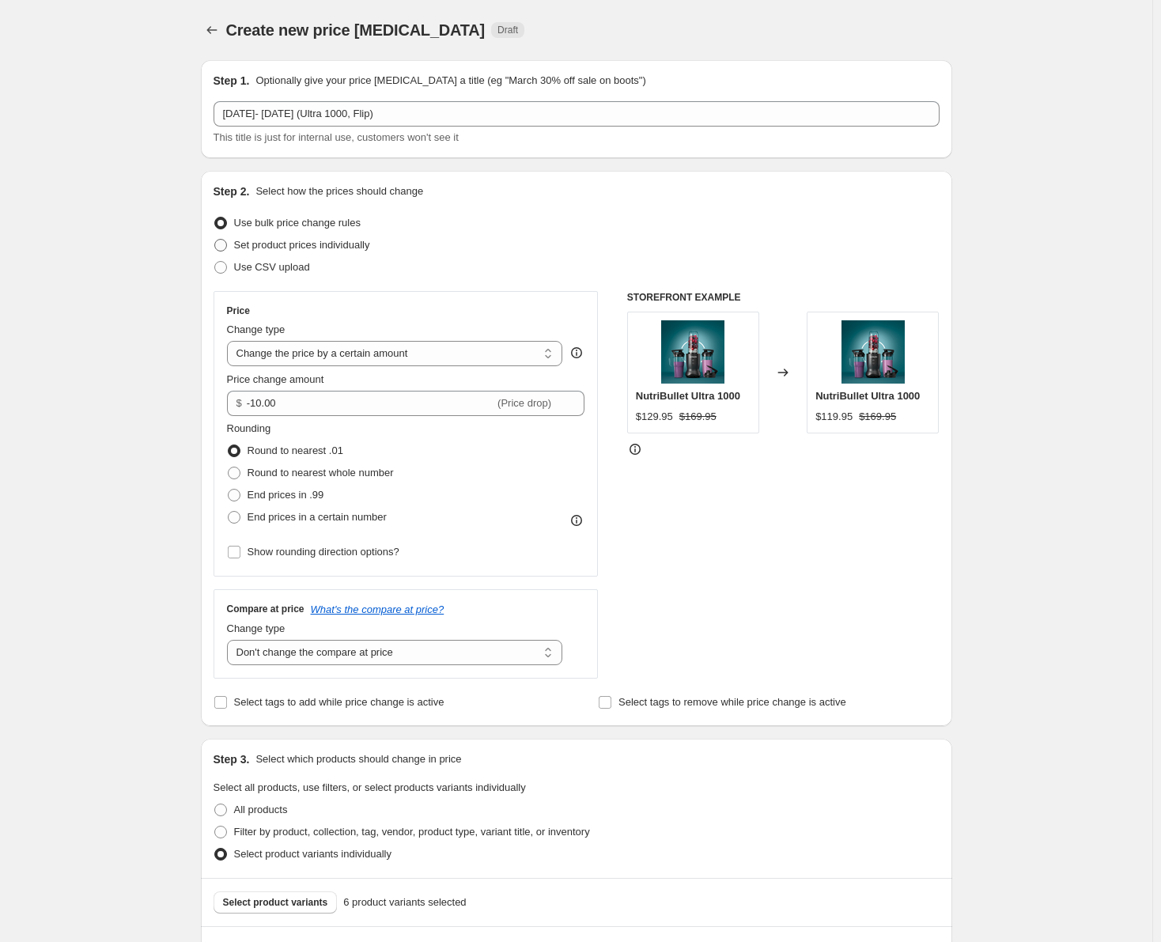
click at [327, 246] on span "Set product prices individually" at bounding box center [302, 245] width 136 height 12
click at [215, 240] on input "Set product prices individually" at bounding box center [214, 239] width 1 height 1
radio input "true"
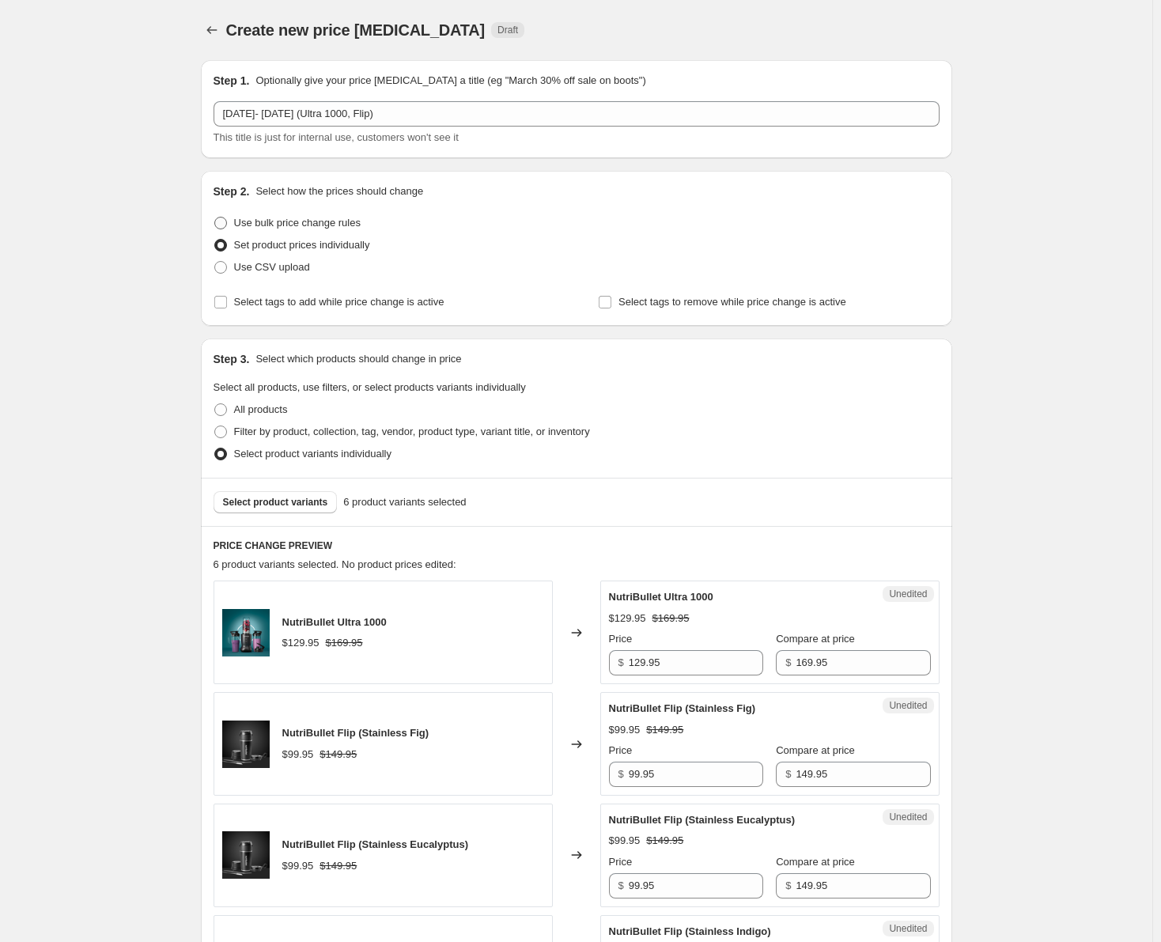
click at [316, 223] on span "Use bulk price change rules" at bounding box center [297, 223] width 127 height 12
click at [215, 217] on input "Use bulk price change rules" at bounding box center [214, 217] width 1 height 1
radio input "true"
select select "by"
select select "no_change"
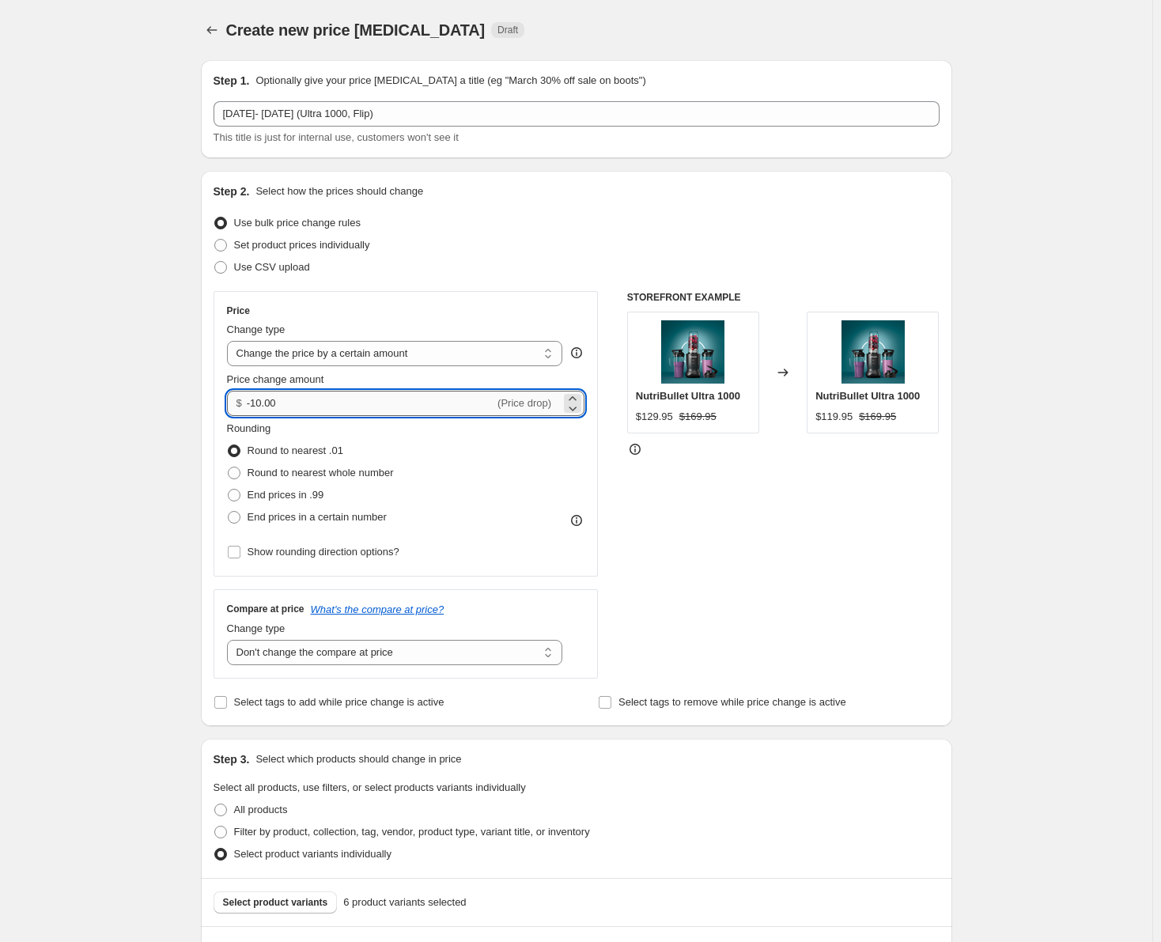
click at [385, 392] on input "-10.00" at bounding box center [371, 403] width 248 height 25
click at [406, 363] on select "Change the price to a certain amount Change the price by a certain amount Chang…" at bounding box center [395, 353] width 336 height 25
select select "no_change"
click at [230, 341] on select "Change the price to a certain amount Change the price by a certain amount Chang…" at bounding box center [395, 353] width 336 height 25
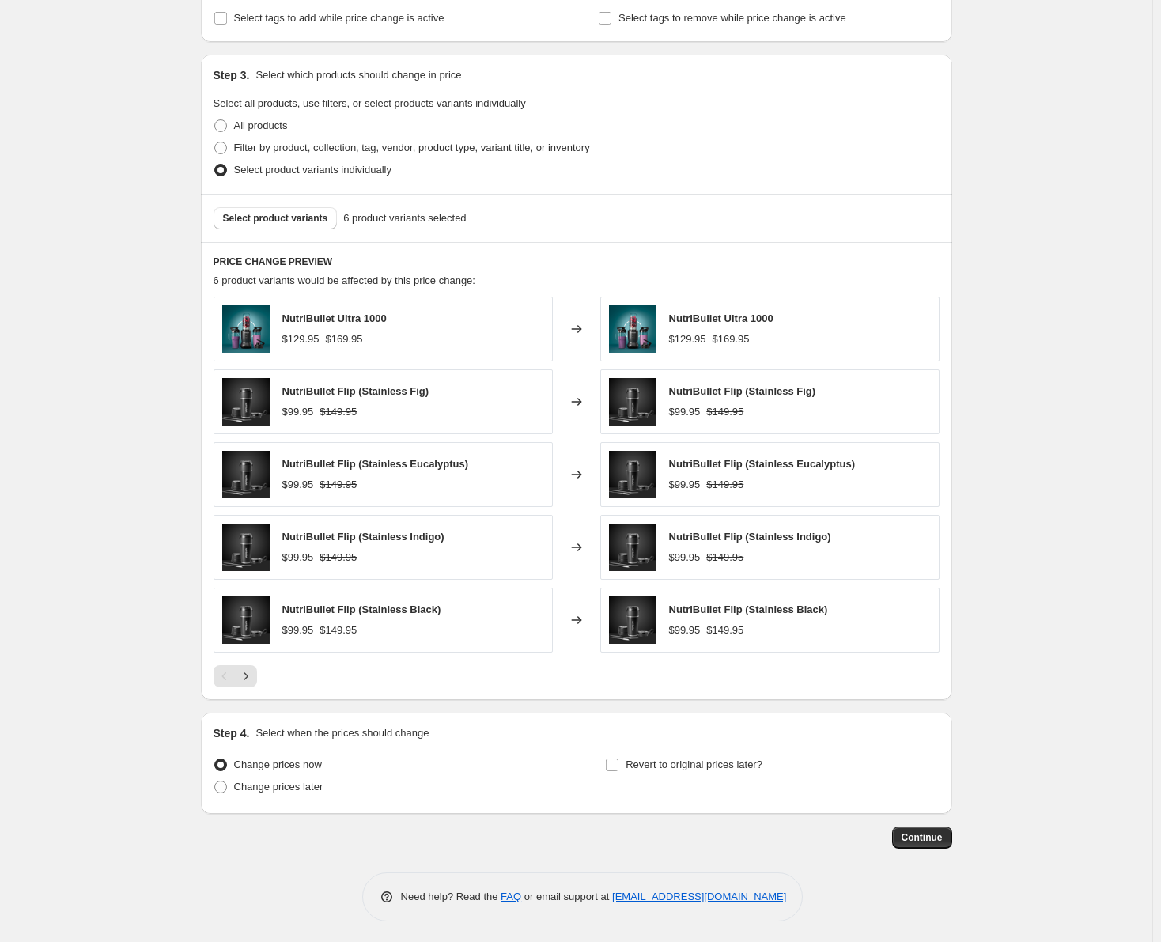
scroll to position [491, 0]
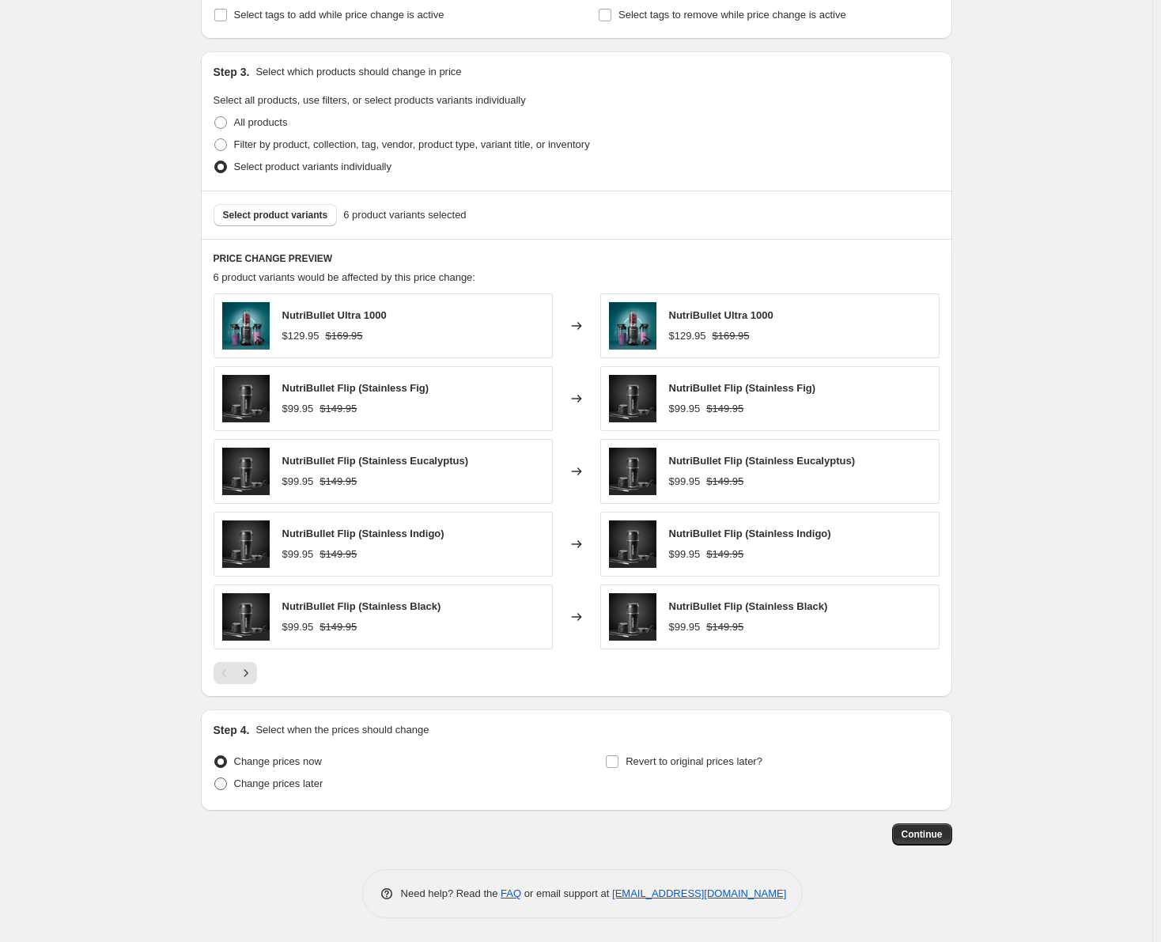
drag, startPoint x: 312, startPoint y: 790, endPoint x: 366, endPoint y: 789, distance: 53.8
click at [313, 789] on span "Change prices later" at bounding box center [278, 783] width 89 height 12
click at [215, 778] on input "Change prices later" at bounding box center [214, 777] width 1 height 1
radio input "true"
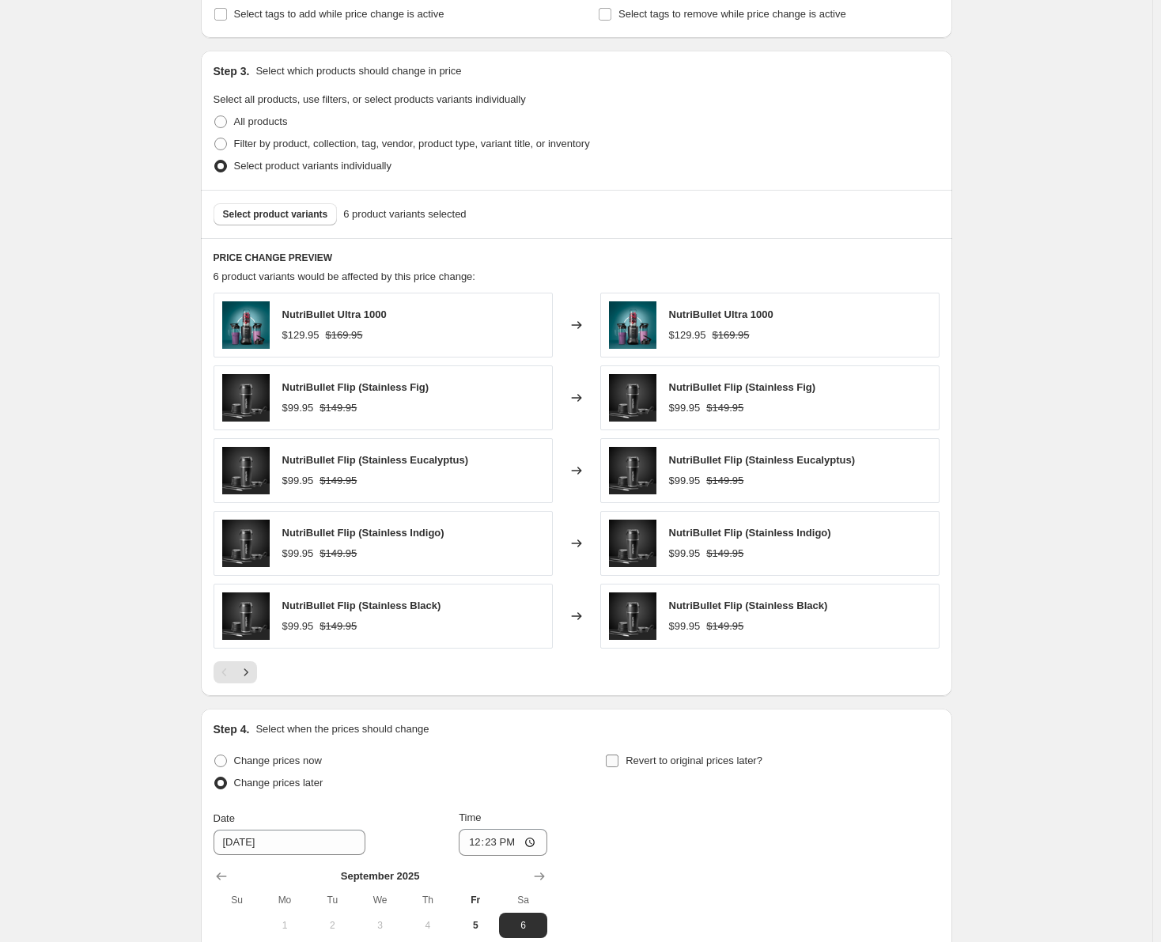
click at [706, 759] on span "Revert to original prices later?" at bounding box center [694, 761] width 137 height 12
click at [618, 759] on input "Revert to original prices later?" at bounding box center [612, 761] width 13 height 13
checkbox input "true"
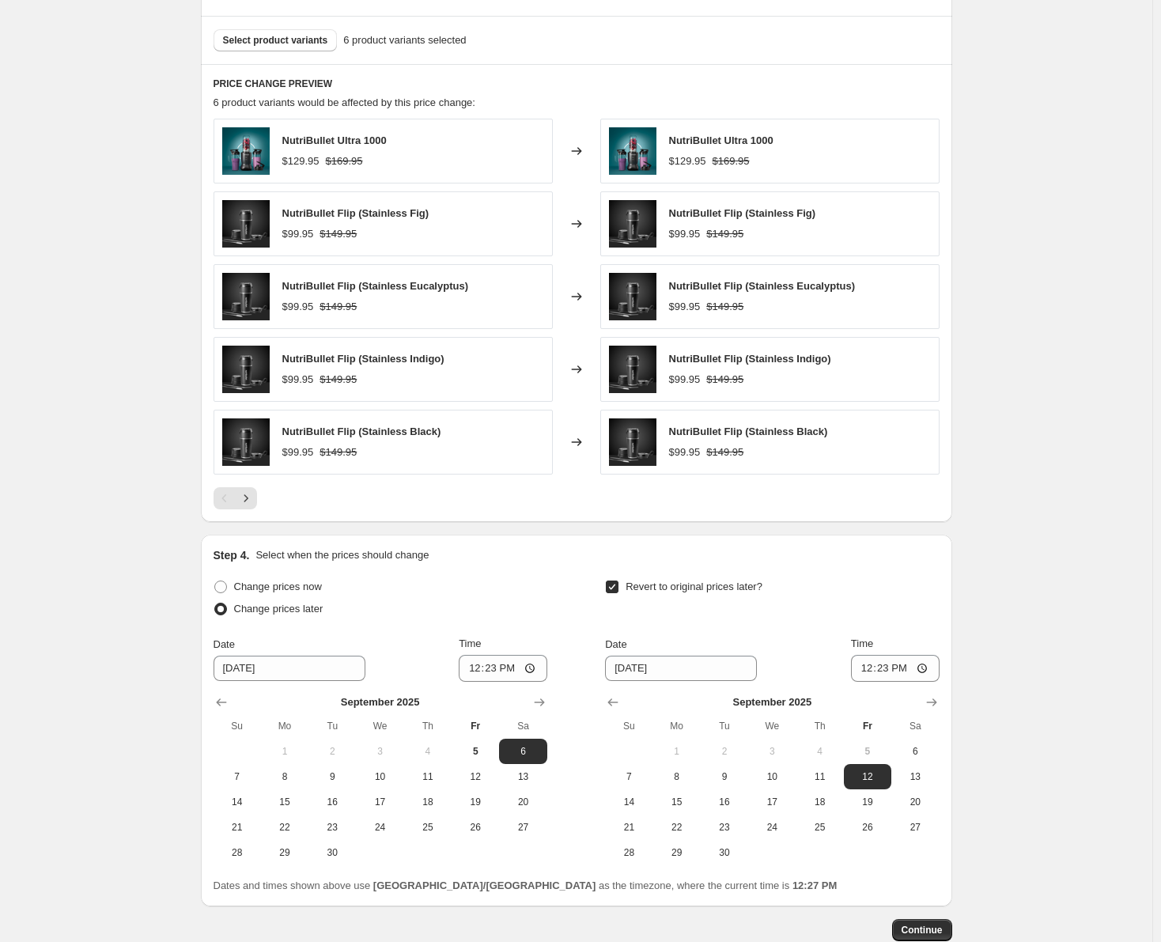
scroll to position [728, 0]
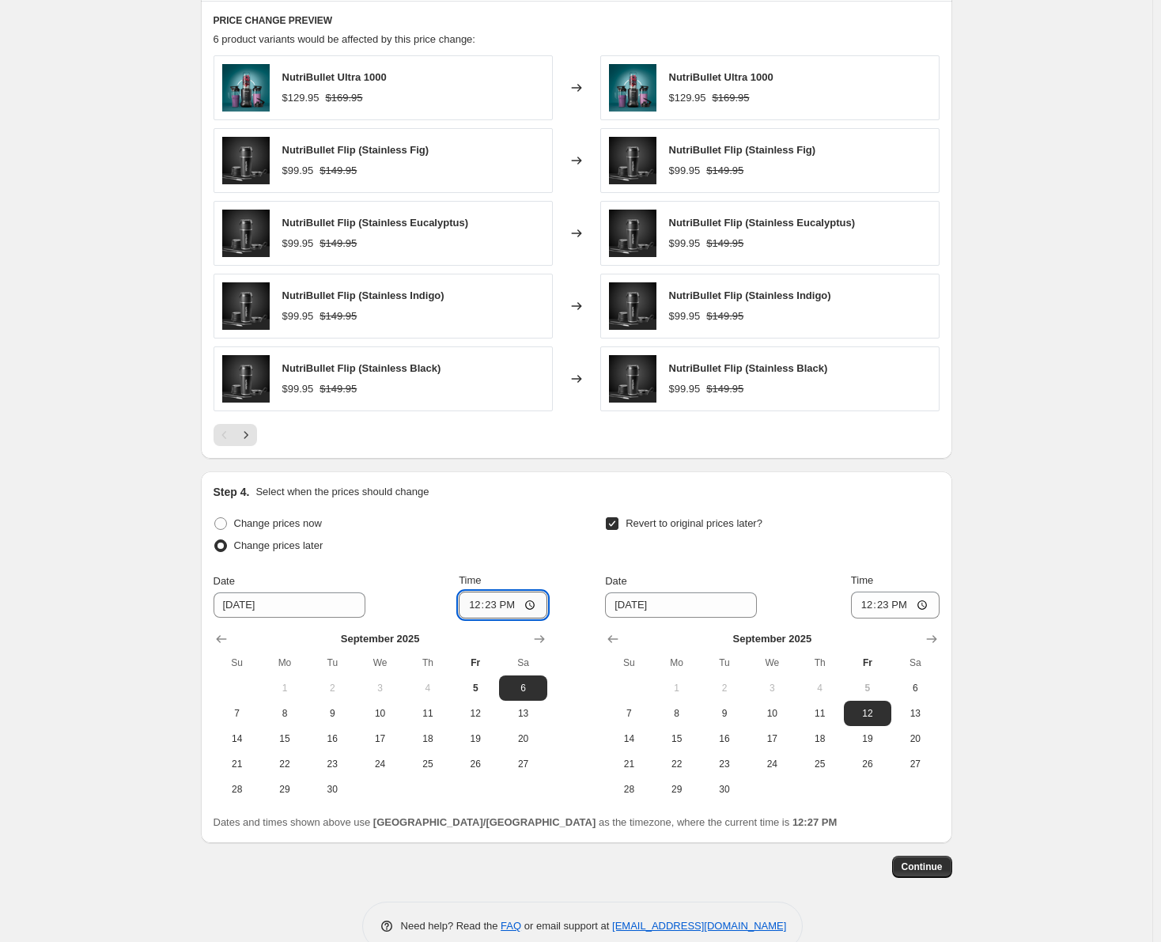
click at [487, 602] on input "12:23" at bounding box center [503, 605] width 89 height 27
click at [434, 735] on span "18" at bounding box center [427, 738] width 35 height 13
type input "9/18/2025"
click at [930, 640] on icon "Show next month, October 2025" at bounding box center [932, 639] width 16 height 16
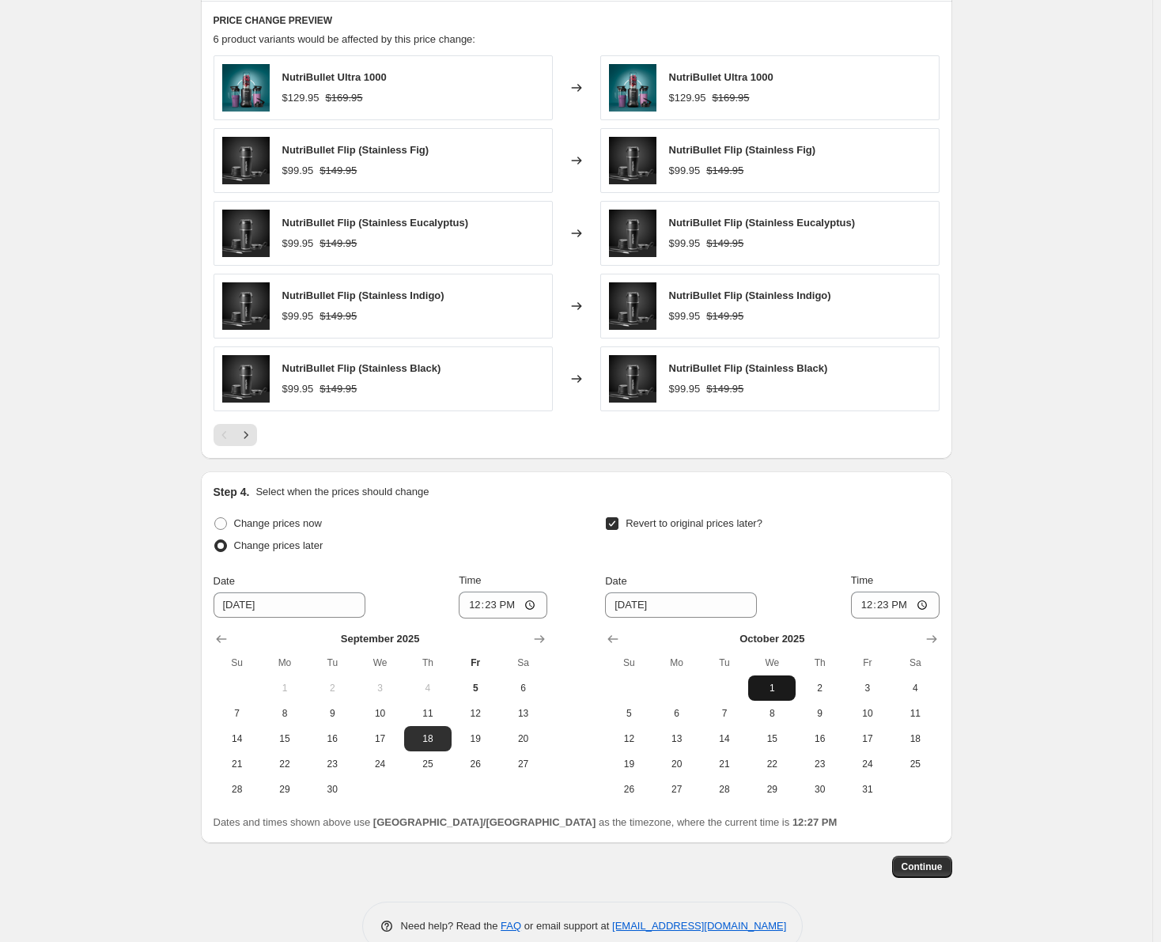
click at [769, 683] on span "1" at bounding box center [772, 688] width 35 height 13
type input "10/1/2025"
click at [486, 604] on input "12:23" at bounding box center [503, 605] width 89 height 27
type input "00:00"
click at [875, 610] on input "12:23" at bounding box center [895, 605] width 89 height 27
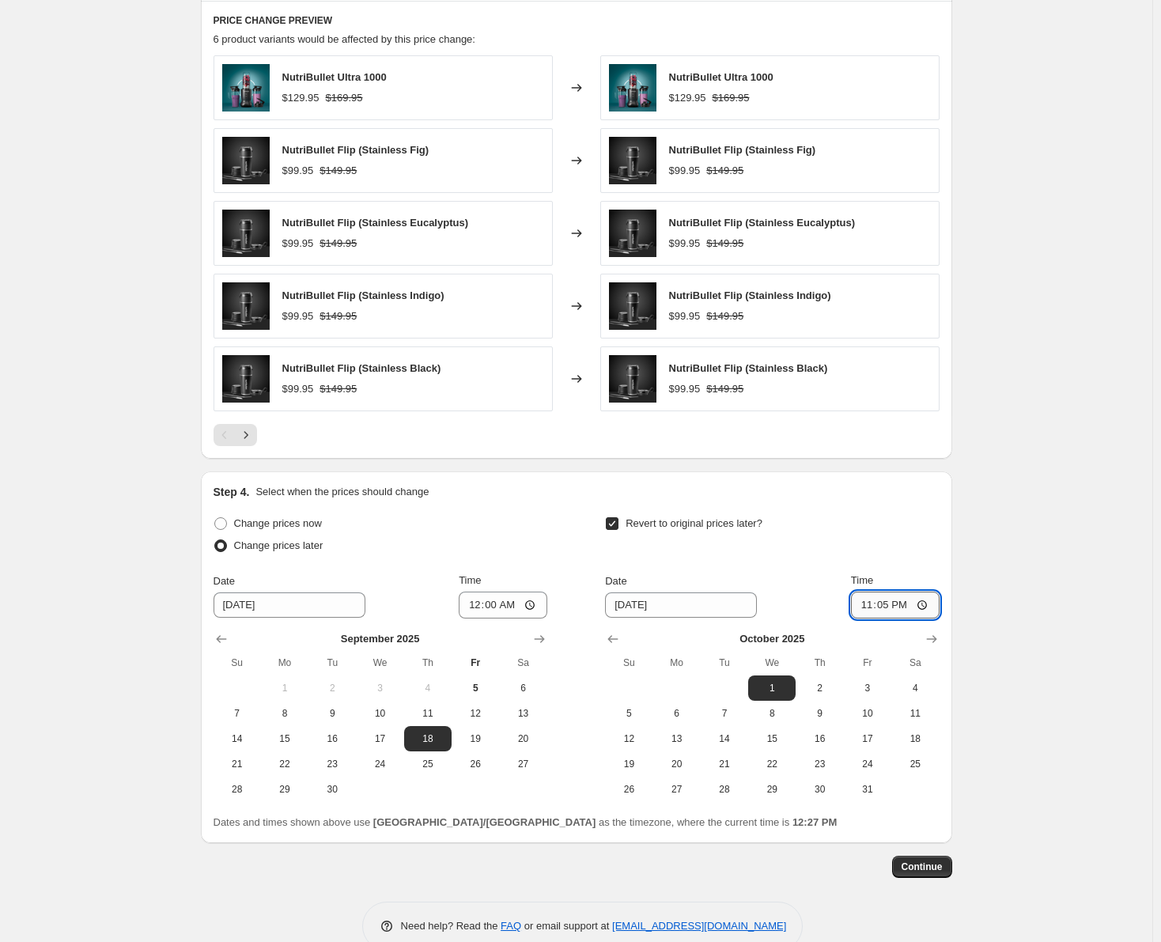
type input "23:59"
click at [807, 571] on div "Revert to original prices later? Date 10/1/2025 Time 23:59 October 2025 Su Mo T…" at bounding box center [772, 657] width 334 height 289
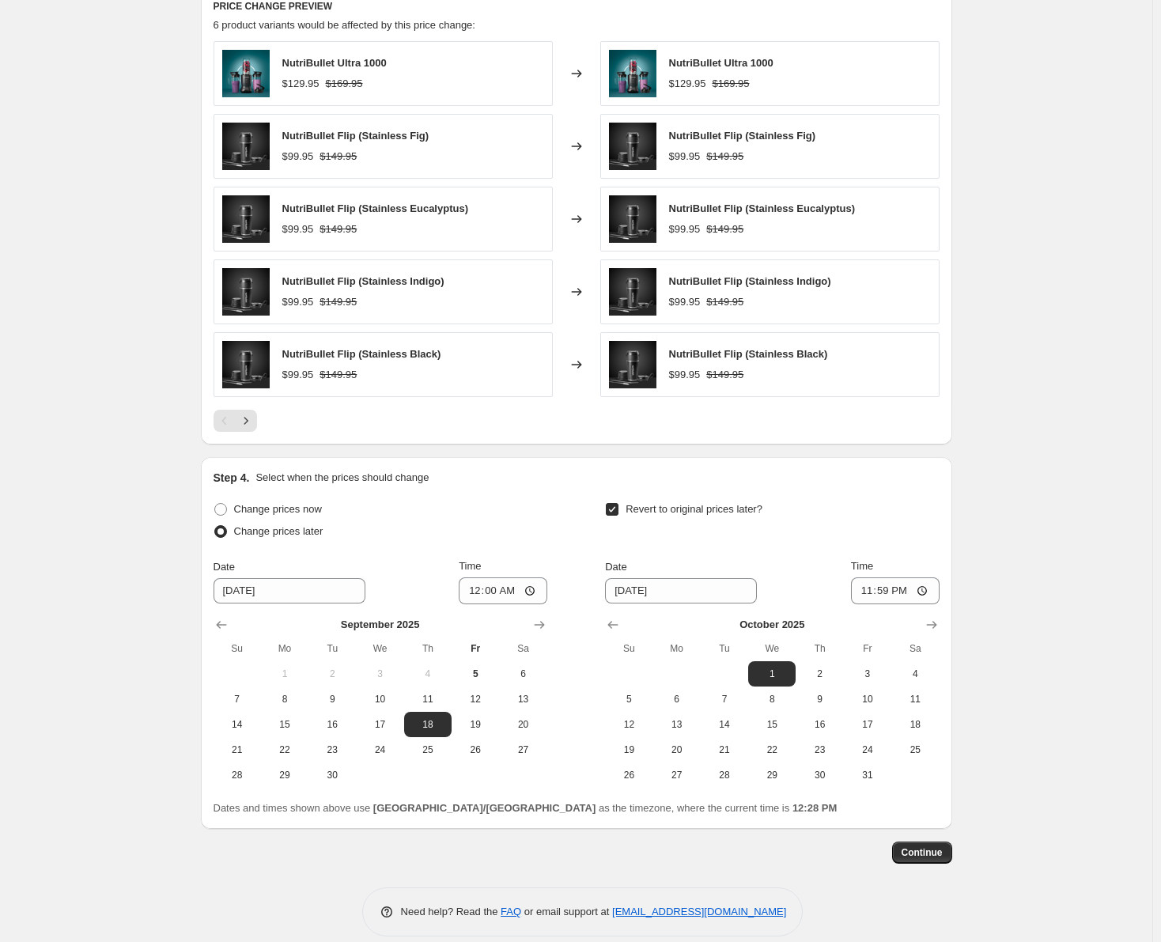
scroll to position [762, 0]
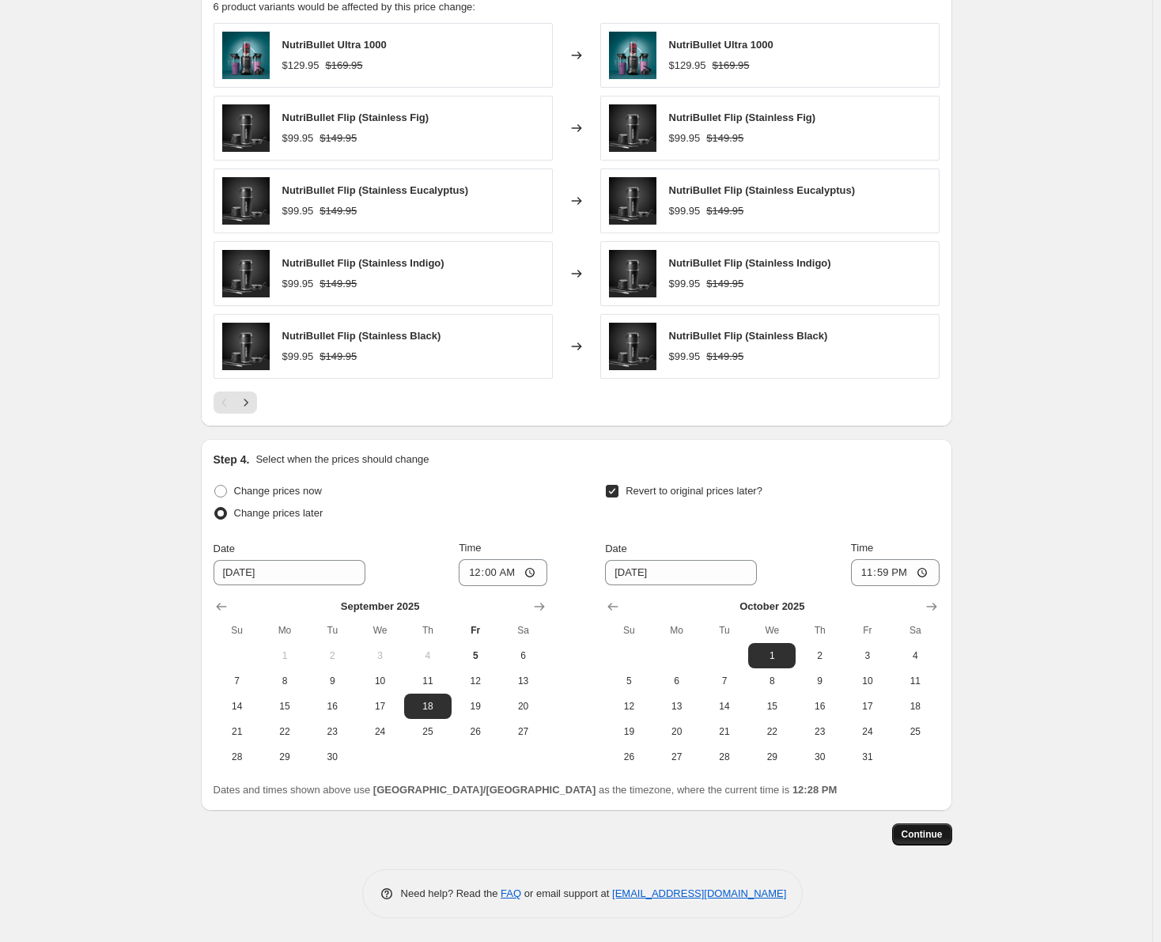
click at [934, 826] on button "Continue" at bounding box center [922, 834] width 60 height 22
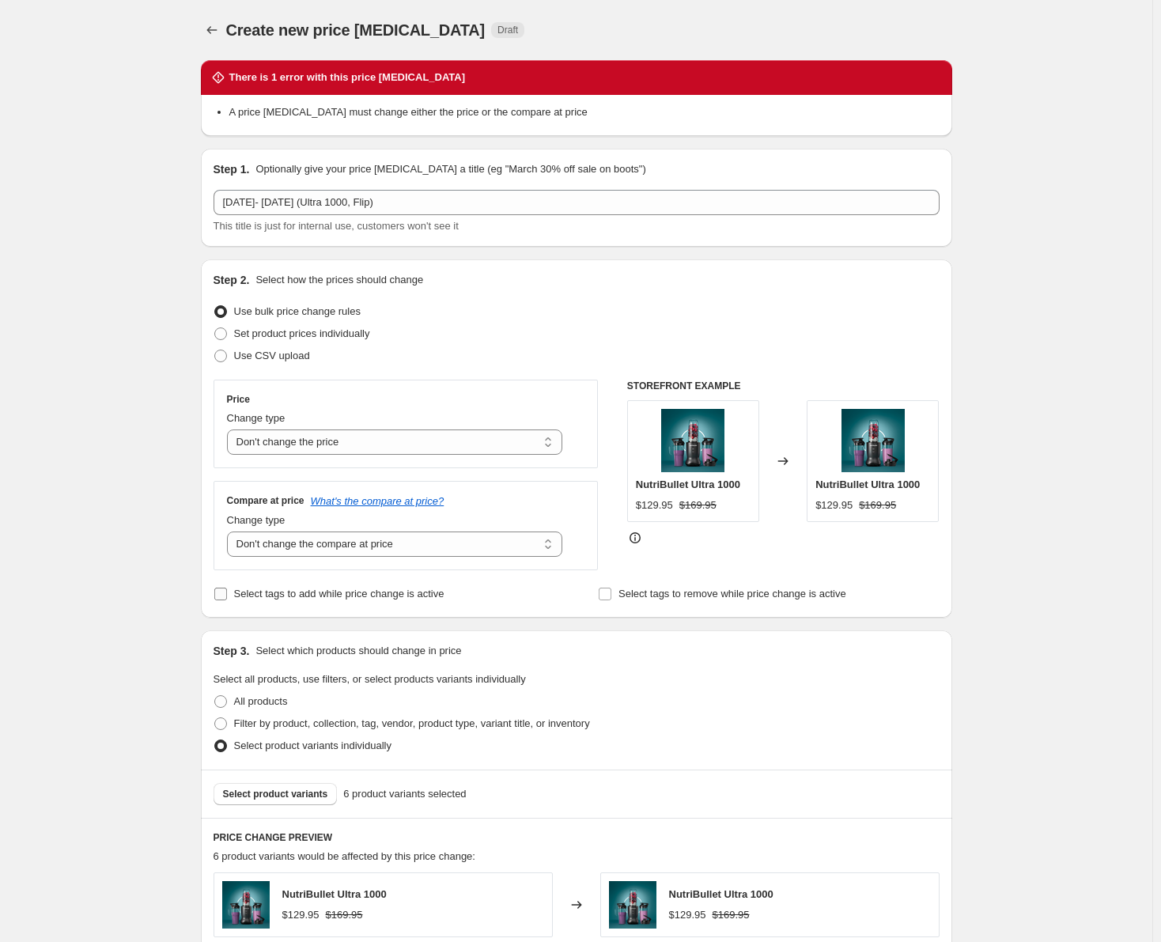
click at [220, 596] on input "Select tags to add while price change is active" at bounding box center [220, 594] width 13 height 13
checkbox input "true"
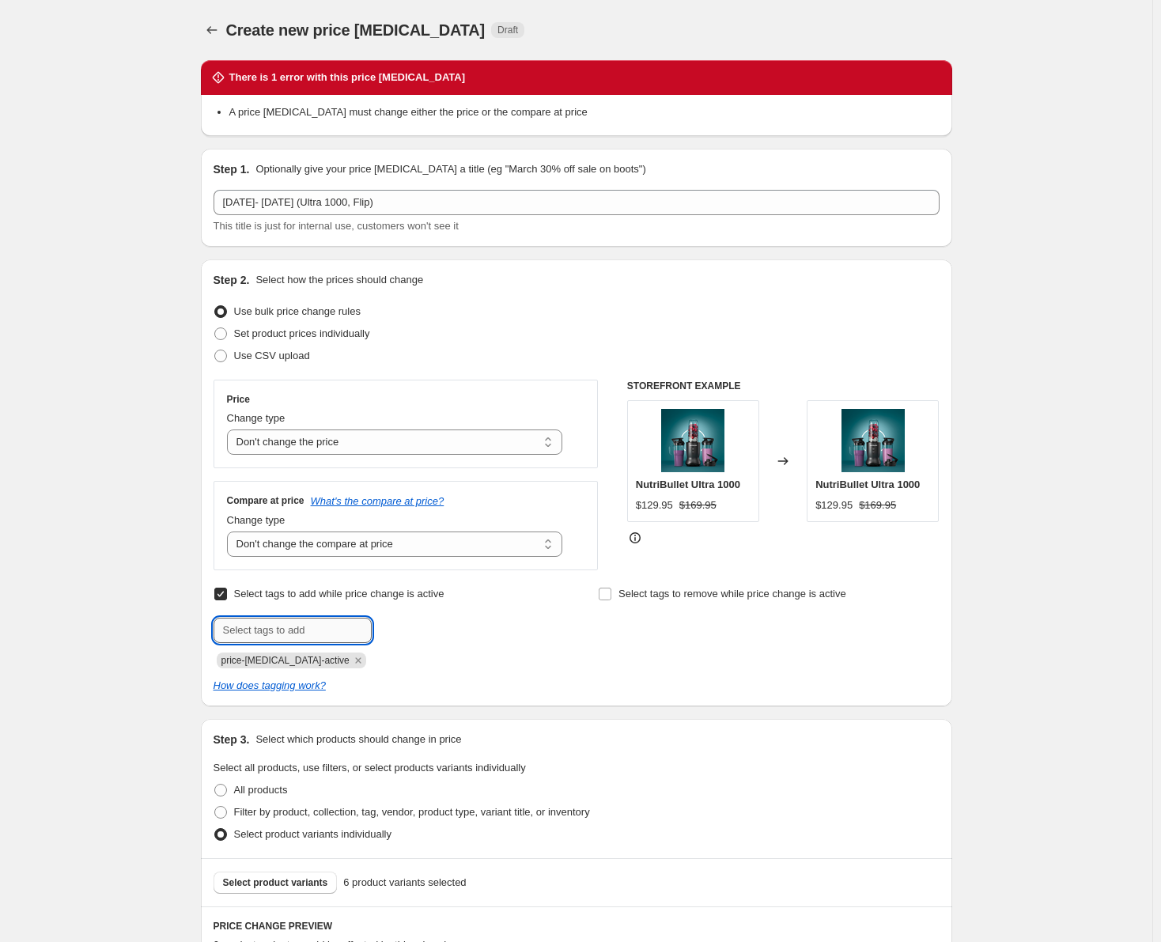
click at [289, 626] on input "text" at bounding box center [293, 630] width 158 height 25
type input "sale"
click at [406, 636] on button "Add sale" at bounding box center [405, 629] width 59 height 22
click at [537, 444] on select "Change the price to a certain amount Change the price by a certain amount Chang…" at bounding box center [395, 441] width 336 height 25
click at [631, 332] on div "Set product prices individually" at bounding box center [577, 334] width 726 height 22
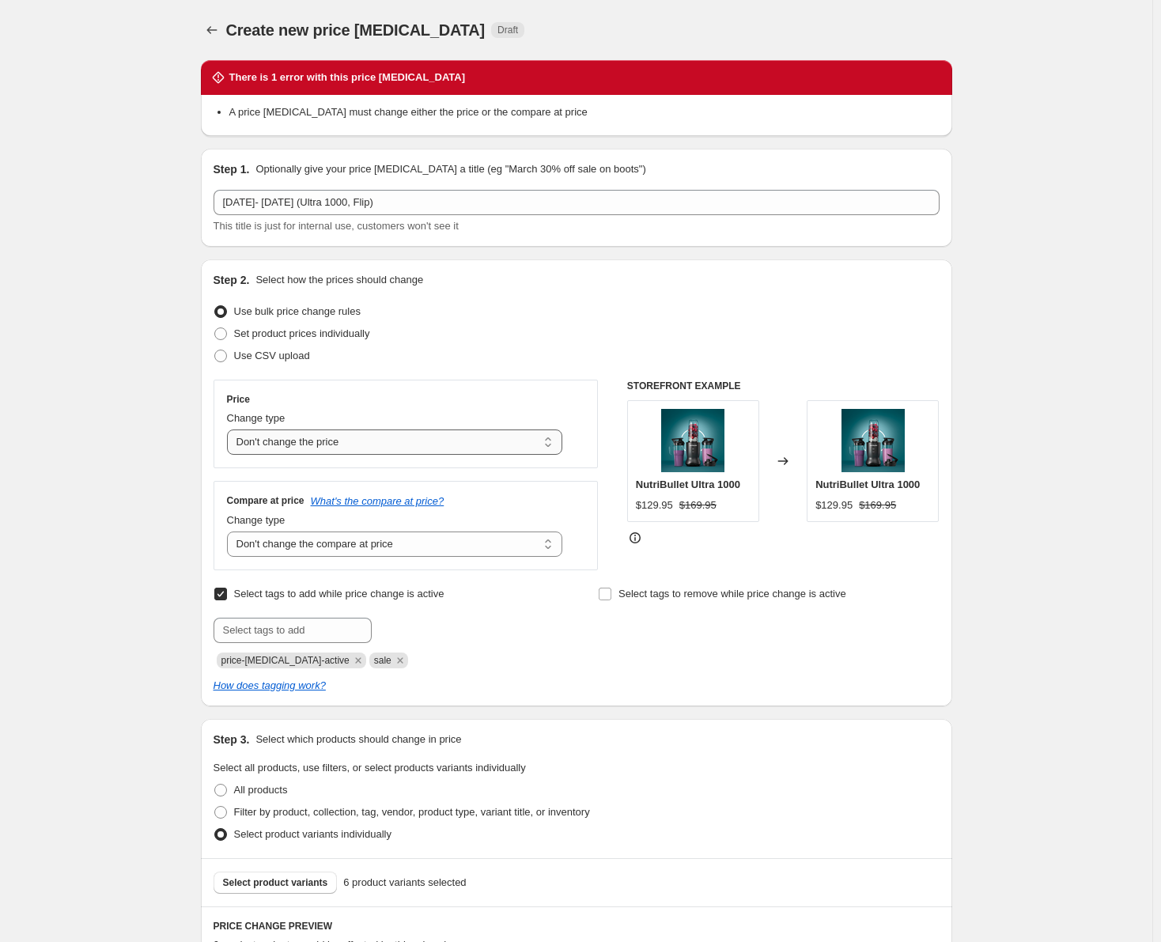
click at [517, 441] on select "Change the price to a certain amount Change the price by a certain amount Chang…" at bounding box center [395, 441] width 336 height 25
click at [651, 668] on div "Select tags to remove while price change is active" at bounding box center [768, 625] width 341 height 85
click at [471, 543] on select "Change the compare at price to the current price (sale) Change the compare at p…" at bounding box center [395, 543] width 336 height 25
click at [514, 479] on div "Price Change type Change the price to a certain amount Change the price by a ce…" at bounding box center [406, 475] width 385 height 191
